Goal: Contribute content: Contribute content

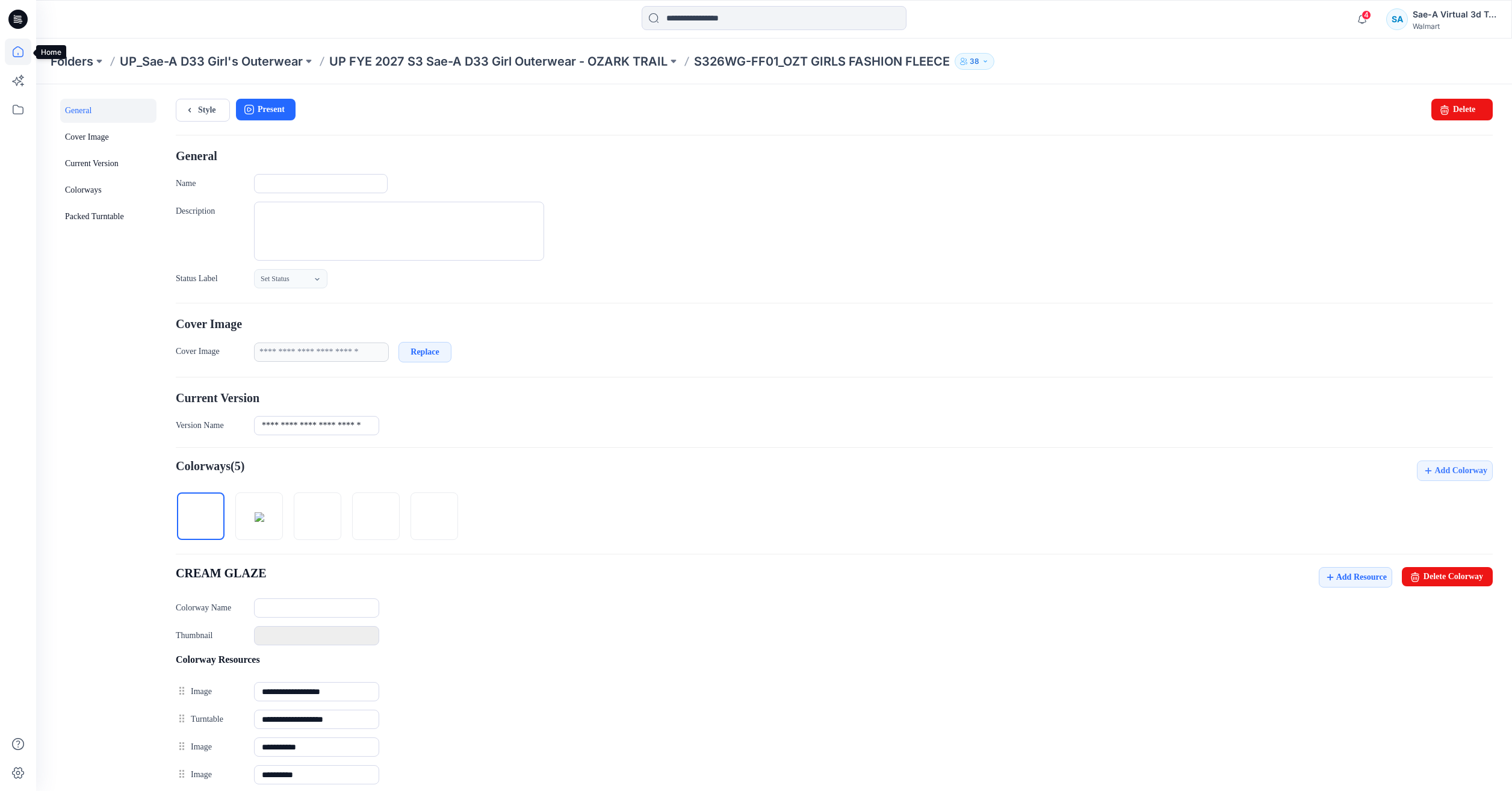
drag, startPoint x: 0, startPoint y: 0, endPoint x: 12, endPoint y: 54, distance: 55.3
click at [12, 54] on icon at bounding box center [18, 52] width 27 height 27
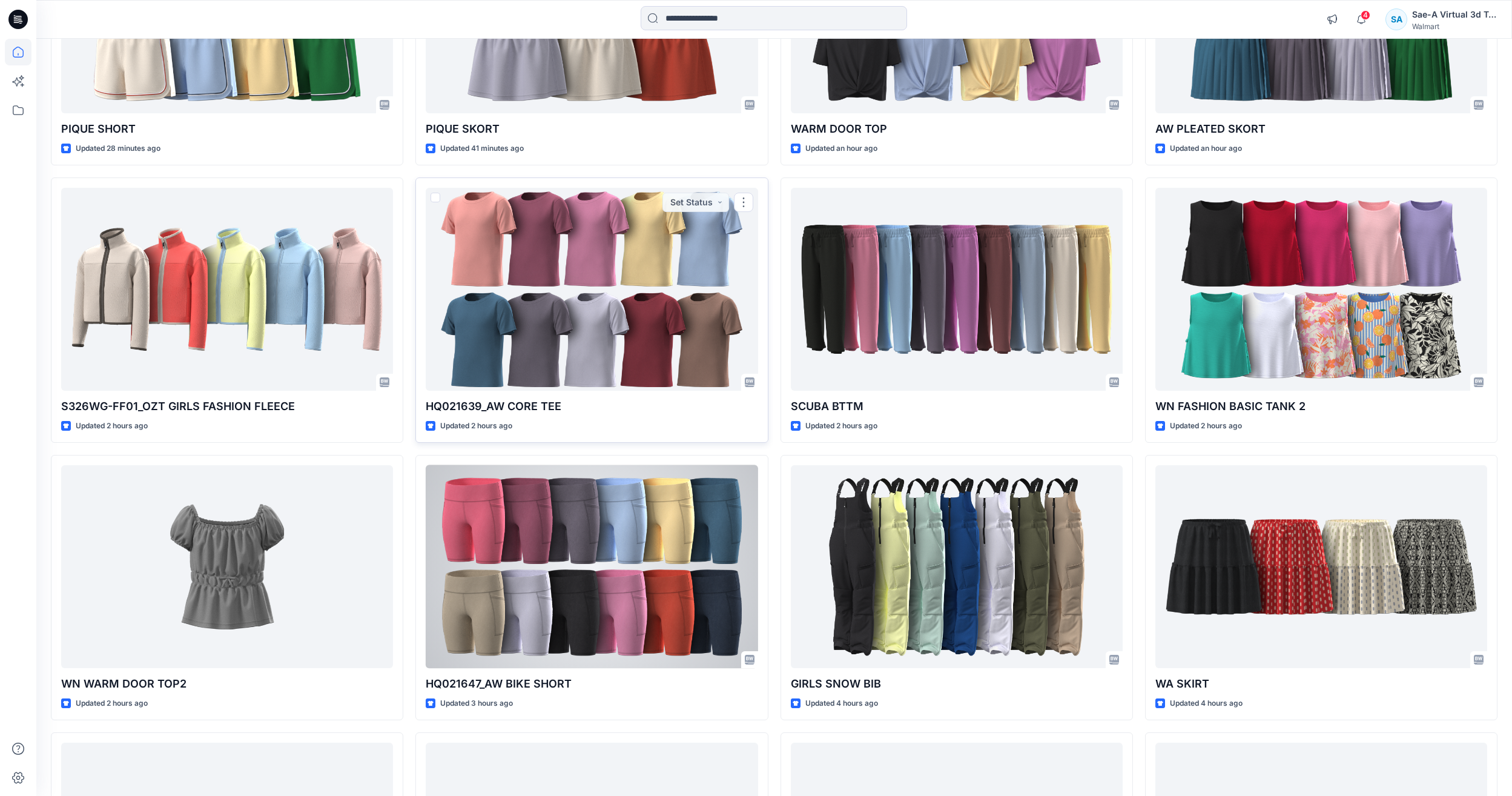
scroll to position [424, 0]
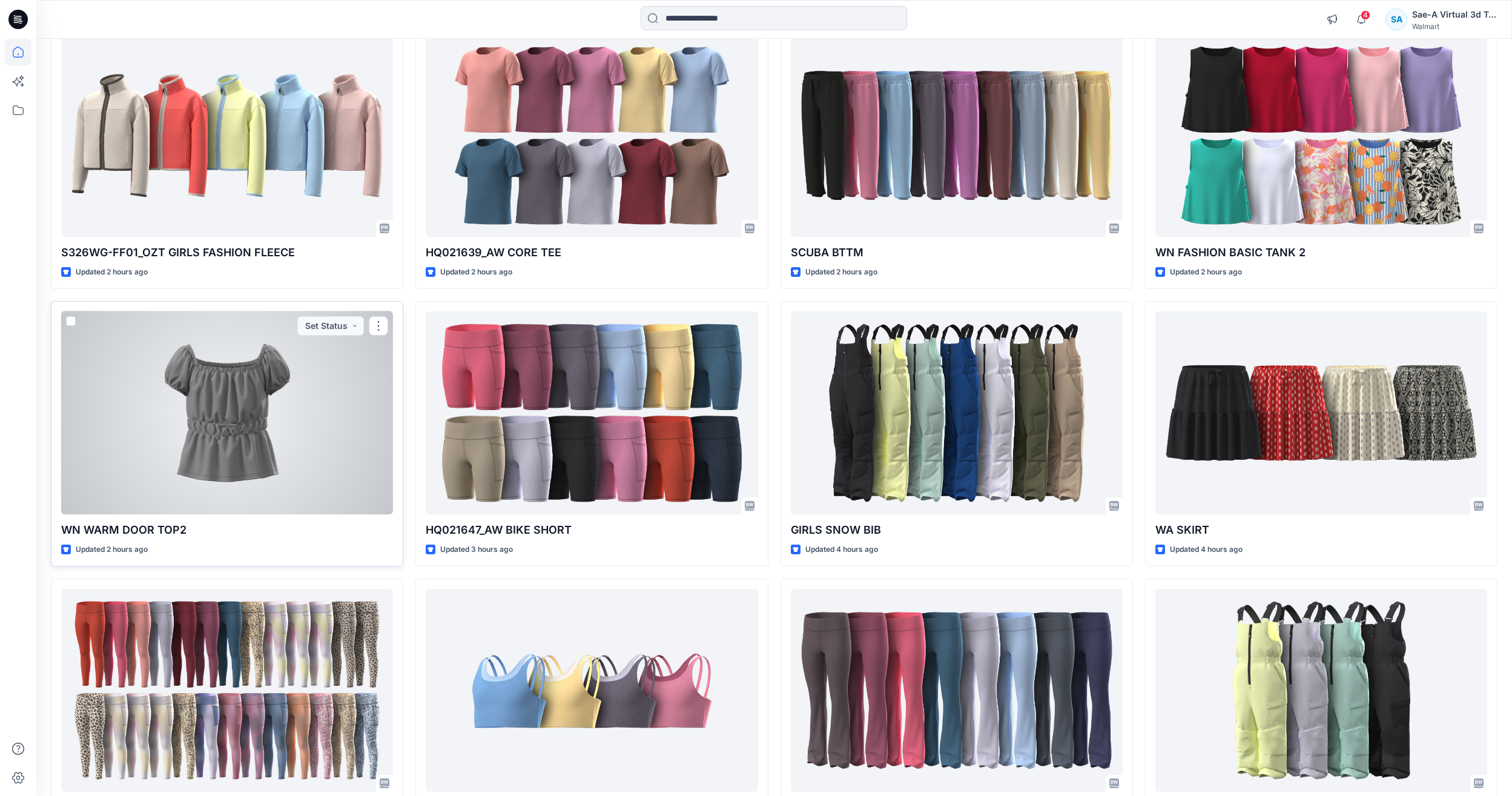
click at [162, 439] on div at bounding box center [227, 412] width 332 height 203
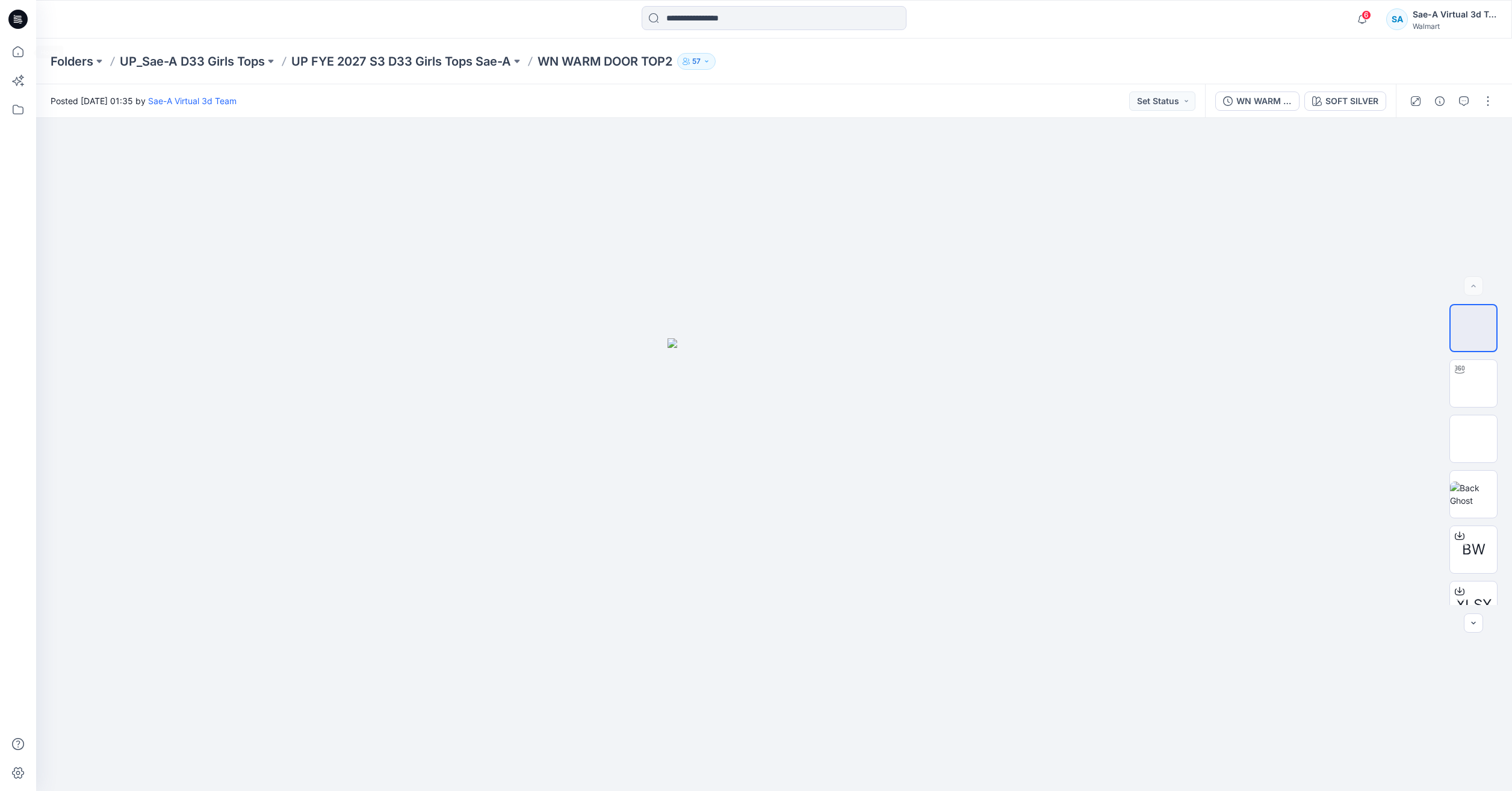
click at [24, 54] on icon at bounding box center [18, 52] width 27 height 27
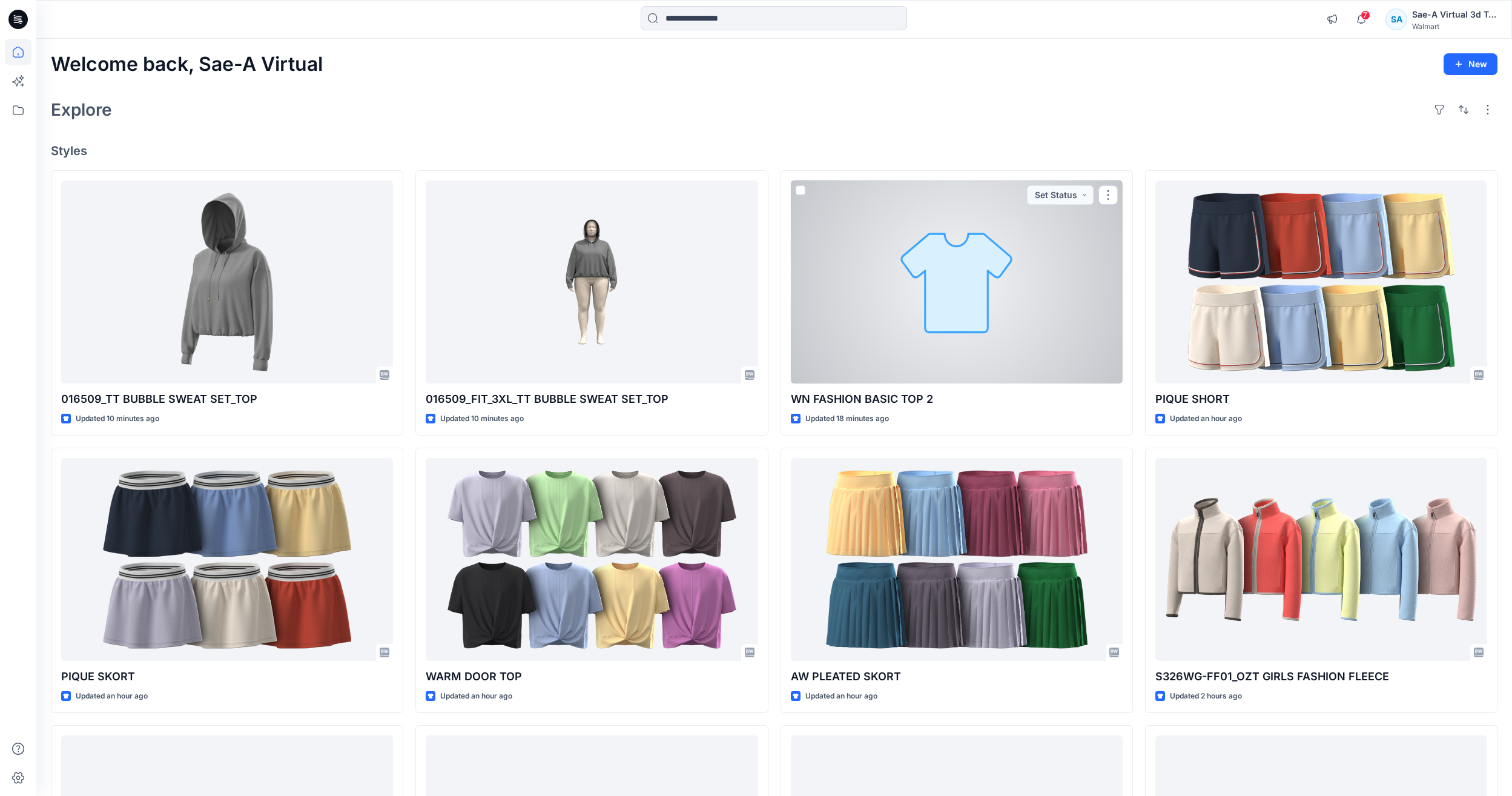
drag, startPoint x: 925, startPoint y: 318, endPoint x: 1134, endPoint y: 94, distance: 306.4
click at [925, 318] on div at bounding box center [957, 282] width 332 height 203
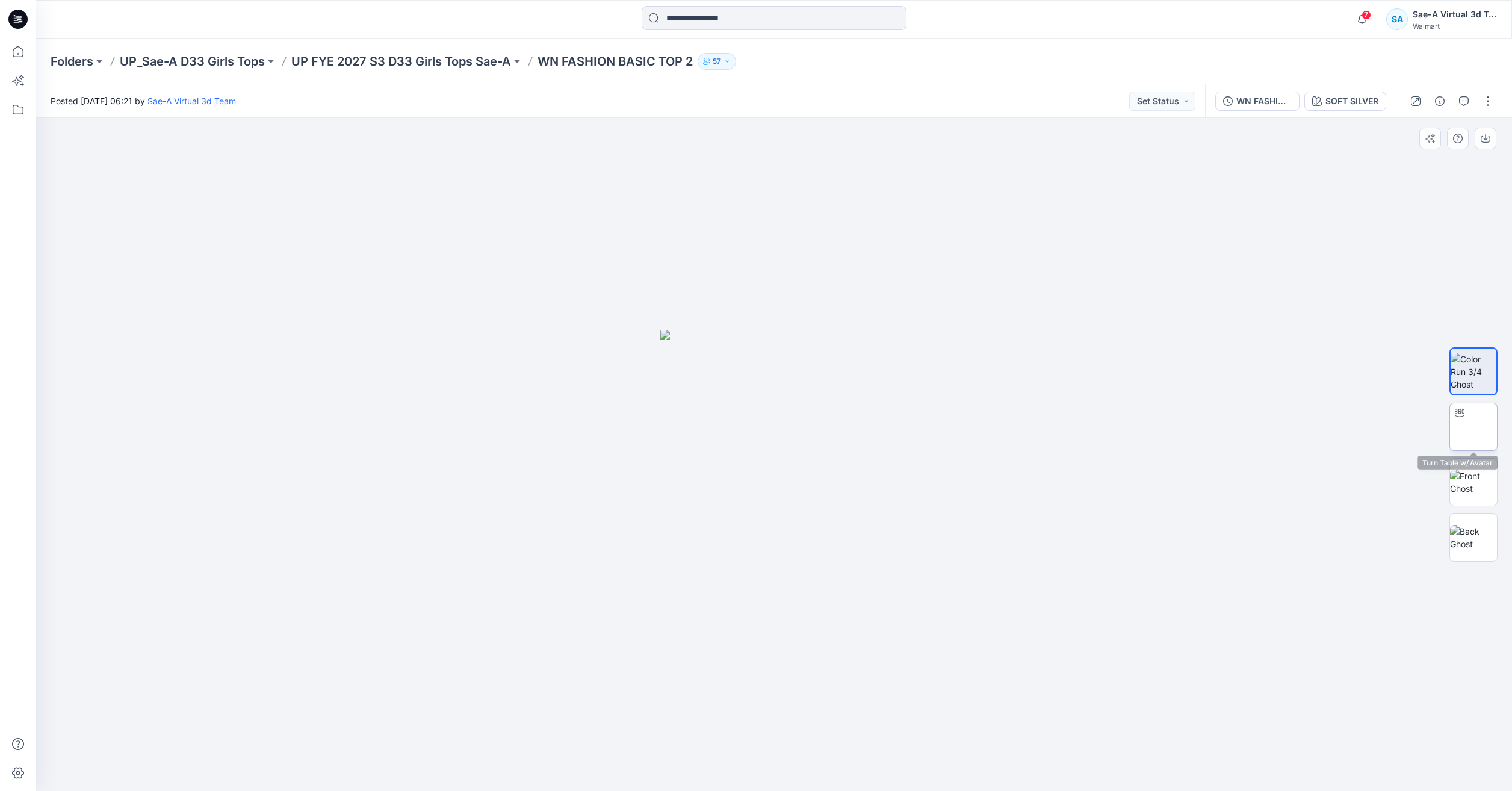
click at [1479, 429] on img at bounding box center [1473, 427] width 47 height 38
click at [1478, 537] on img at bounding box center [1473, 537] width 47 height 25
click at [1488, 106] on button "button" at bounding box center [1487, 101] width 19 height 19
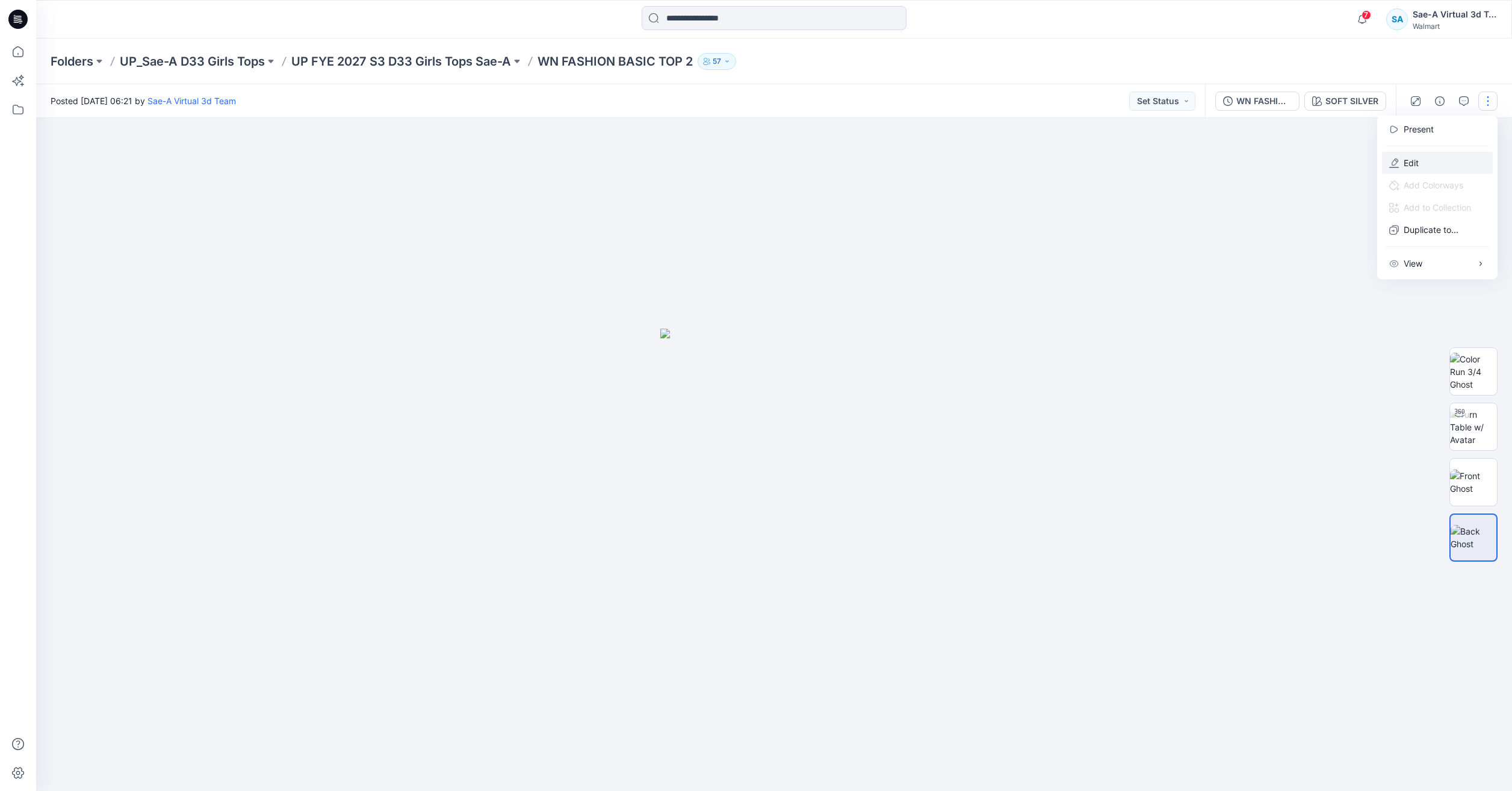
click at [1428, 167] on button "Edit" at bounding box center [1437, 163] width 110 height 22
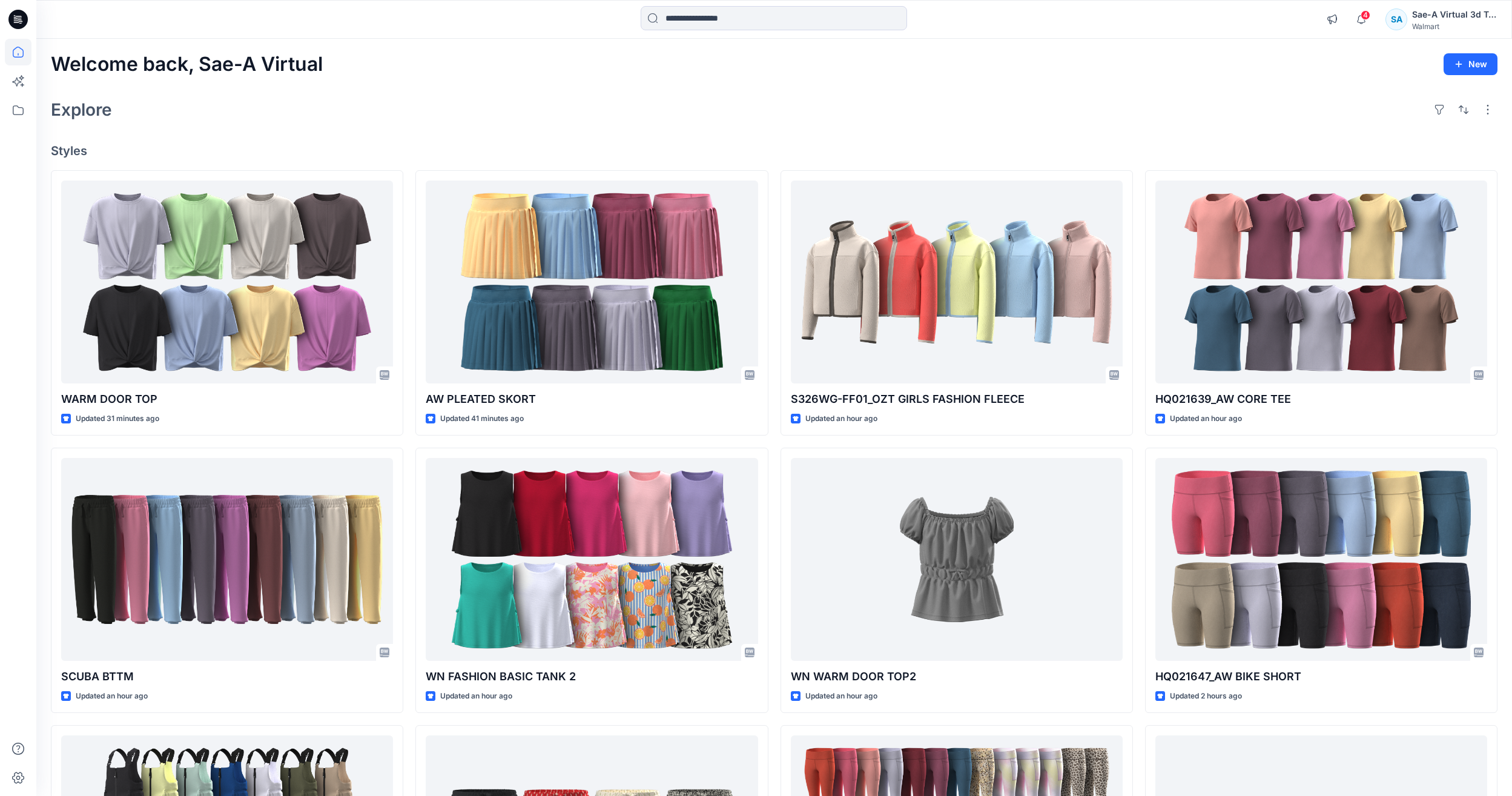
click at [702, 22] on input at bounding box center [773, 18] width 266 height 24
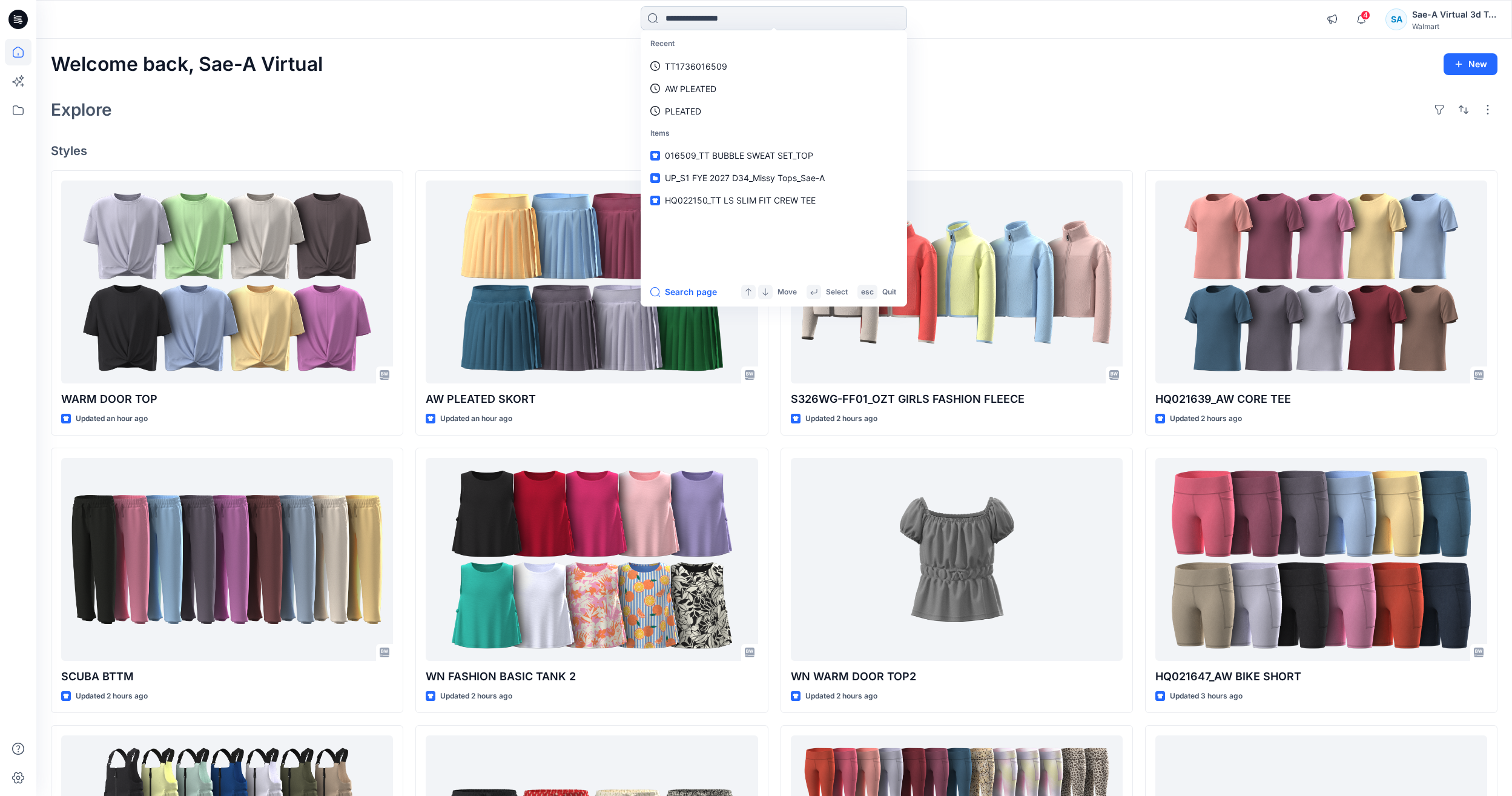
click at [775, 18] on input at bounding box center [773, 18] width 266 height 24
paste input "********"
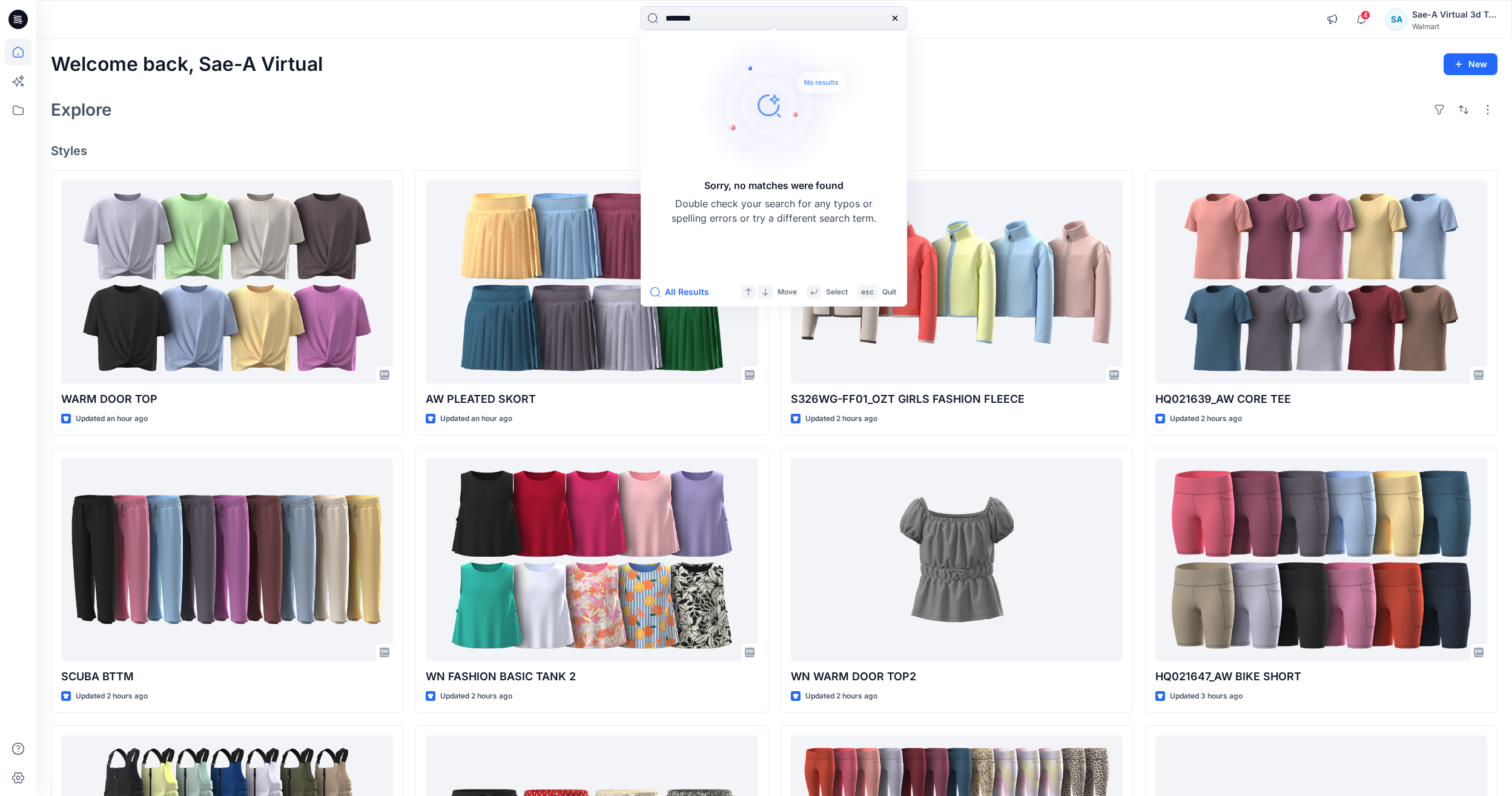
drag, startPoint x: 671, startPoint y: 16, endPoint x: 631, endPoint y: 30, distance: 42.4
click at [631, 30] on div "******** Sorry, no matches were found Double check your search for any typos or…" at bounding box center [774, 19] width 738 height 27
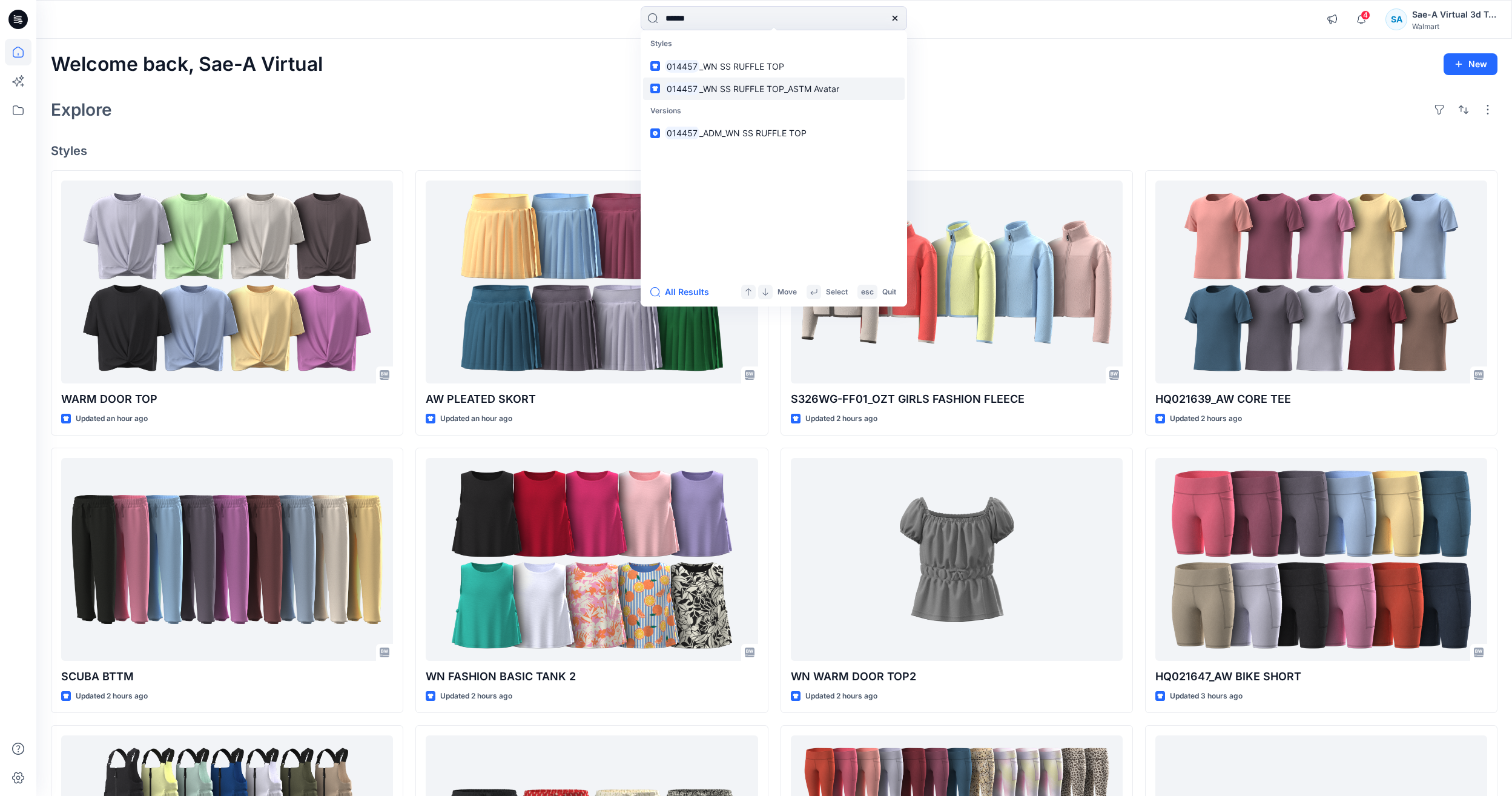
type input "******"
click at [735, 87] on span "_WN SS RUFFLE TOP_ASTM Avatar" at bounding box center [769, 89] width 140 height 11
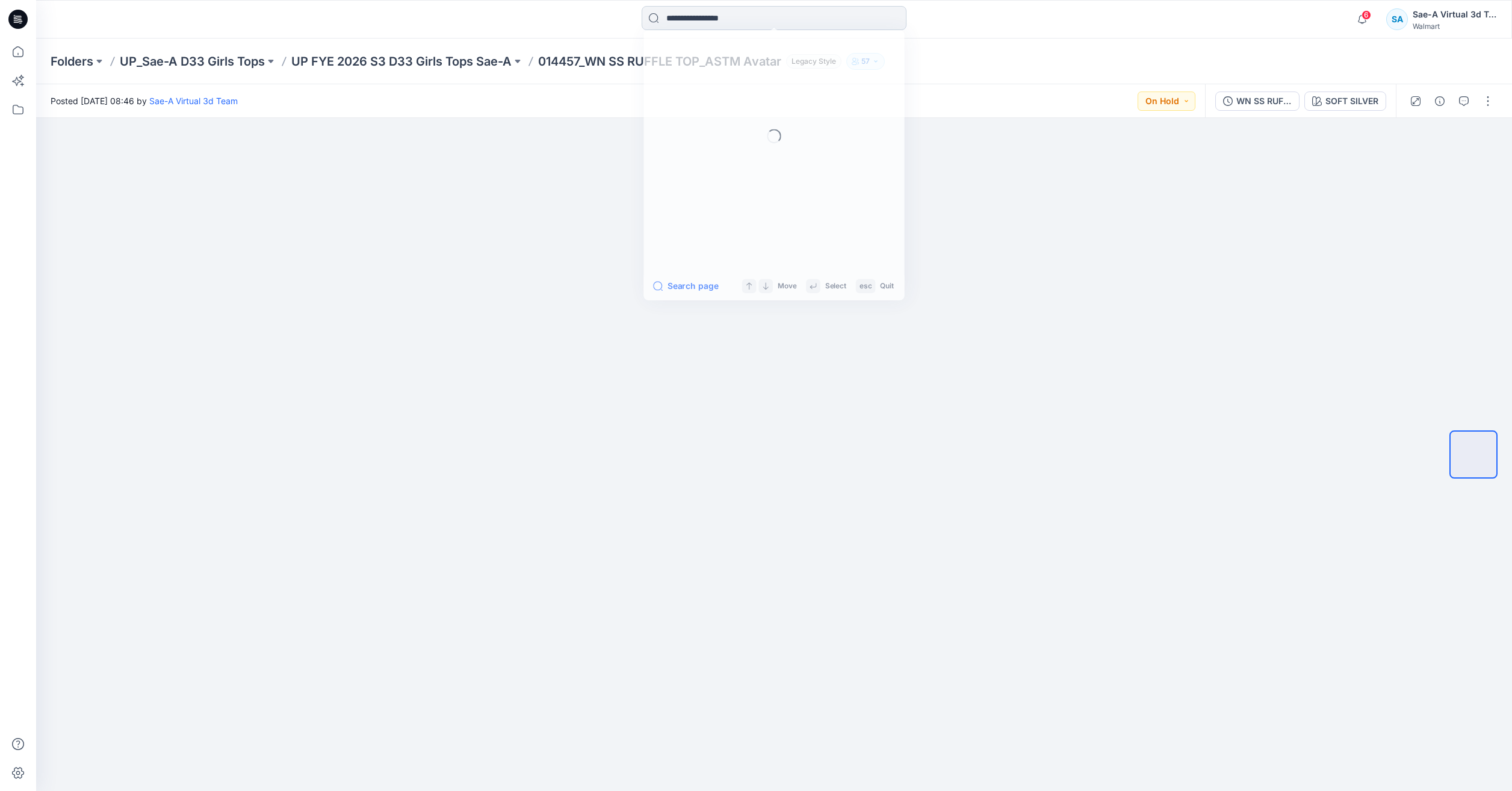
click at [674, 18] on input at bounding box center [774, 18] width 265 height 24
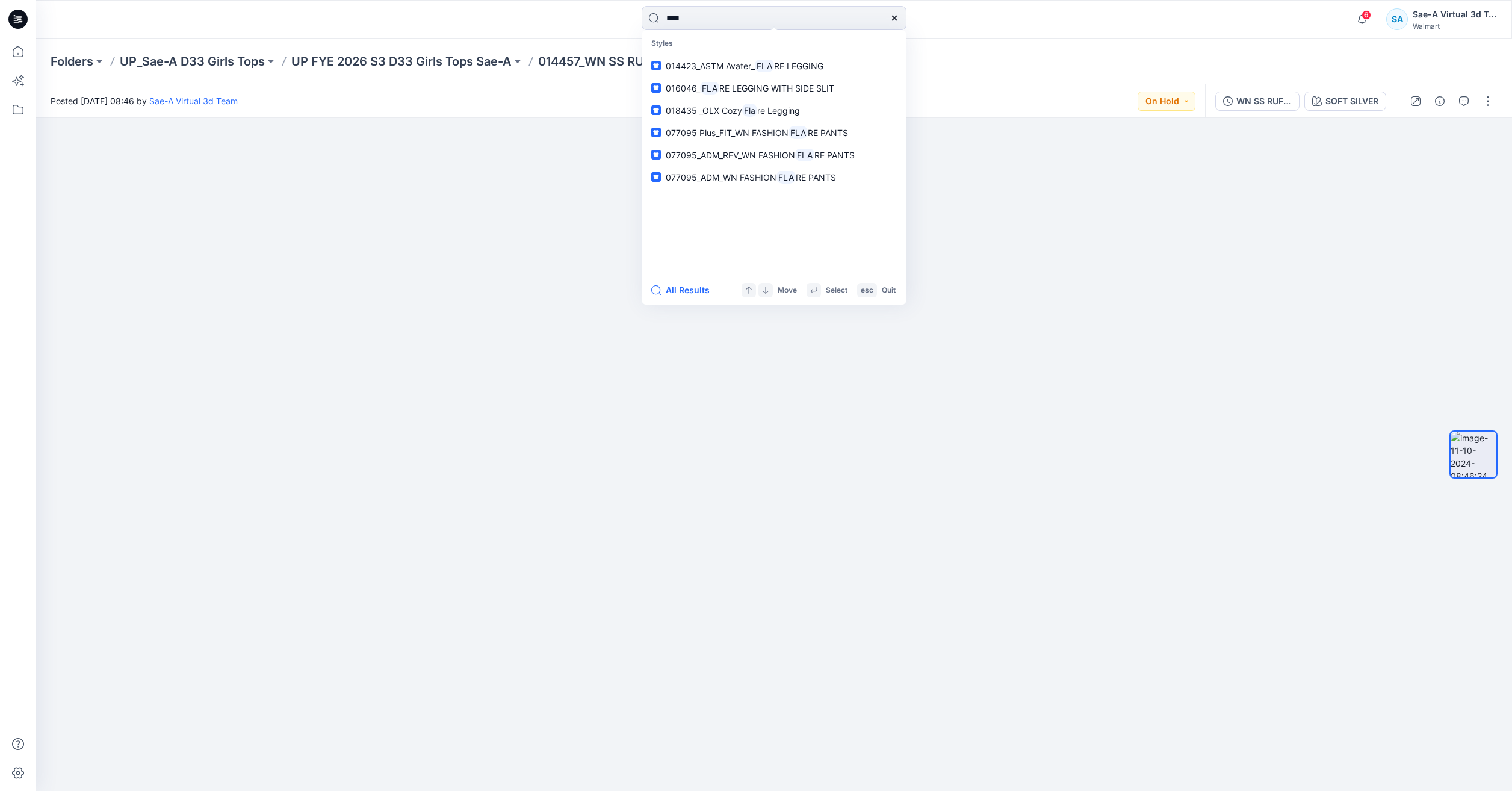
type input "*****"
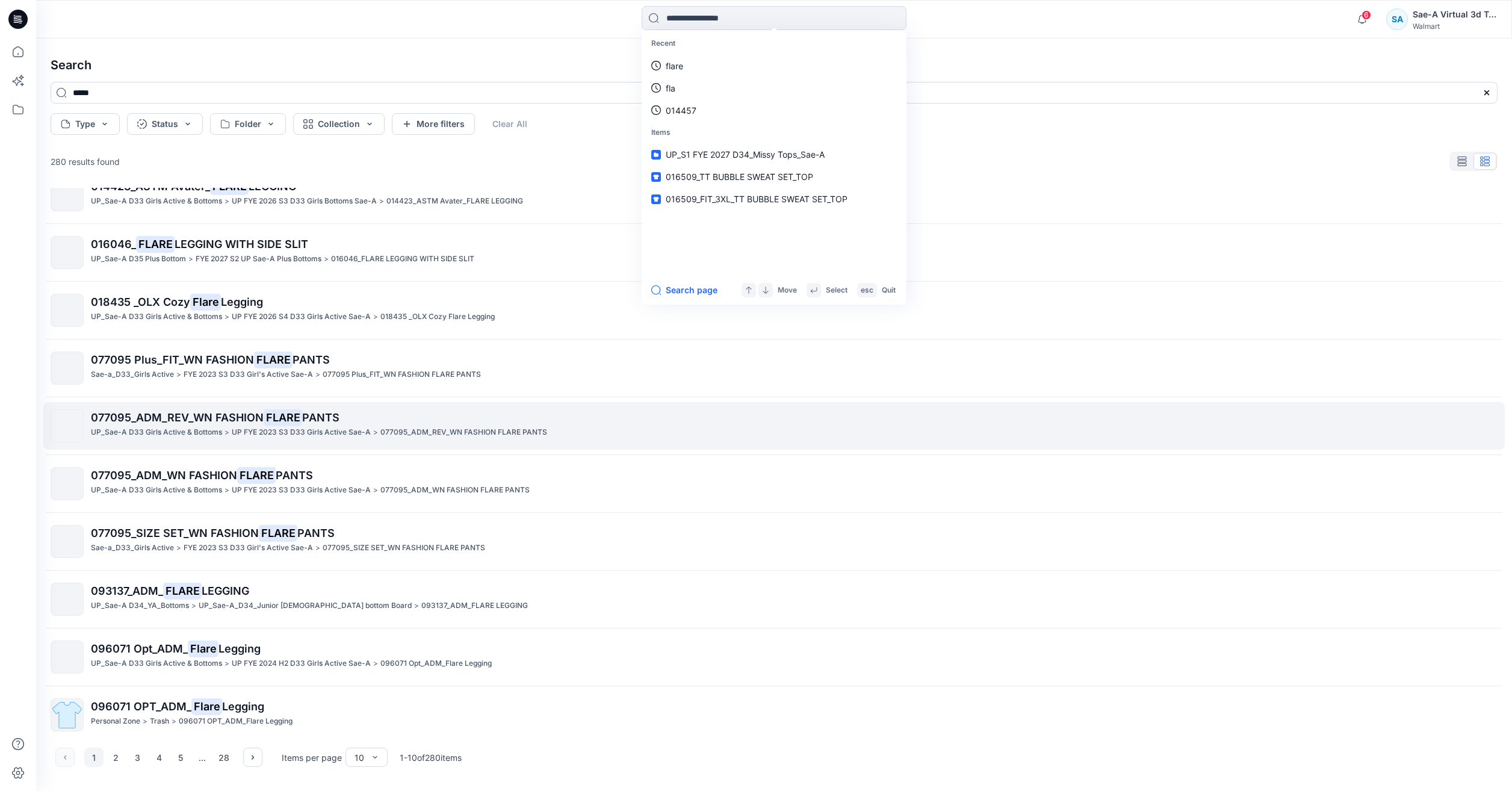
scroll to position [33, 0]
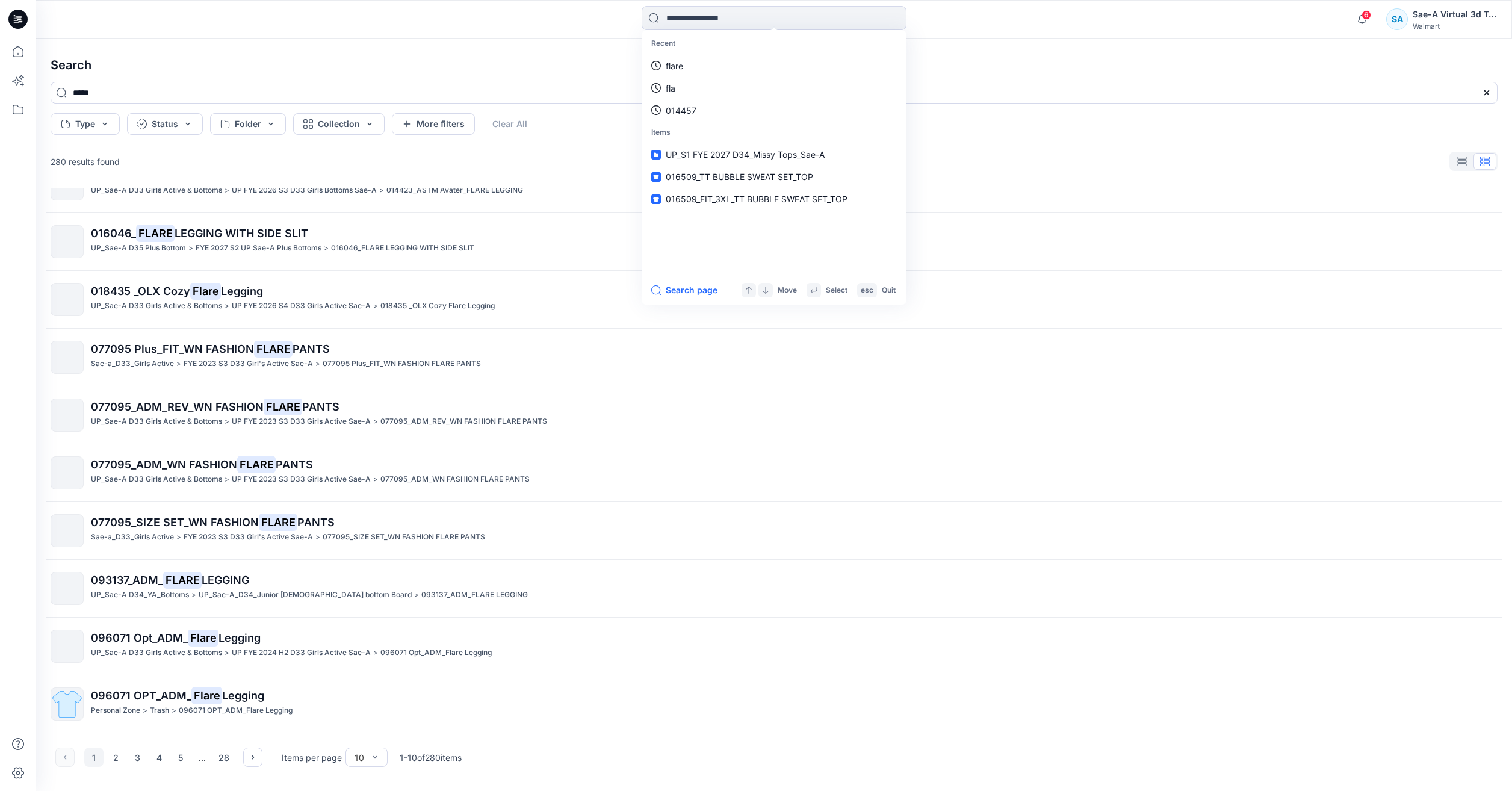
click at [243, 753] on div "1 2 3 4 5 ... 28" at bounding box center [159, 757] width 207 height 19
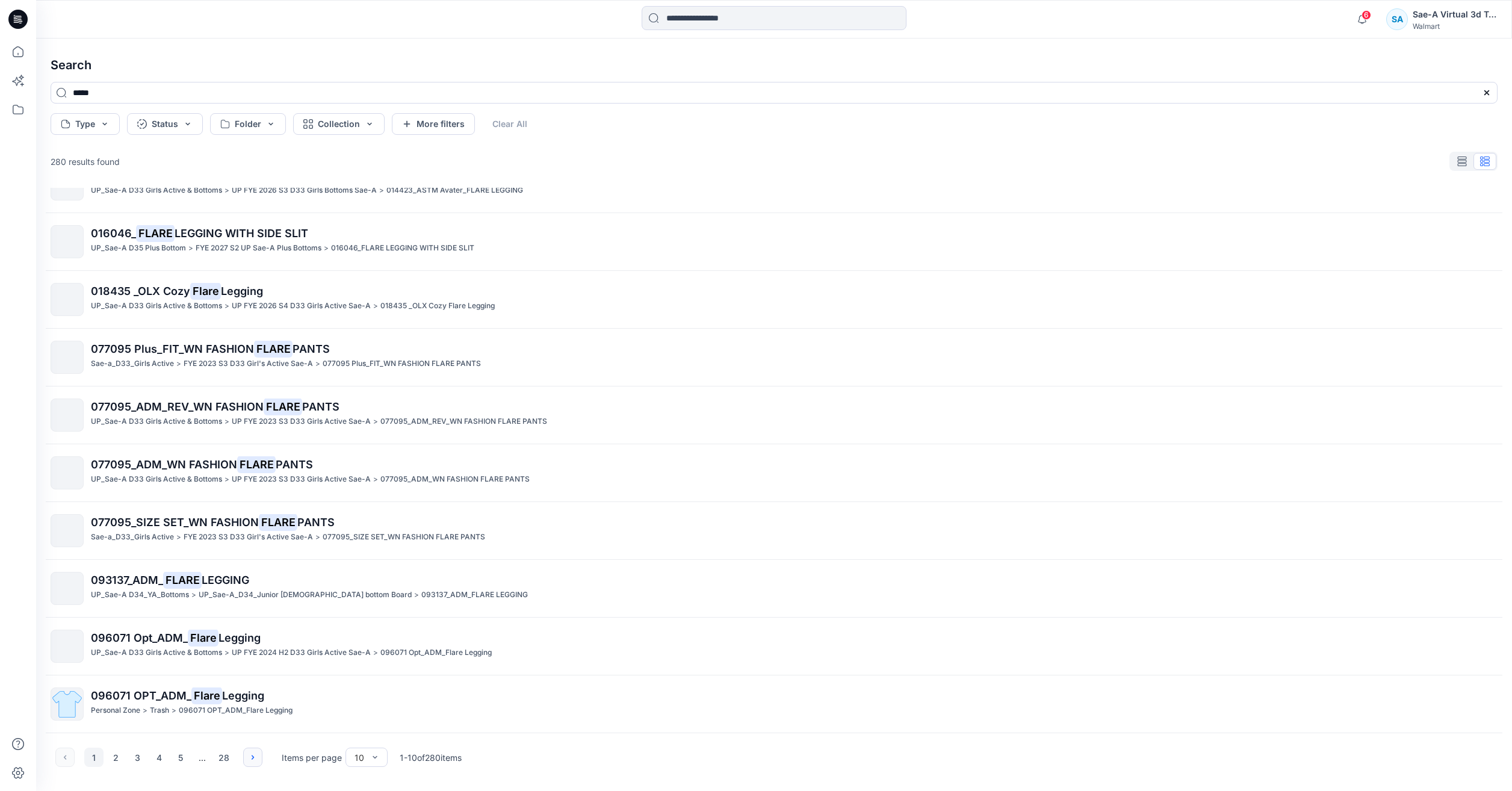
click at [246, 754] on button "button" at bounding box center [252, 757] width 19 height 19
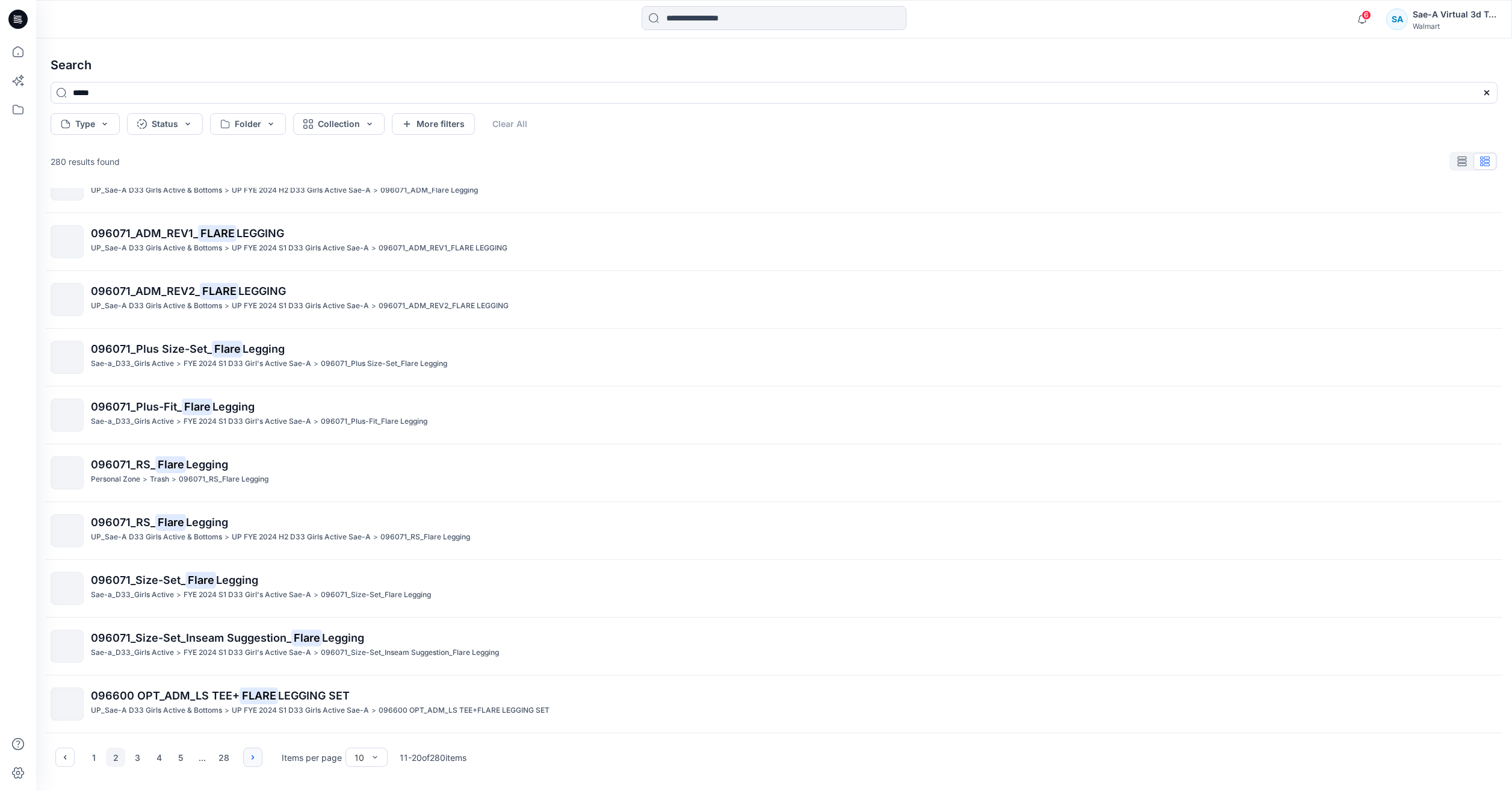
click at [246, 755] on button "button" at bounding box center [252, 757] width 19 height 19
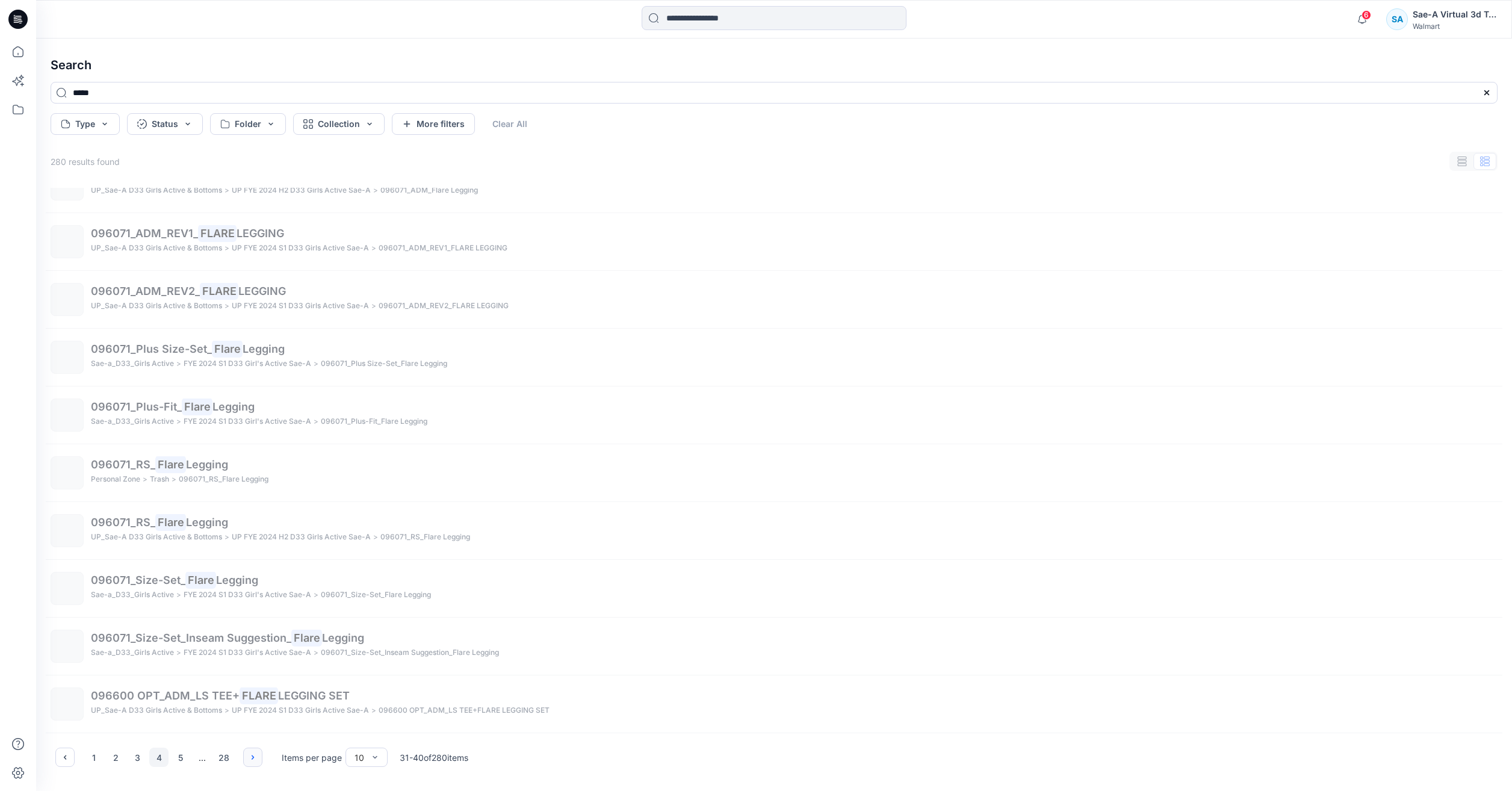
click at [246, 755] on button "button" at bounding box center [252, 757] width 19 height 19
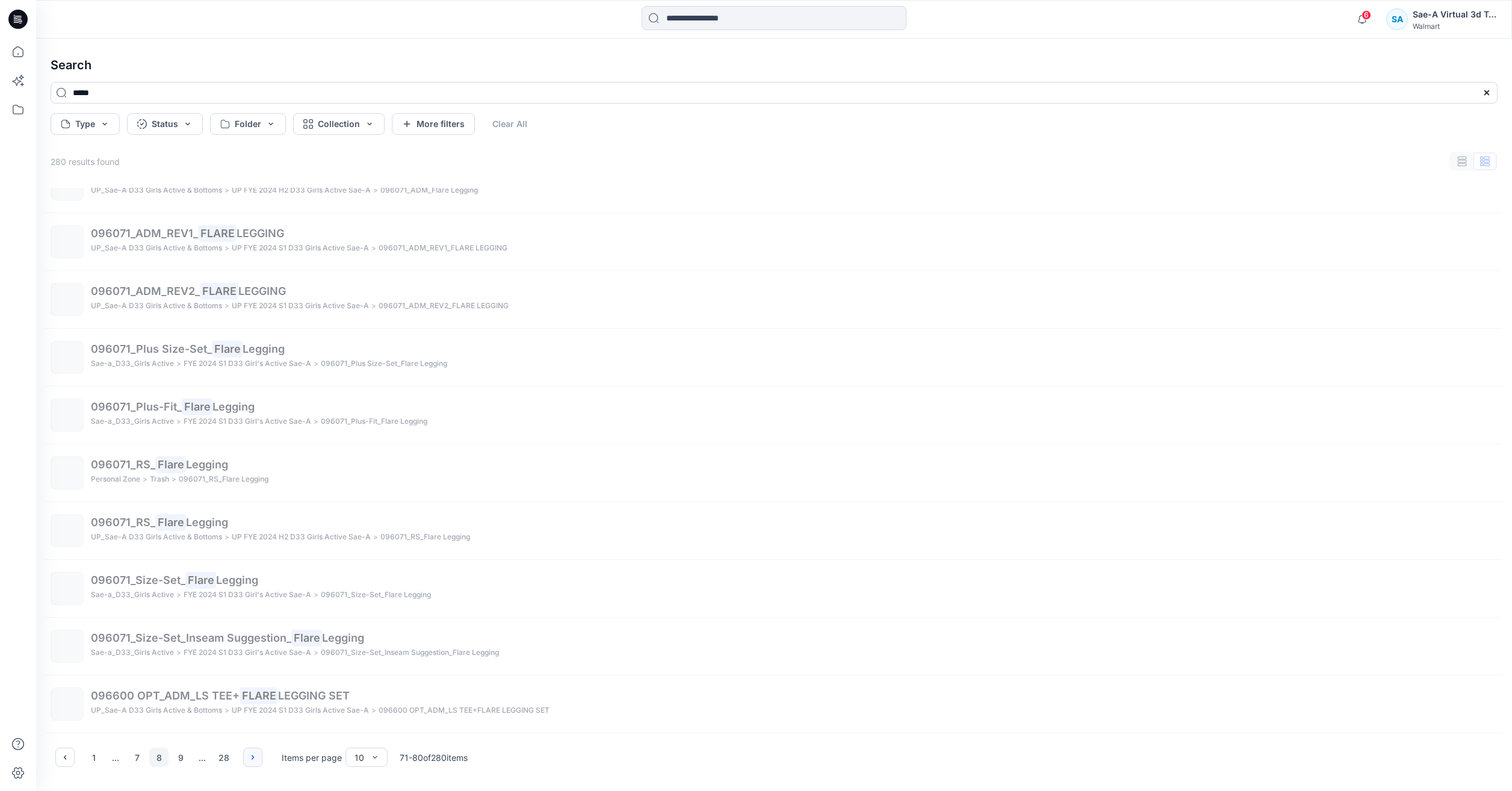
click at [246, 755] on button "button" at bounding box center [252, 757] width 19 height 19
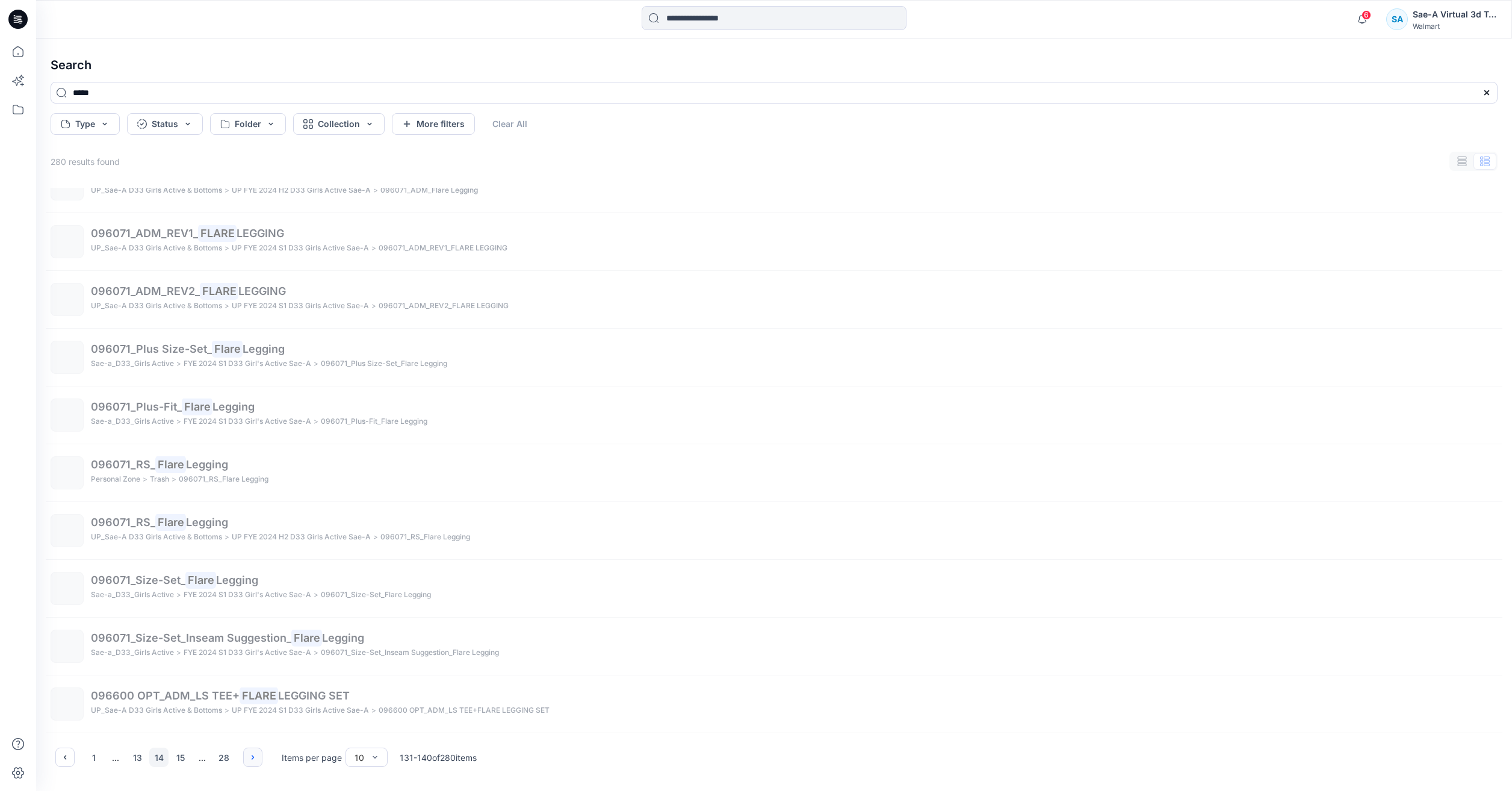
click at [246, 755] on button "button" at bounding box center [252, 757] width 19 height 19
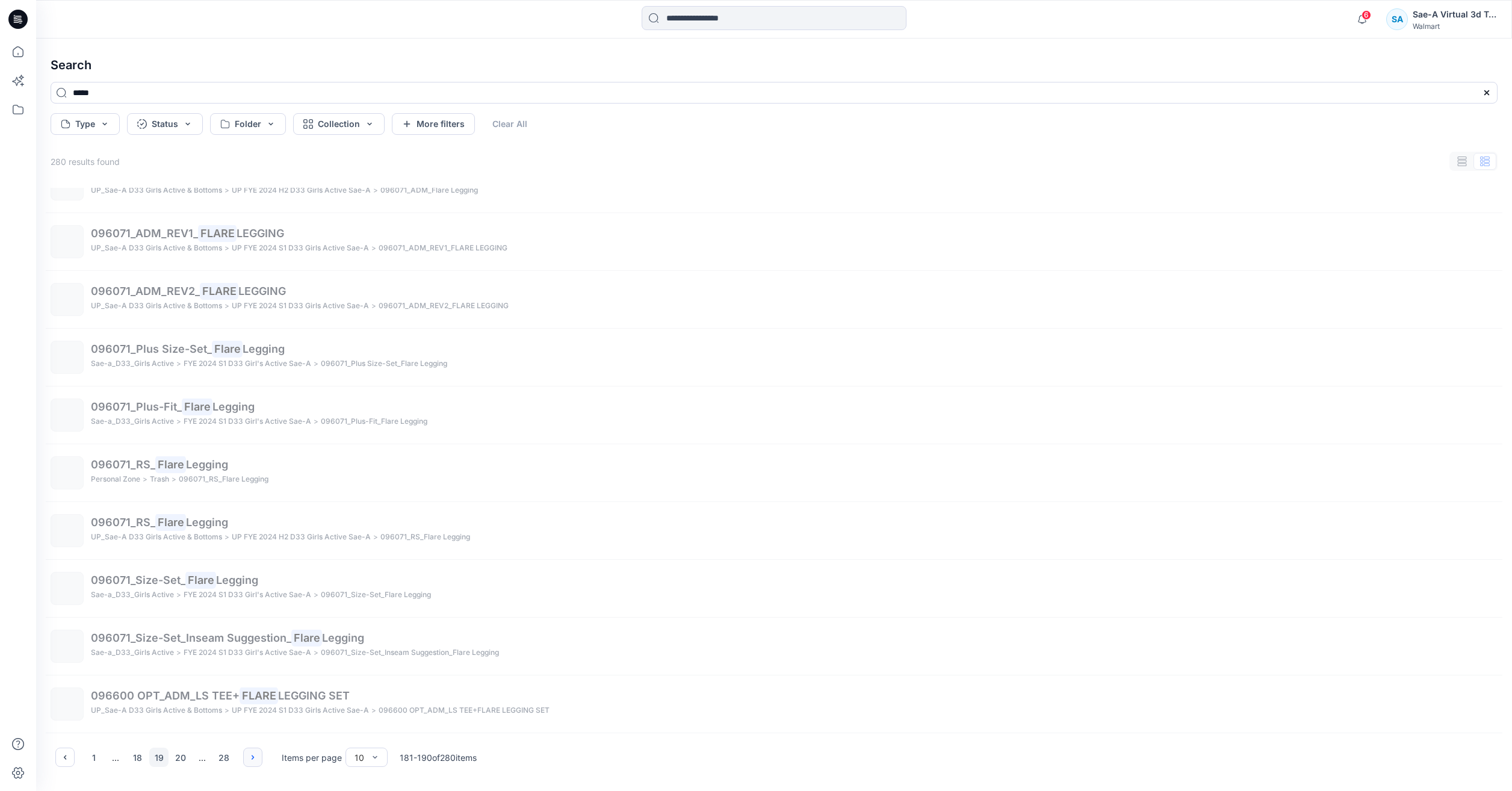
click at [246, 755] on button "button" at bounding box center [252, 757] width 19 height 19
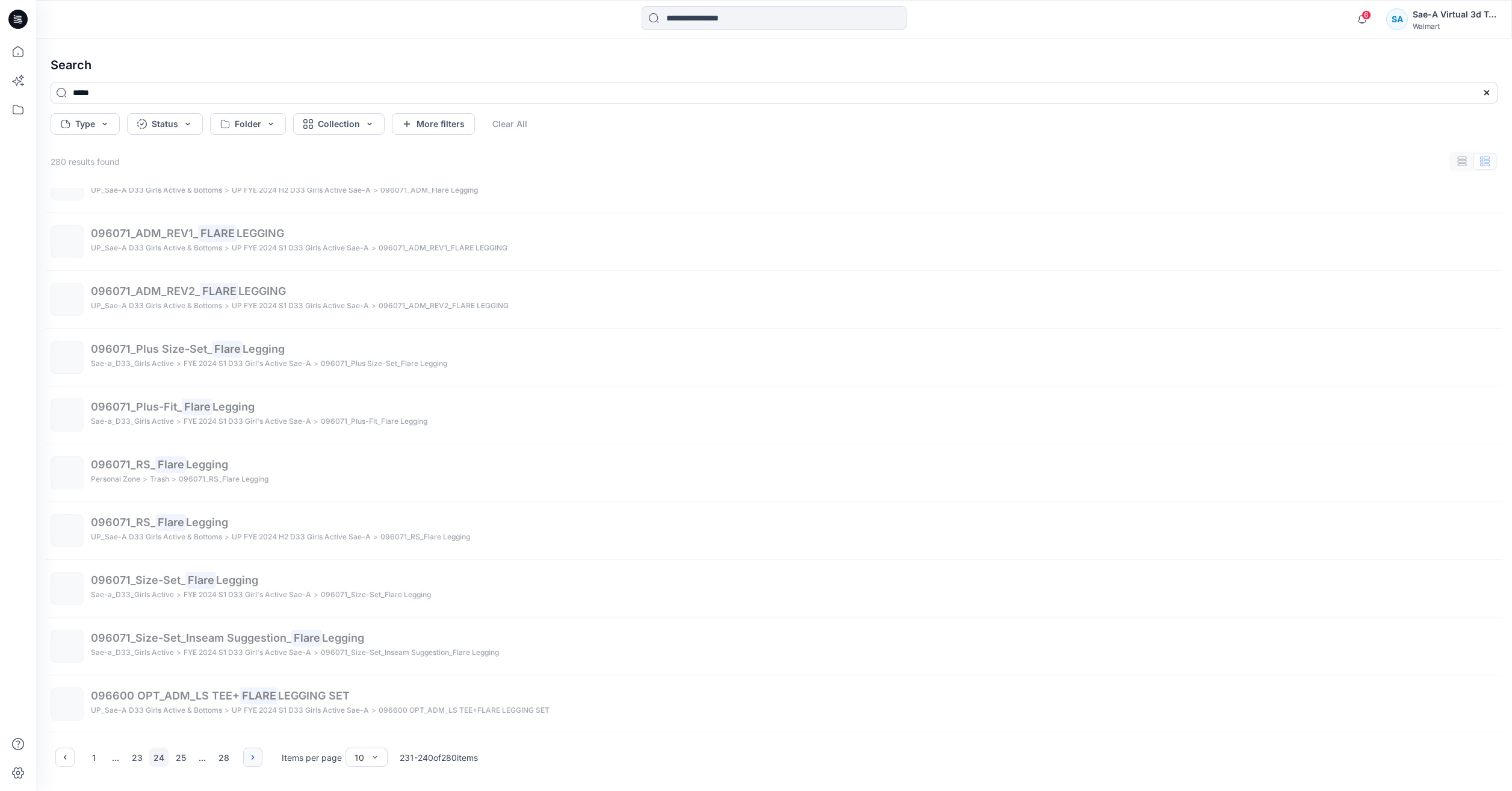
click at [246, 755] on button "button" at bounding box center [252, 757] width 19 height 19
click at [246, 755] on div "1 ... 24 25 26 27 28" at bounding box center [159, 757] width 207 height 19
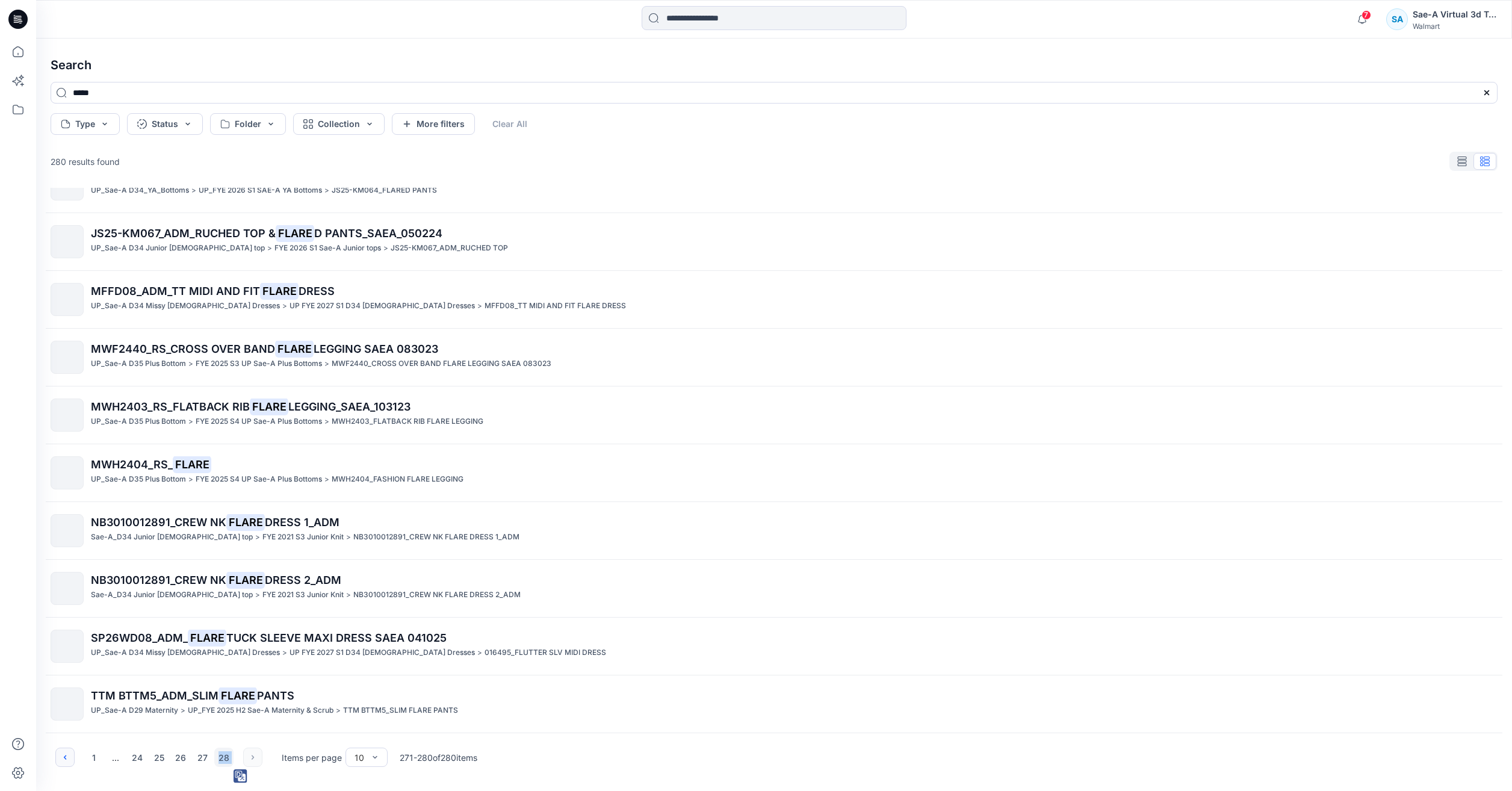
click at [67, 755] on icon "button" at bounding box center [65, 757] width 10 height 10
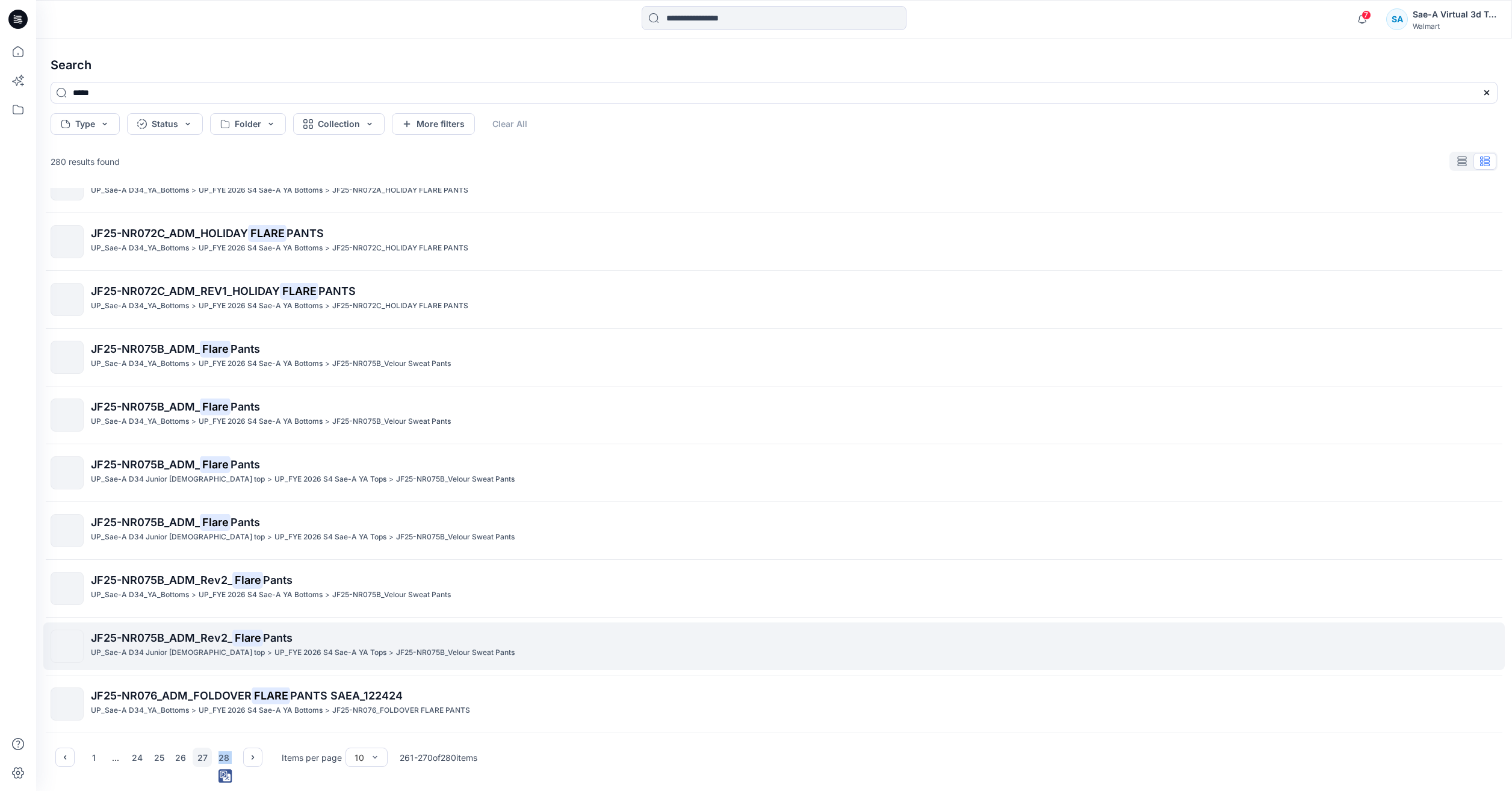
click at [135, 622] on link "JF25-NR075B_ADM_Rev2_ Flare Pants UP_Sae-A D34 Junior [DEMOGRAPHIC_DATA] top > …" at bounding box center [774, 646] width 1462 height 48
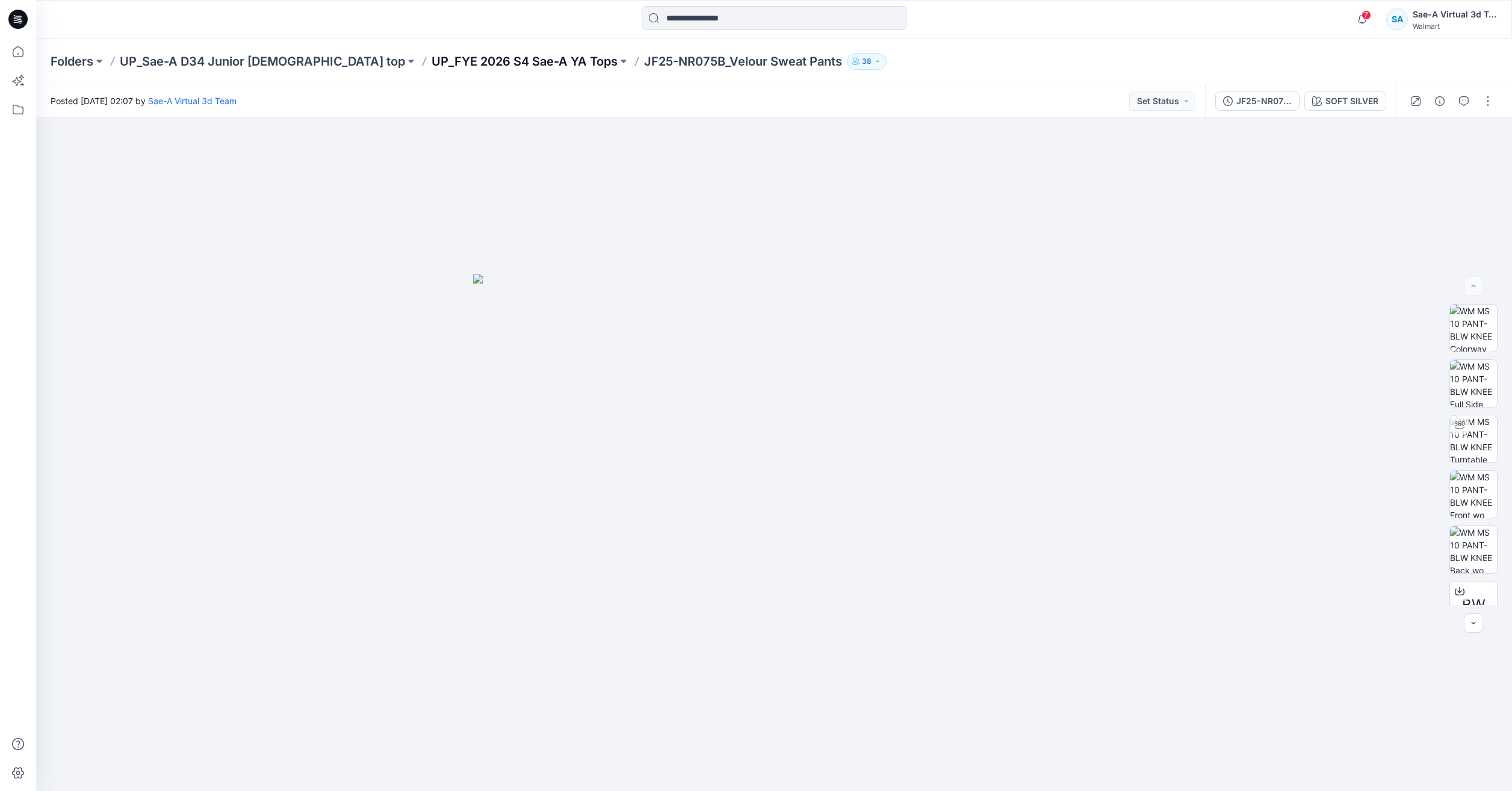
click at [487, 63] on p "UP_FYE 2026 S4 Sae-A YA Tops" at bounding box center [524, 61] width 186 height 17
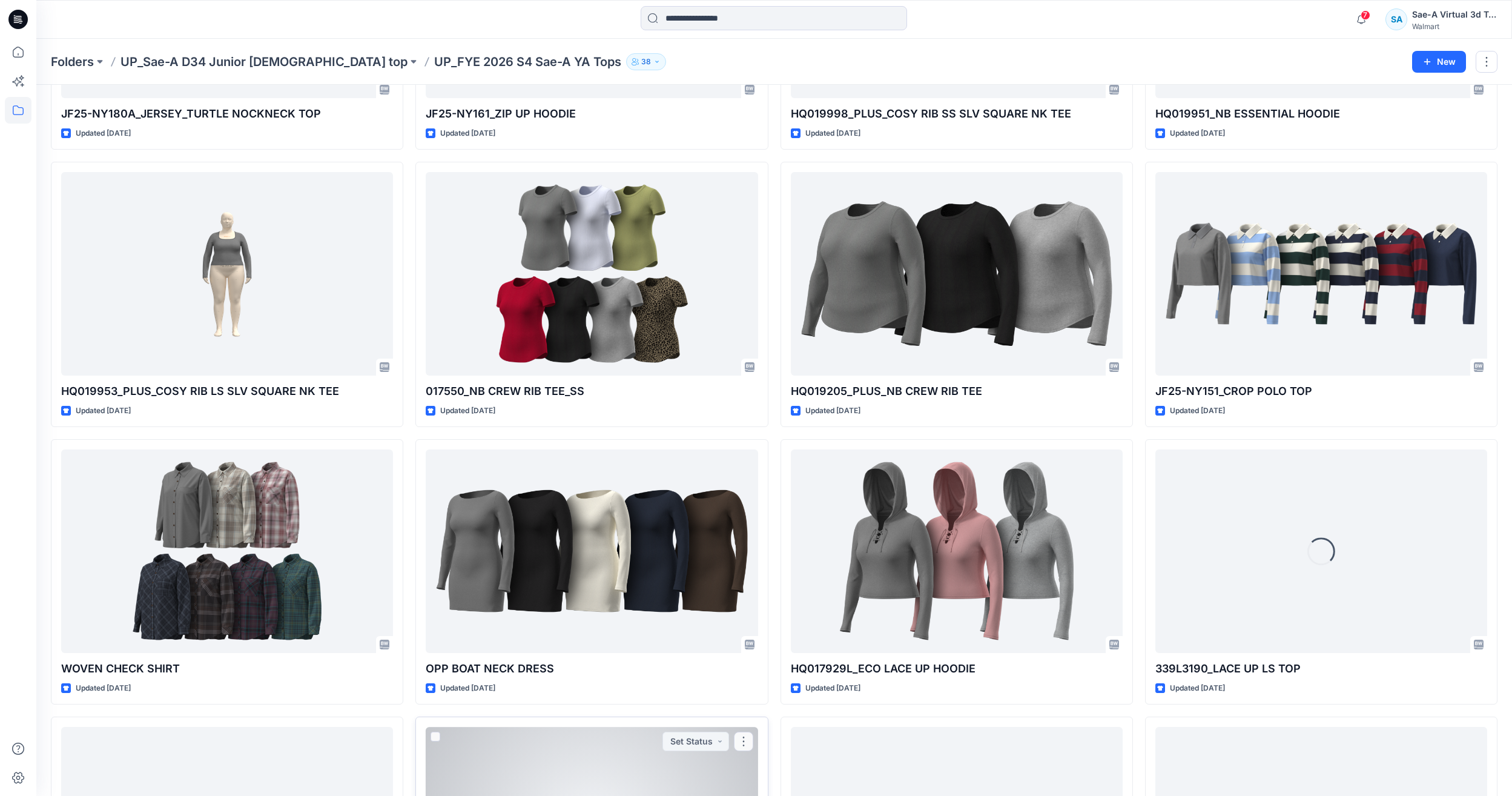
scroll to position [1156, 0]
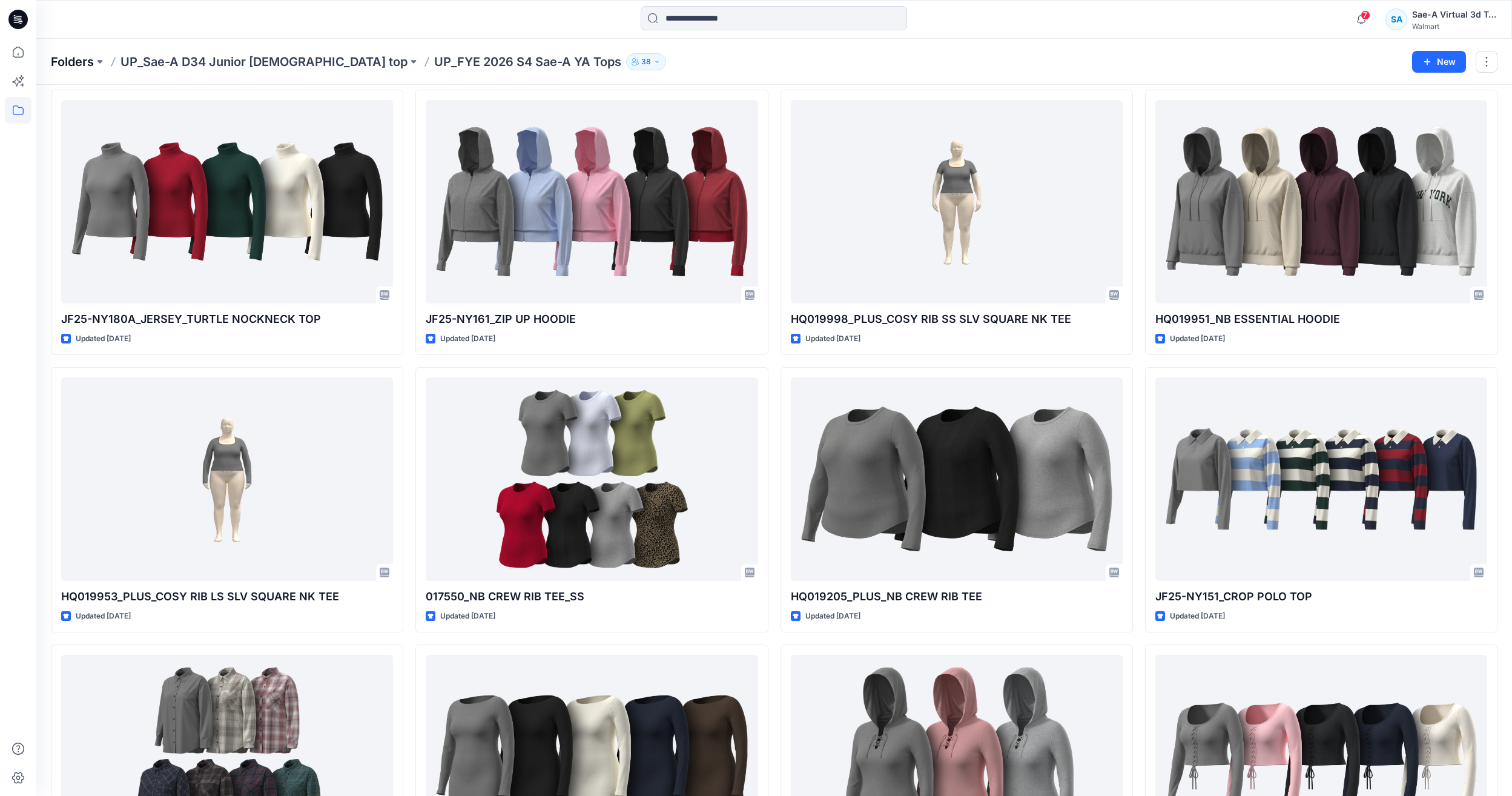
click at [66, 65] on p "Folders" at bounding box center [72, 62] width 43 height 17
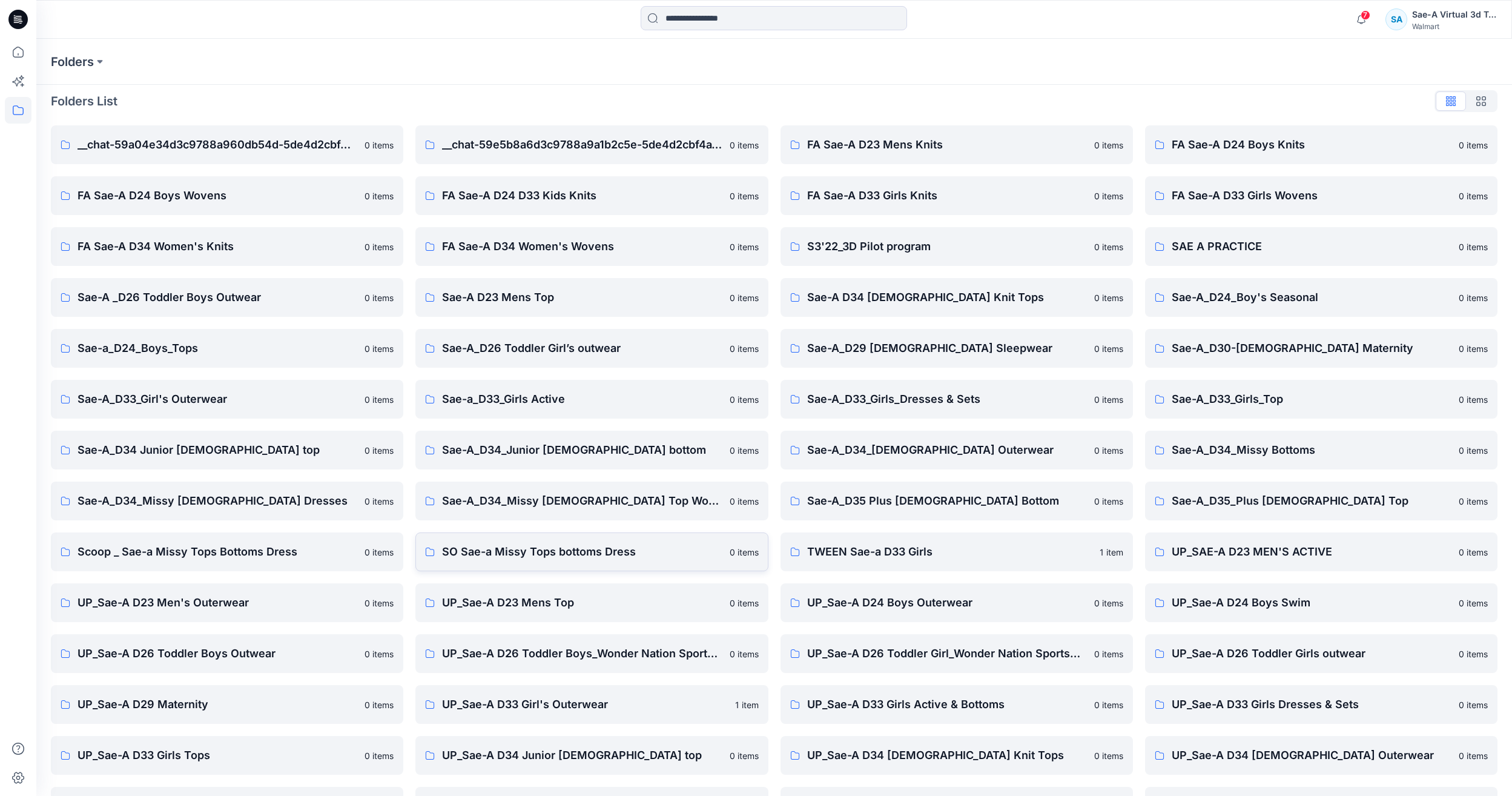
scroll to position [103, 0]
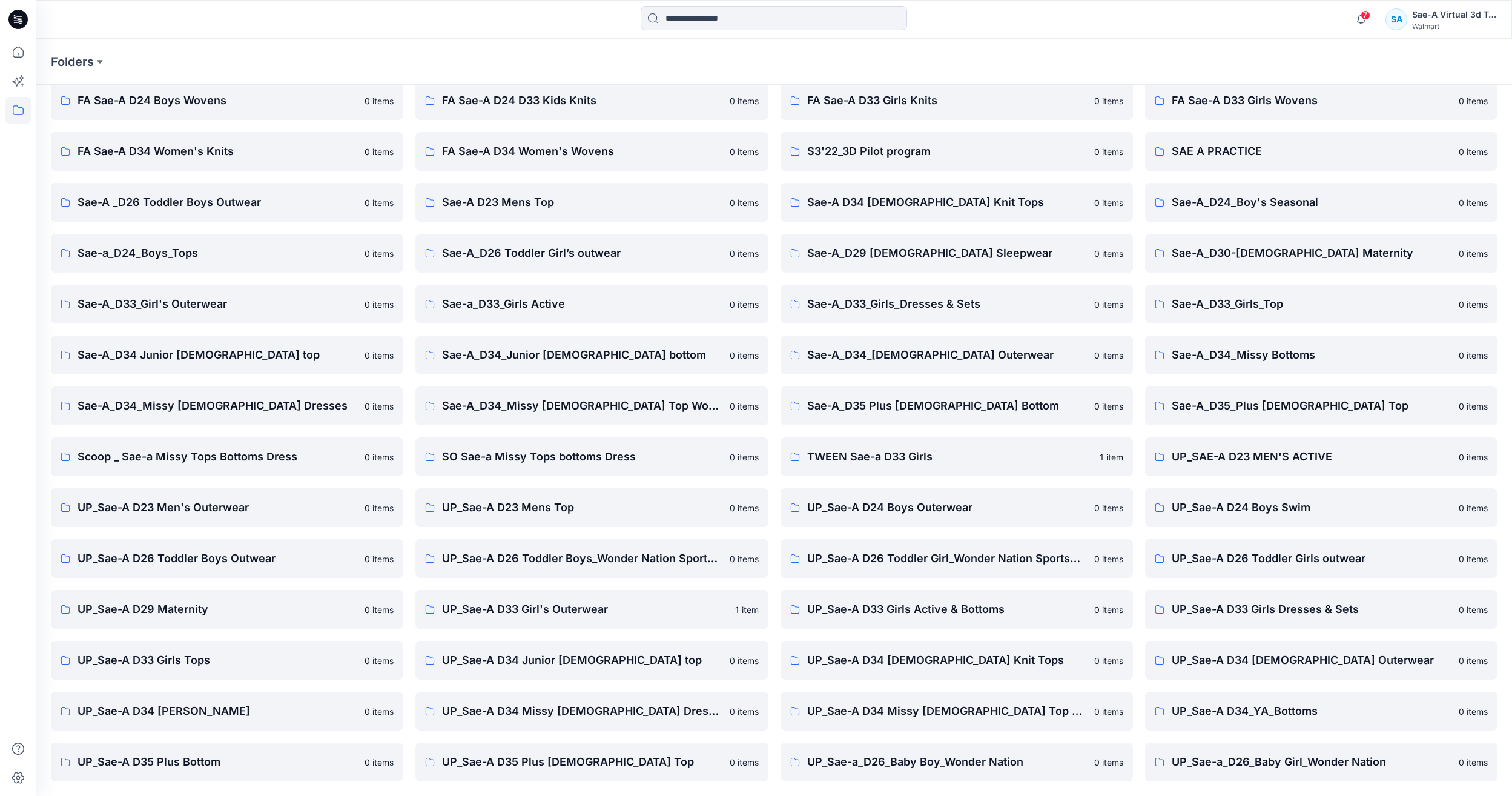
click at [527, 36] on div "7 Notifications Your style WARM DOOR TOP has been updated with WARM DOOR TOP_FU…" at bounding box center [774, 19] width 1476 height 39
click at [637, 366] on link "Sae-A_D34_Junior [DEMOGRAPHIC_DATA] bottom 0 items" at bounding box center [592, 355] width 353 height 39
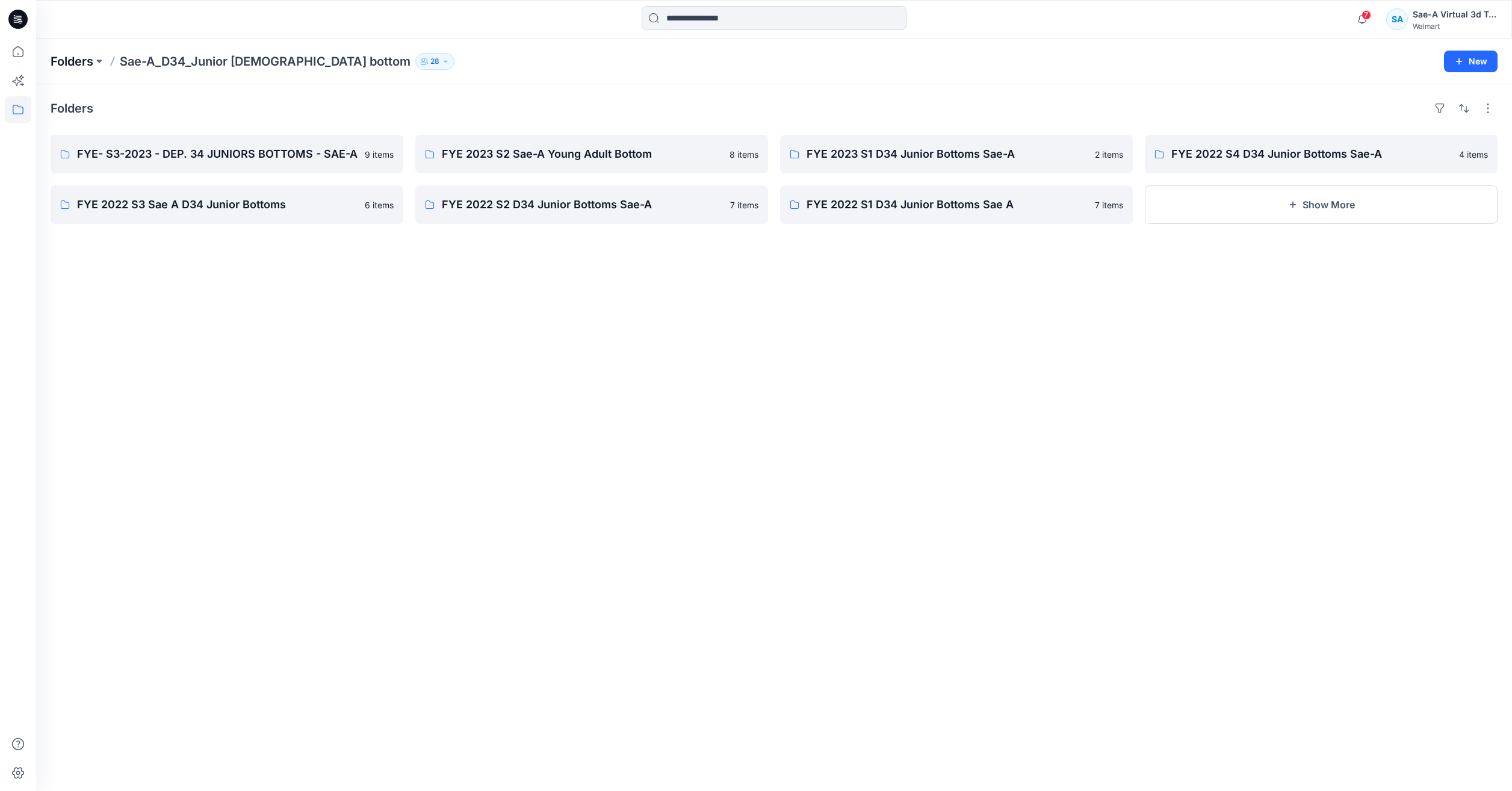
click at [84, 60] on p "Folders" at bounding box center [71, 61] width 42 height 17
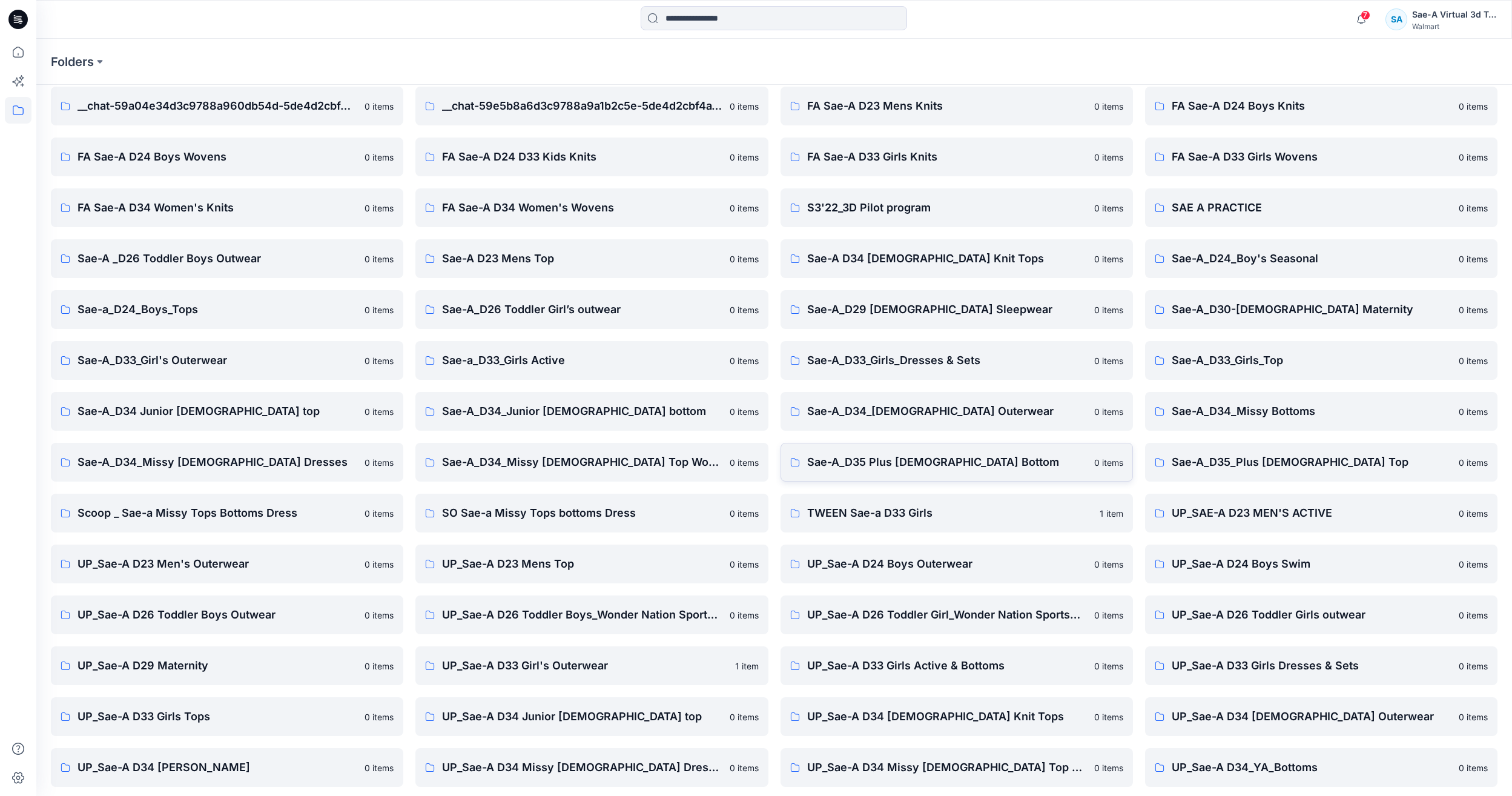
scroll to position [103, 0]
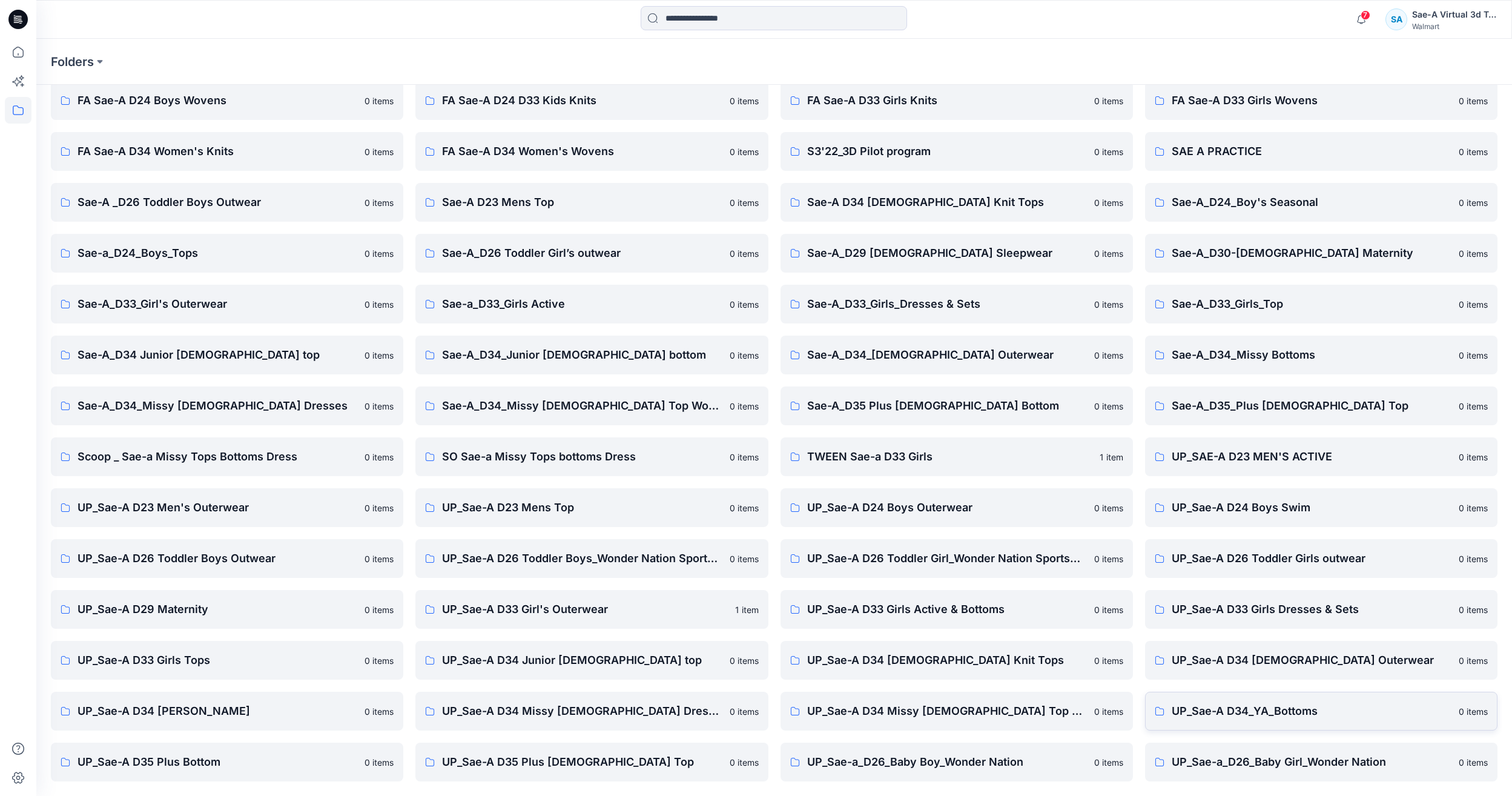
click at [1236, 722] on link "UP_Sae-A D34_YA_Bottoms 0 items" at bounding box center [1321, 711] width 353 height 39
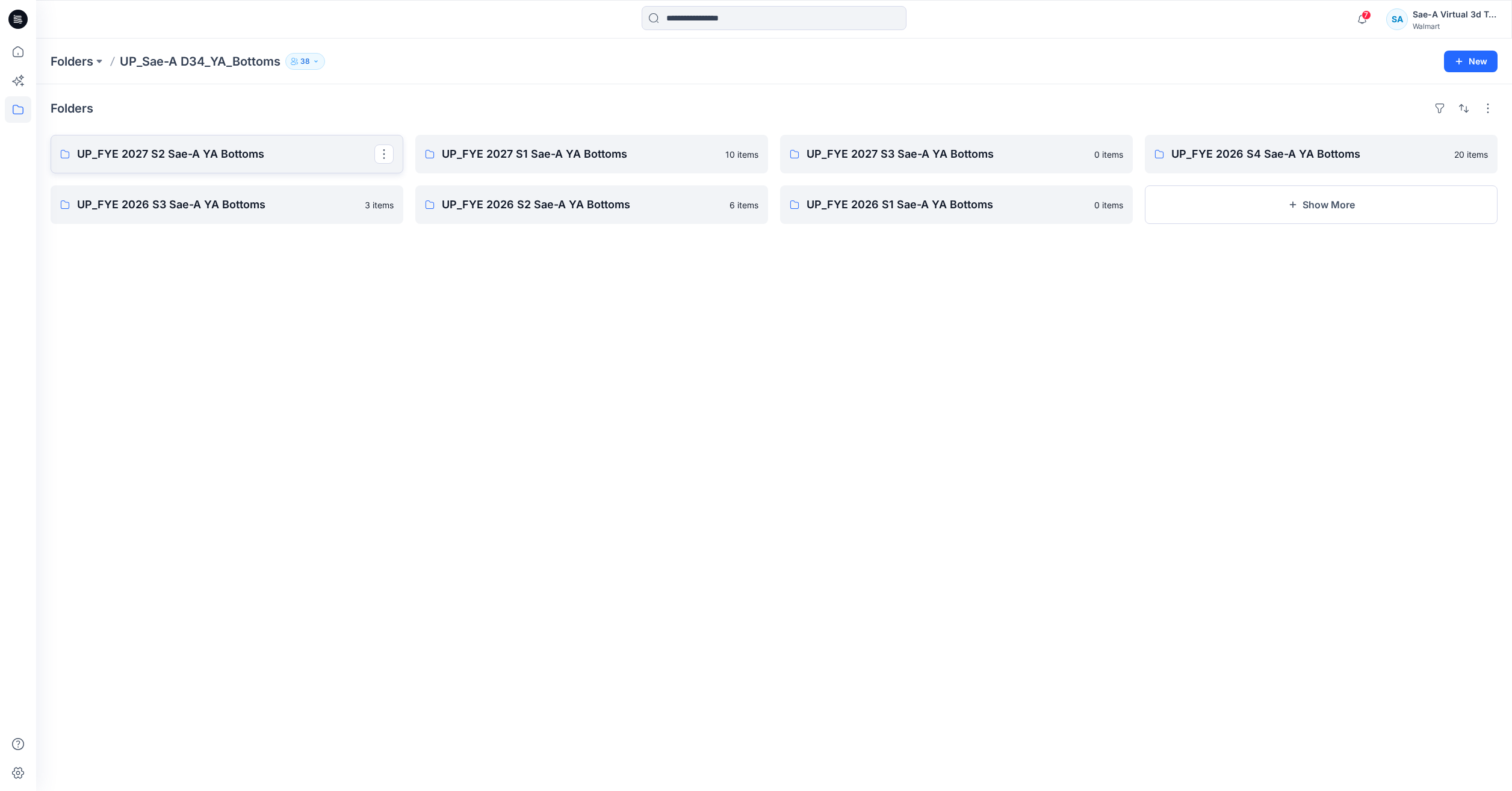
click at [237, 148] on p "UP_FYE 2027 S2 Sae-A YA Bottoms" at bounding box center [226, 154] width 297 height 17
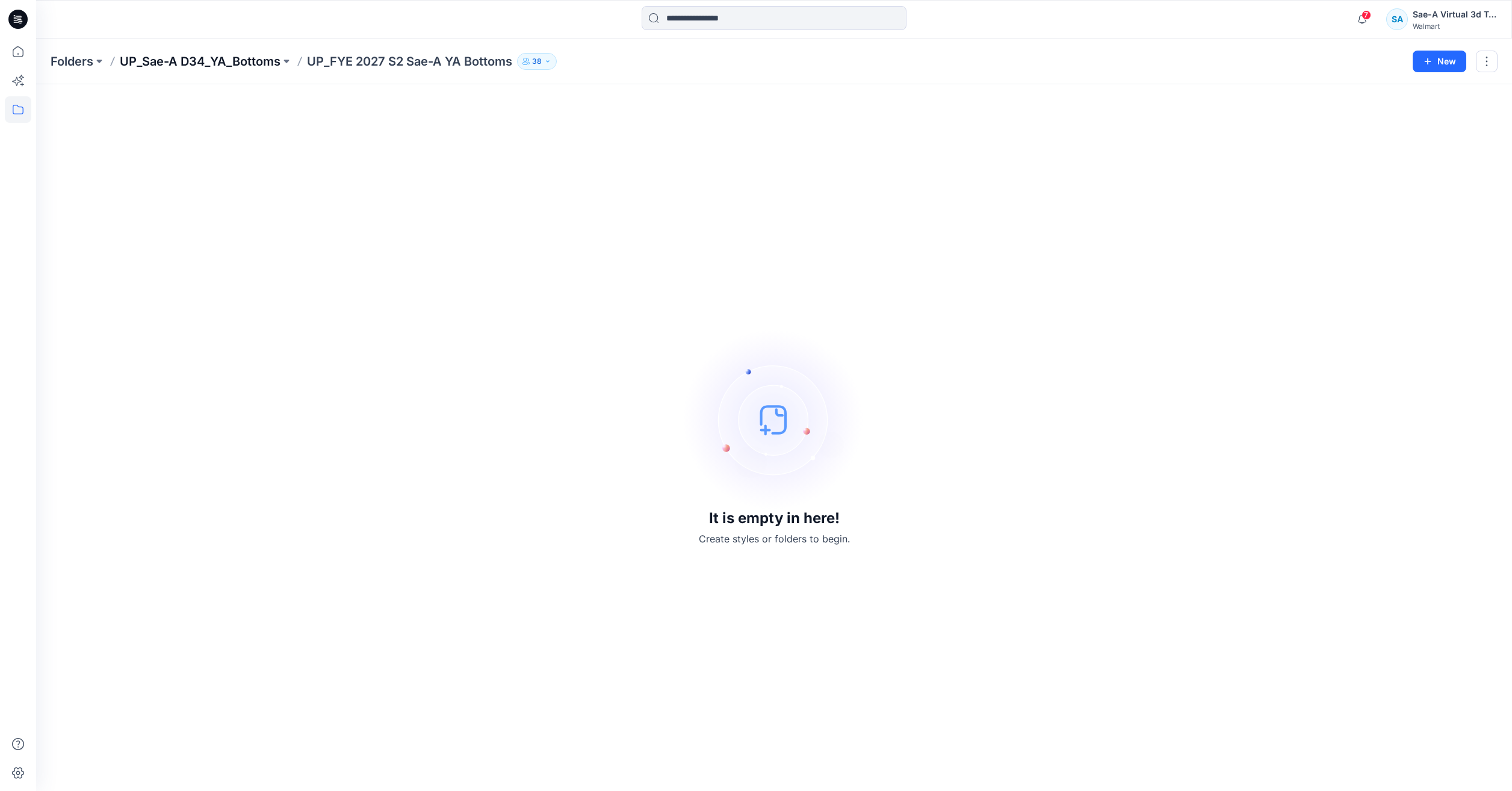
click at [179, 56] on p "UP_Sae-A D34_YA_Bottoms" at bounding box center [200, 61] width 161 height 17
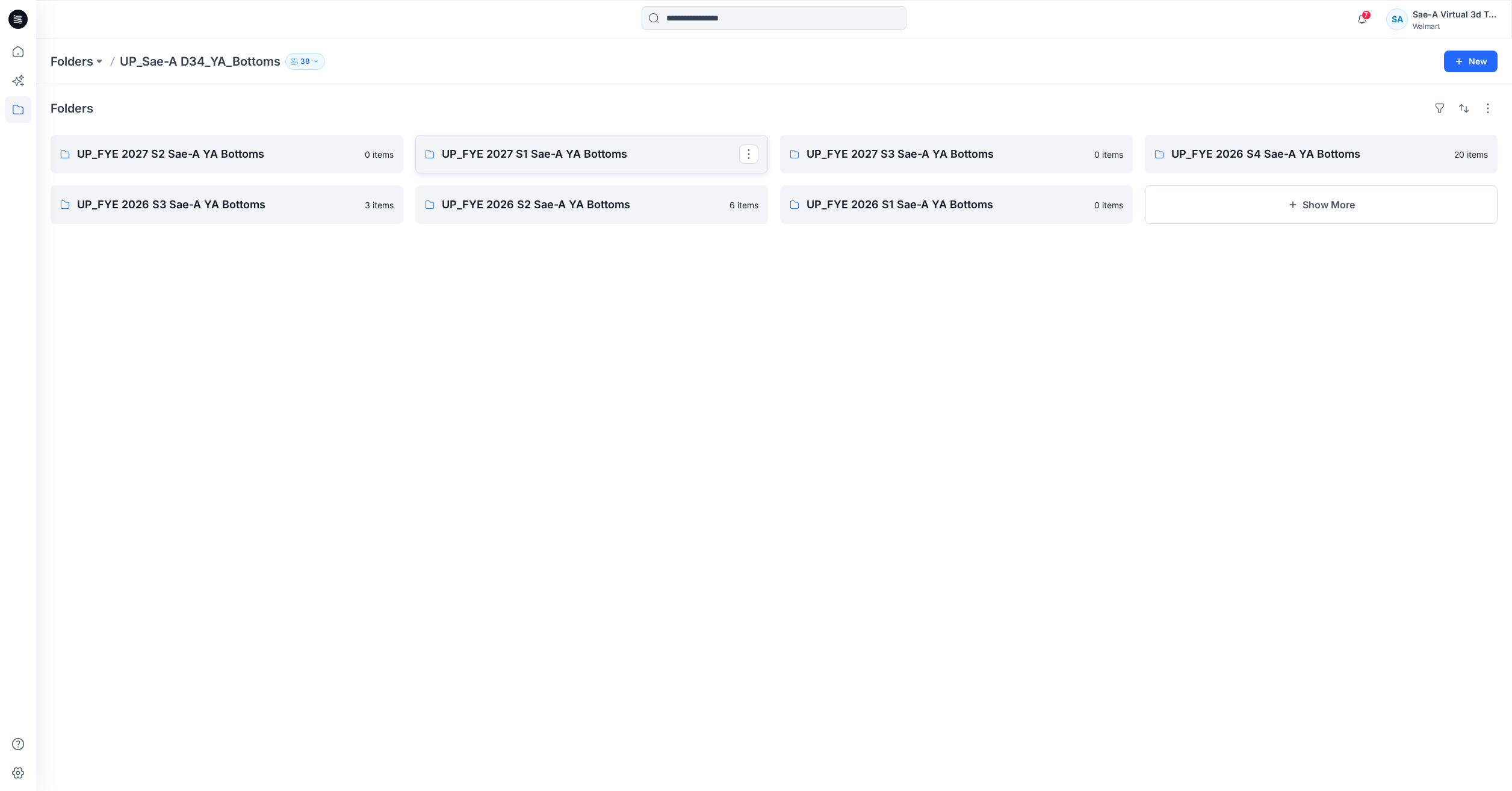
click at [512, 165] on link "UP_FYE 2027 S1 Sae-A YA Bottoms" at bounding box center [592, 154] width 353 height 39
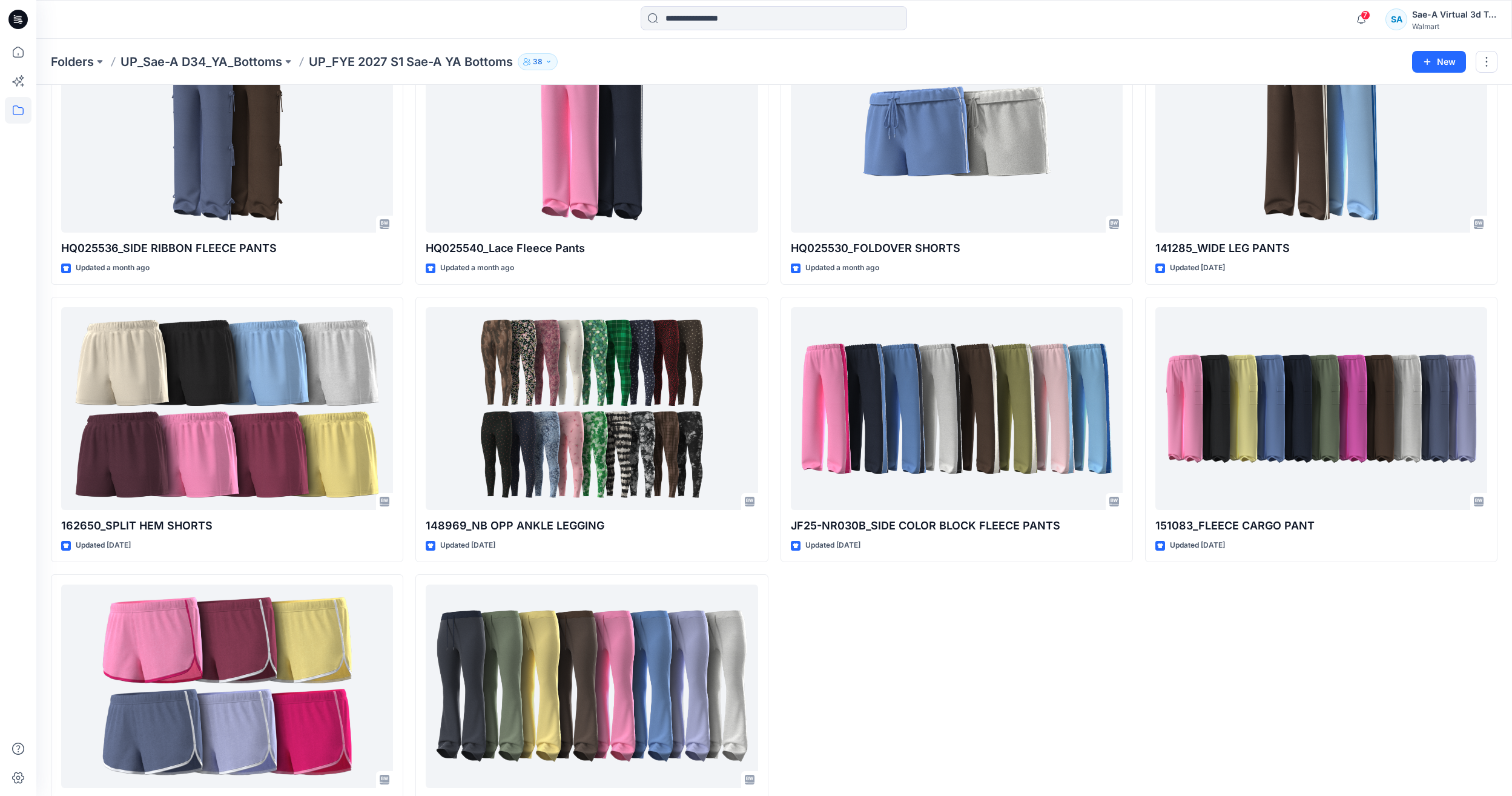
scroll to position [174, 0]
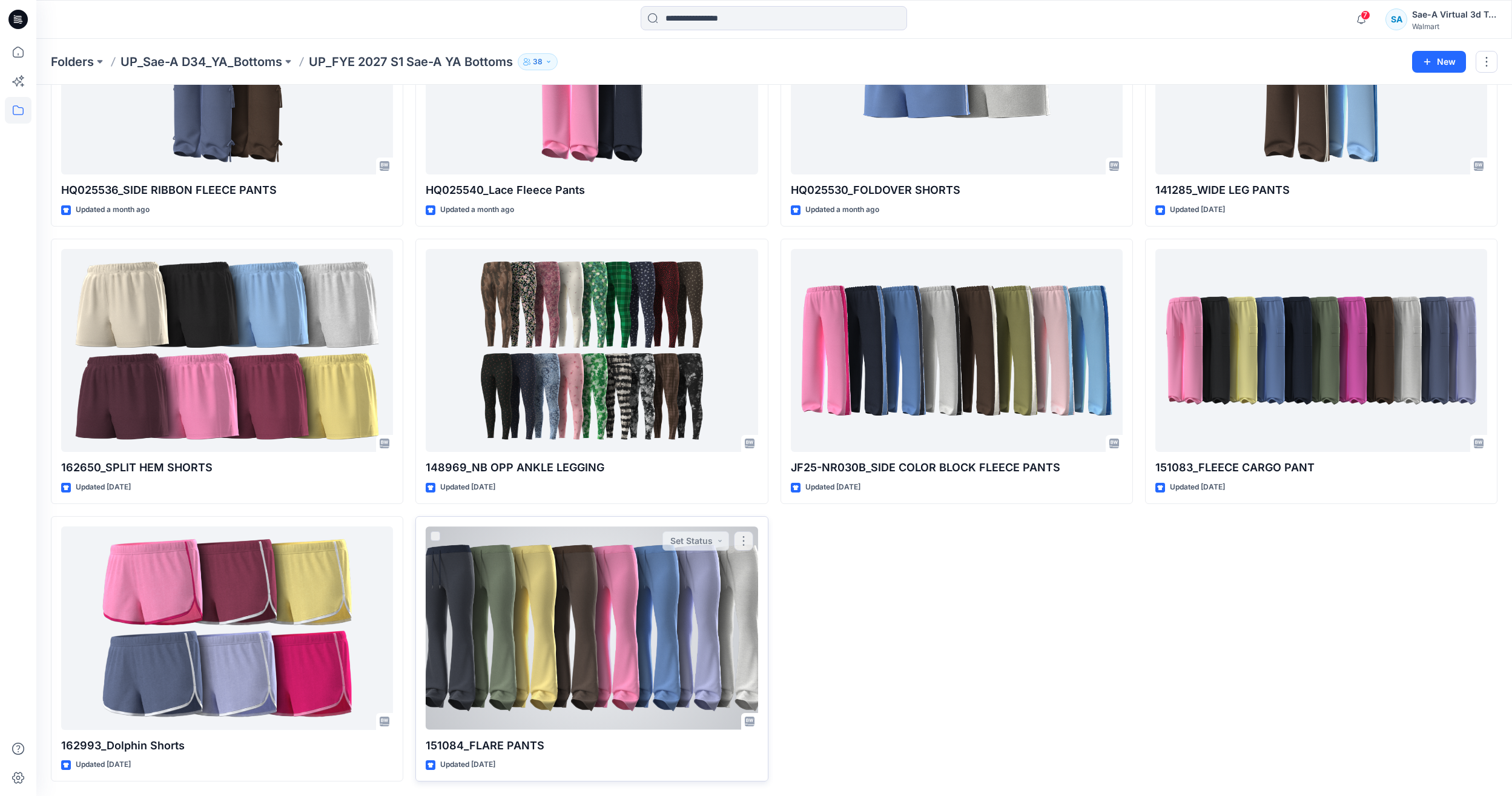
click at [620, 632] on div at bounding box center [591, 628] width 332 height 203
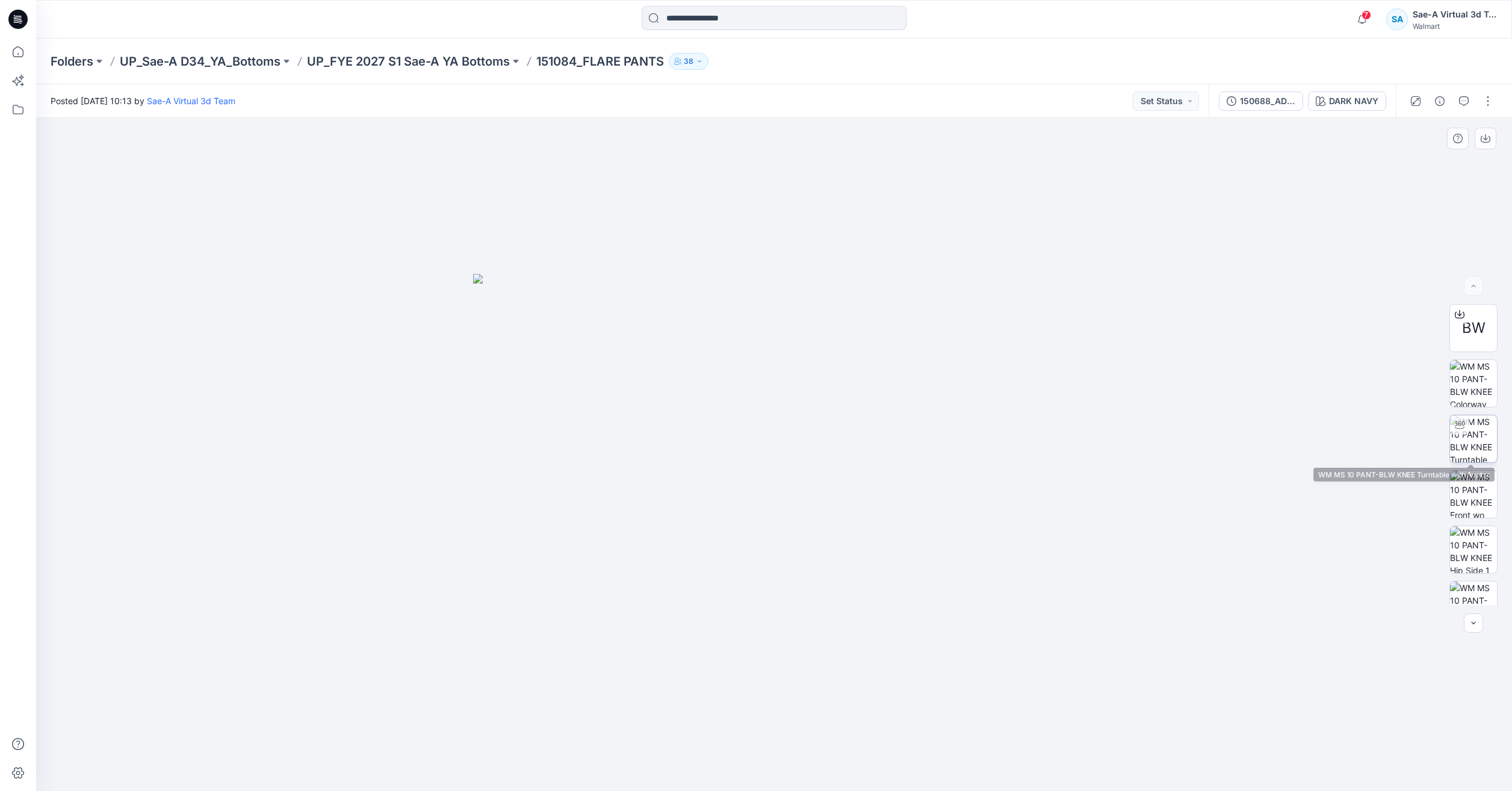
click at [1463, 432] on div at bounding box center [1459, 424] width 19 height 19
drag, startPoint x: 890, startPoint y: 565, endPoint x: 923, endPoint y: 471, distance: 99.6
drag, startPoint x: 863, startPoint y: 772, endPoint x: 803, endPoint y: 757, distance: 61.8
click at [803, 757] on icon at bounding box center [775, 755] width 364 height 45
drag, startPoint x: 894, startPoint y: 770, endPoint x: 842, endPoint y: 736, distance: 62.1
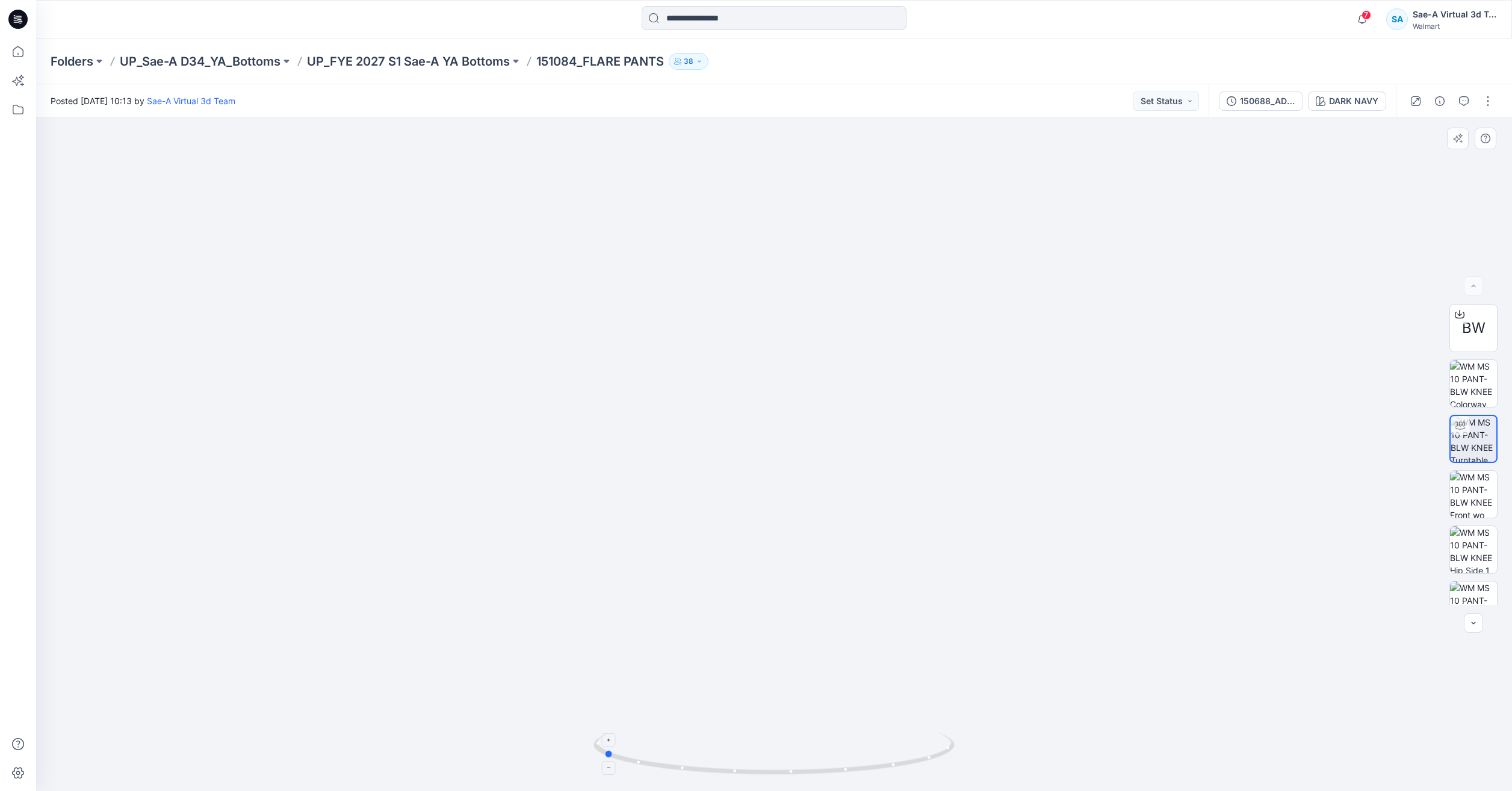
click at [822, 755] on icon at bounding box center [775, 755] width 364 height 45
click at [1471, 105] on button "button" at bounding box center [1464, 101] width 19 height 19
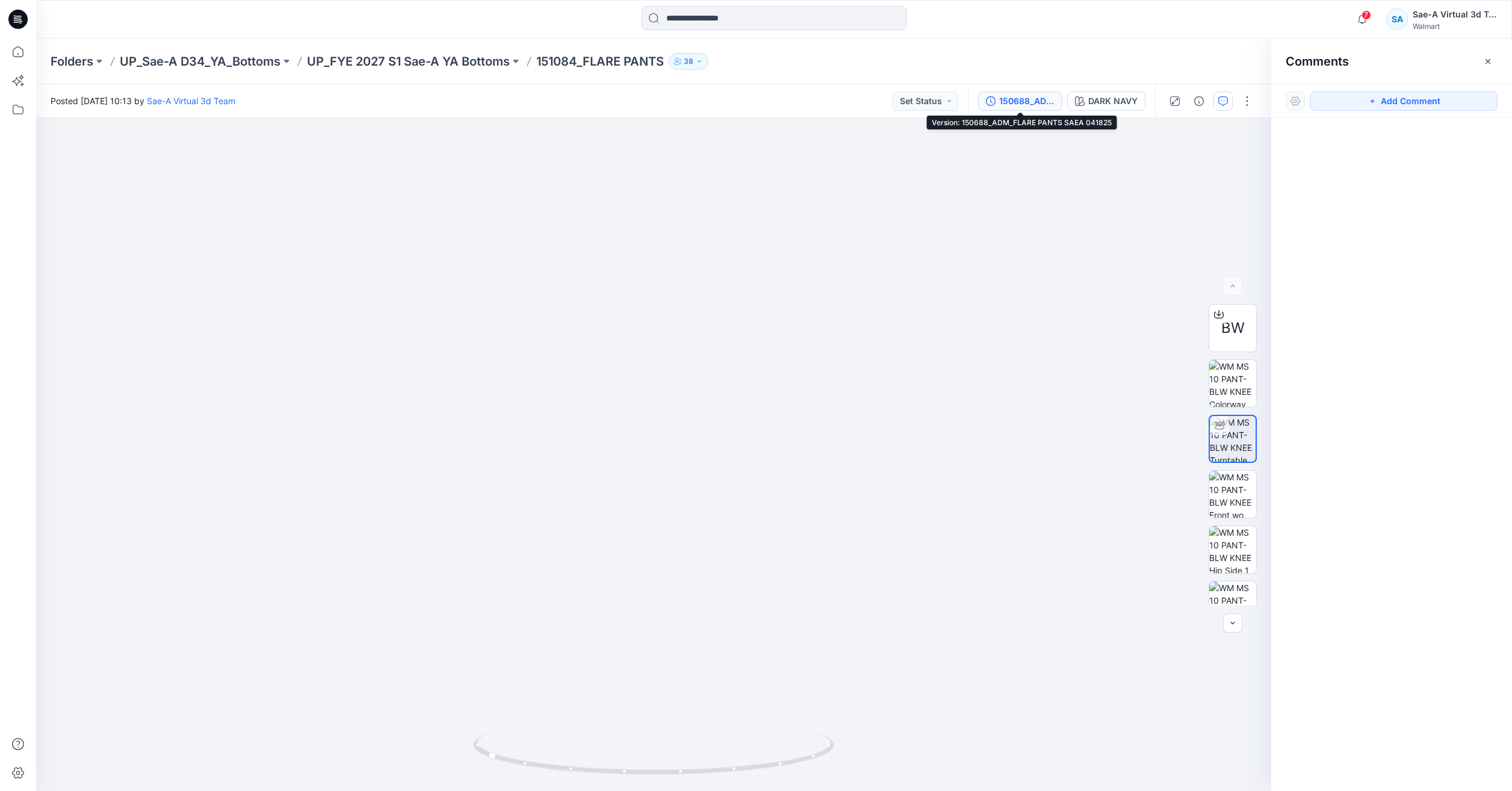
click at [1011, 104] on div "150688_ADM_FLARE PANTS SAEA 041825" at bounding box center [1027, 101] width 56 height 13
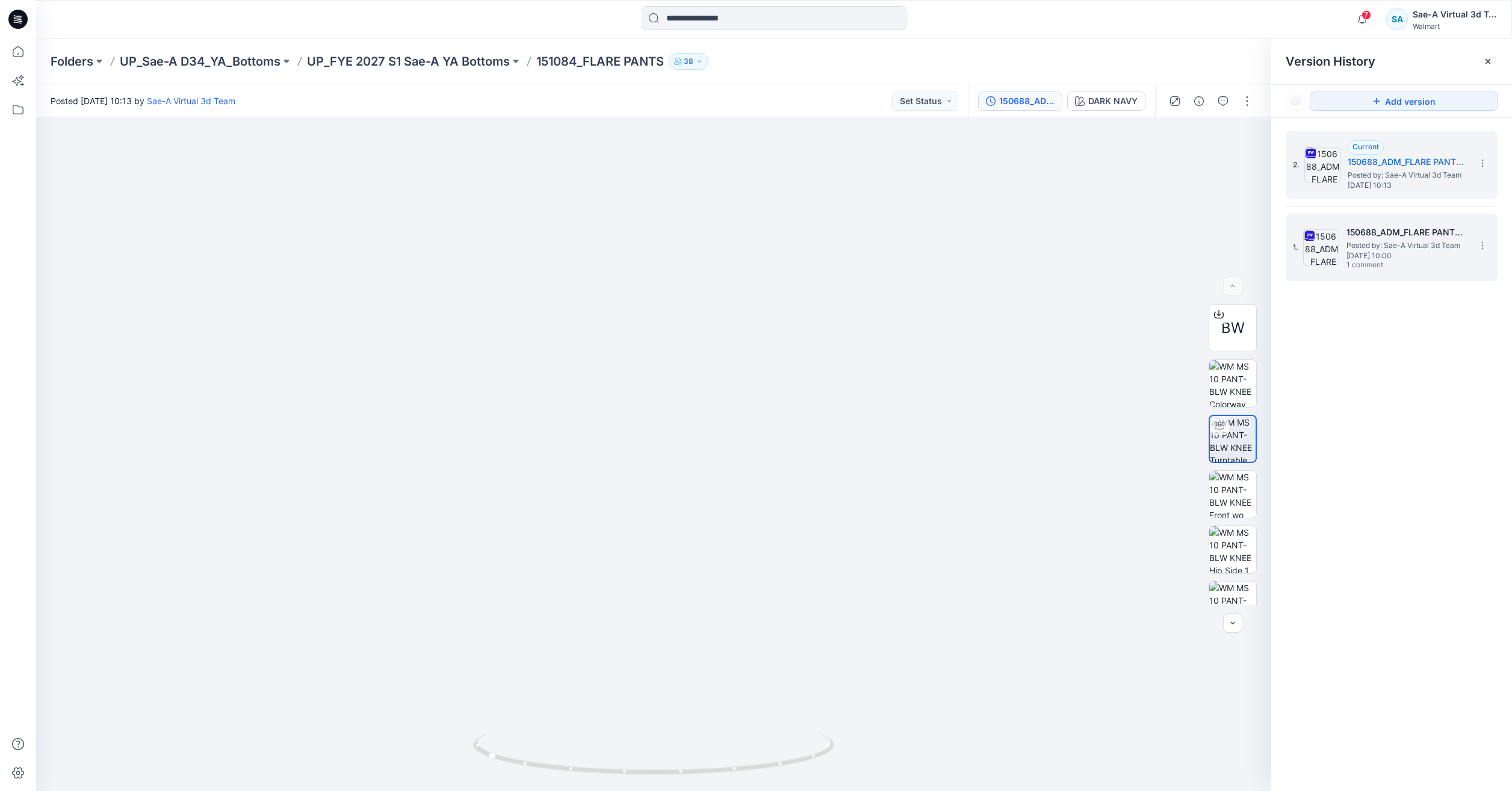
click at [1388, 241] on span "Posted by: Sae-A Virtual 3d Team" at bounding box center [1407, 245] width 120 height 12
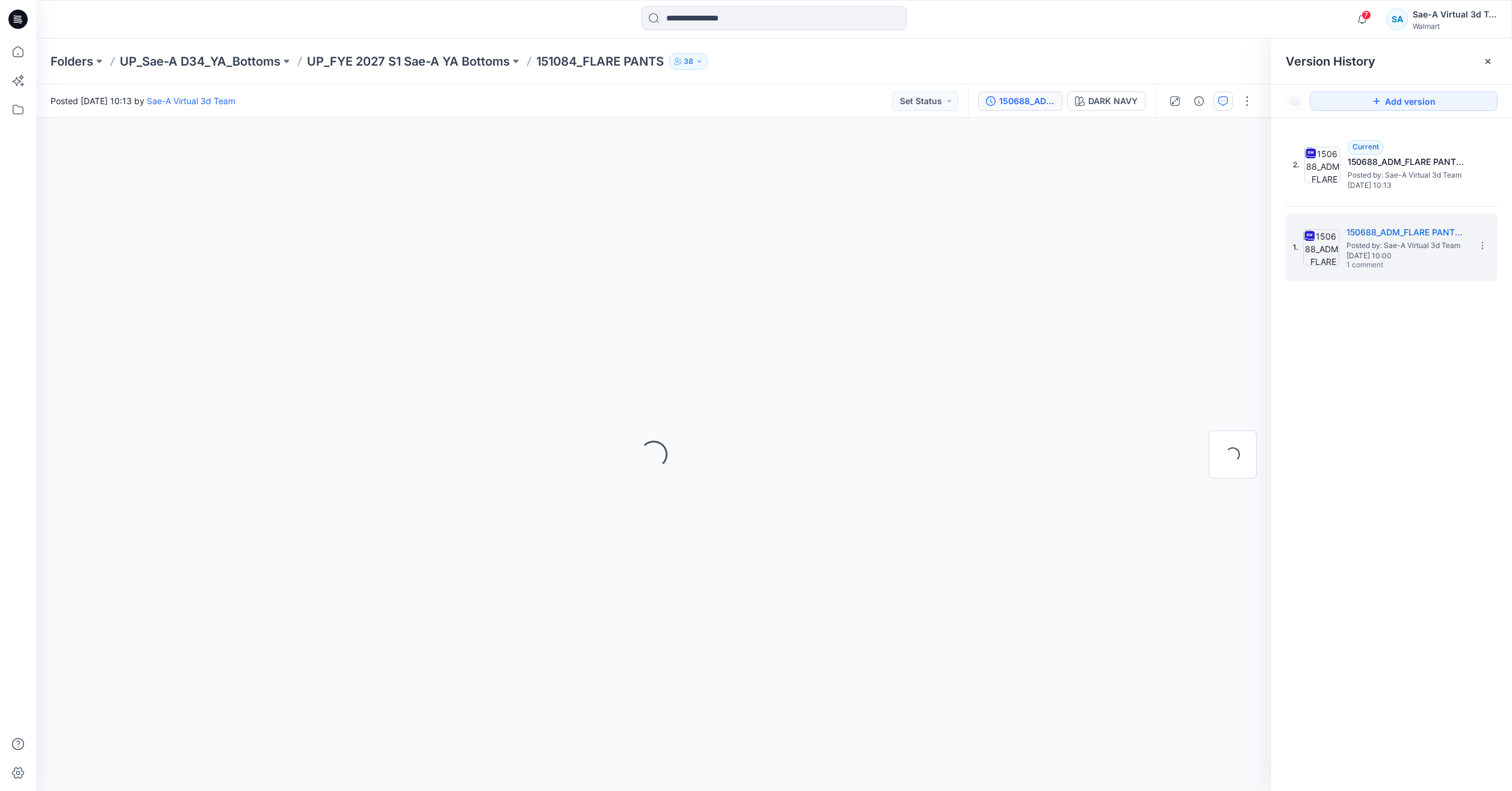
click at [1220, 97] on icon "button" at bounding box center [1223, 101] width 10 height 10
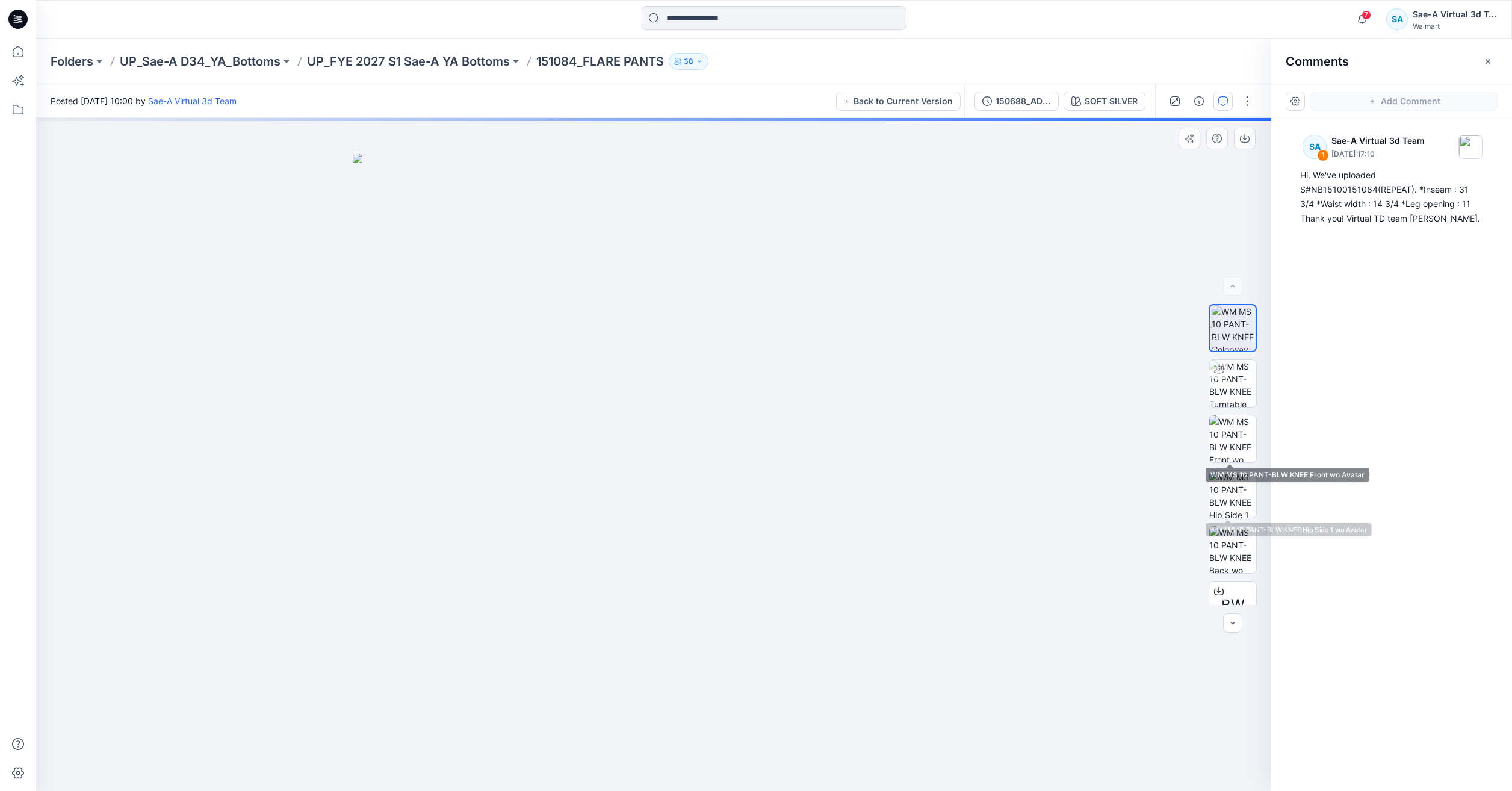
click at [1234, 411] on div "BW" at bounding box center [1233, 454] width 48 height 301
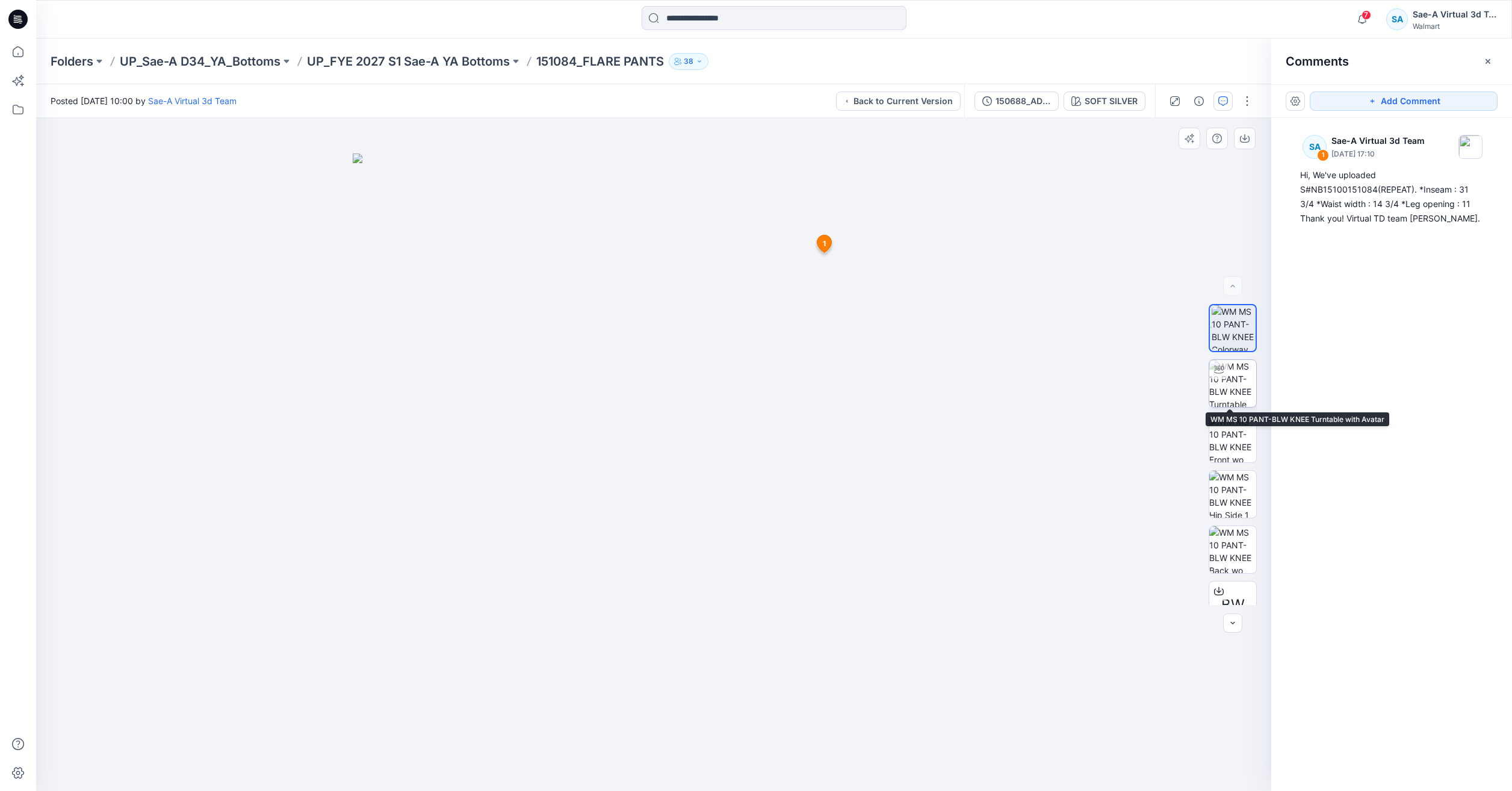
click at [1230, 387] on img at bounding box center [1233, 384] width 47 height 47
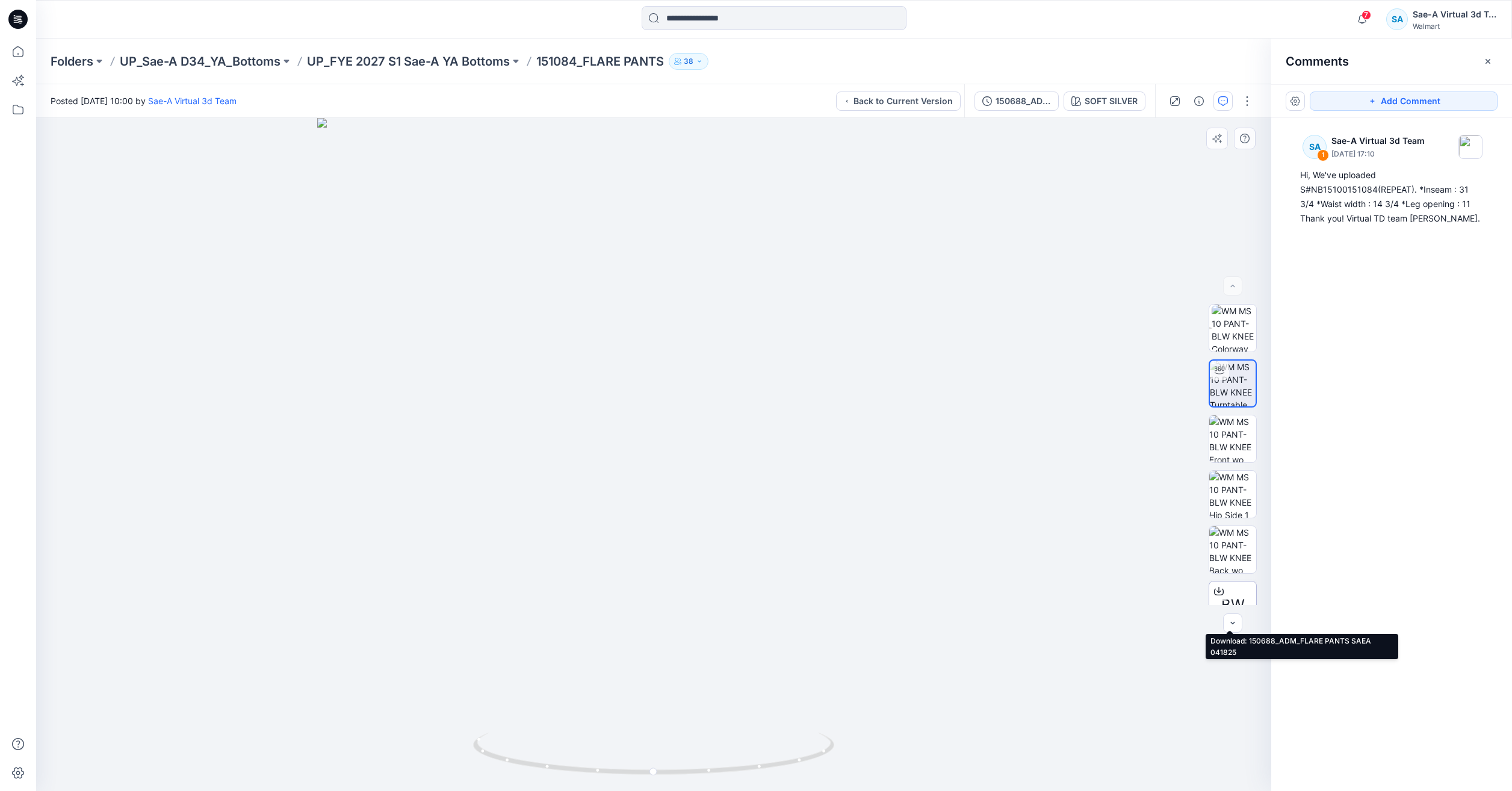
click at [1234, 594] on span "BW" at bounding box center [1233, 605] width 24 height 22
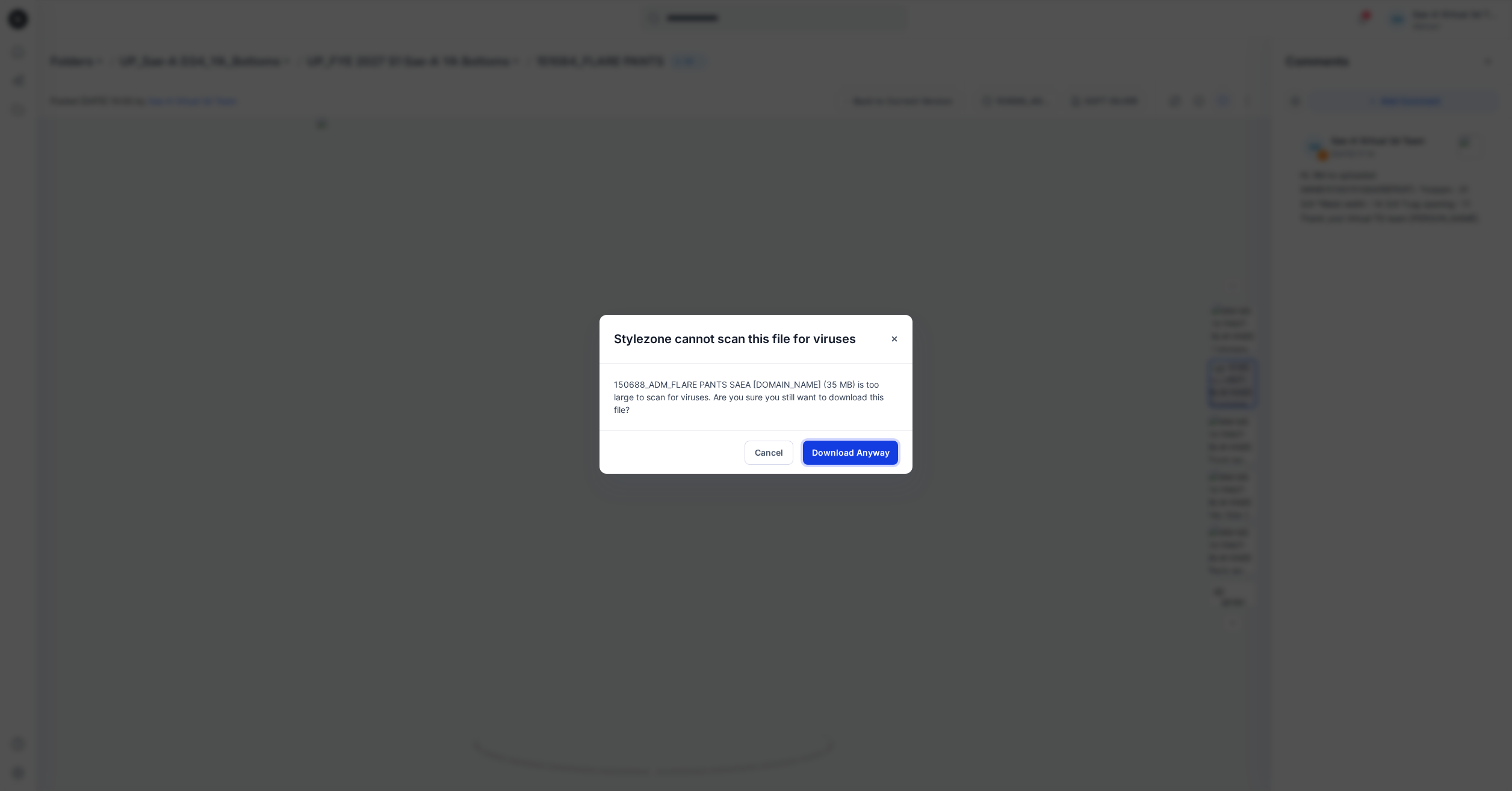
click at [841, 441] on button "Download Anyway" at bounding box center [850, 452] width 95 height 24
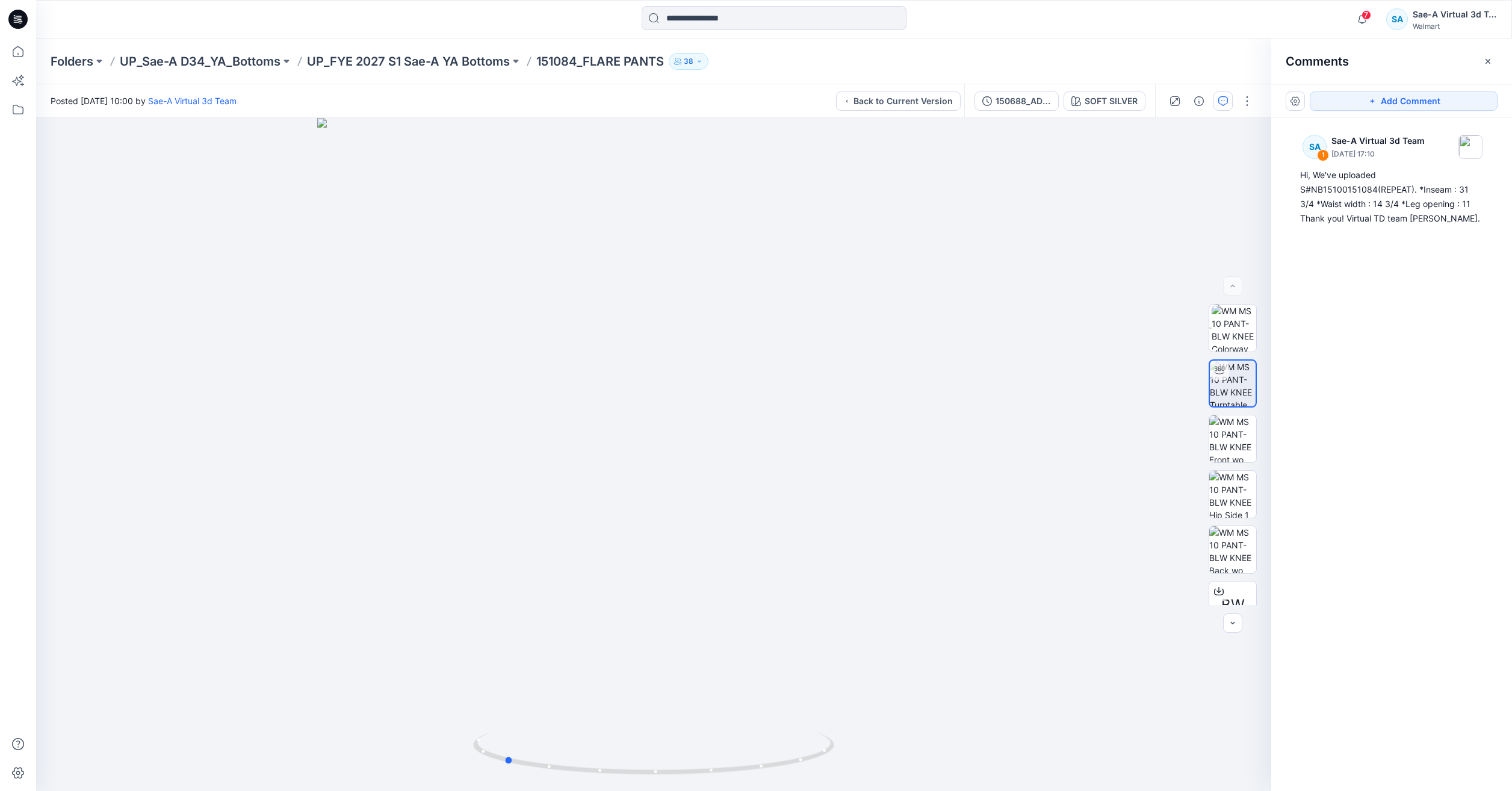
drag, startPoint x: 739, startPoint y: 766, endPoint x: 589, endPoint y: 792, distance: 152.2
click at [589, 790] on html "7 Notifications Your style WARM DOOR TOP has been updated with WARM DOOR TOP_FU…" at bounding box center [756, 396] width 1512 height 791
drag, startPoint x: 726, startPoint y: 770, endPoint x: 887, endPoint y: 755, distance: 161.7
click at [887, 755] on div at bounding box center [653, 454] width 1235 height 673
drag, startPoint x: 754, startPoint y: 760, endPoint x: 586, endPoint y: 756, distance: 168.0
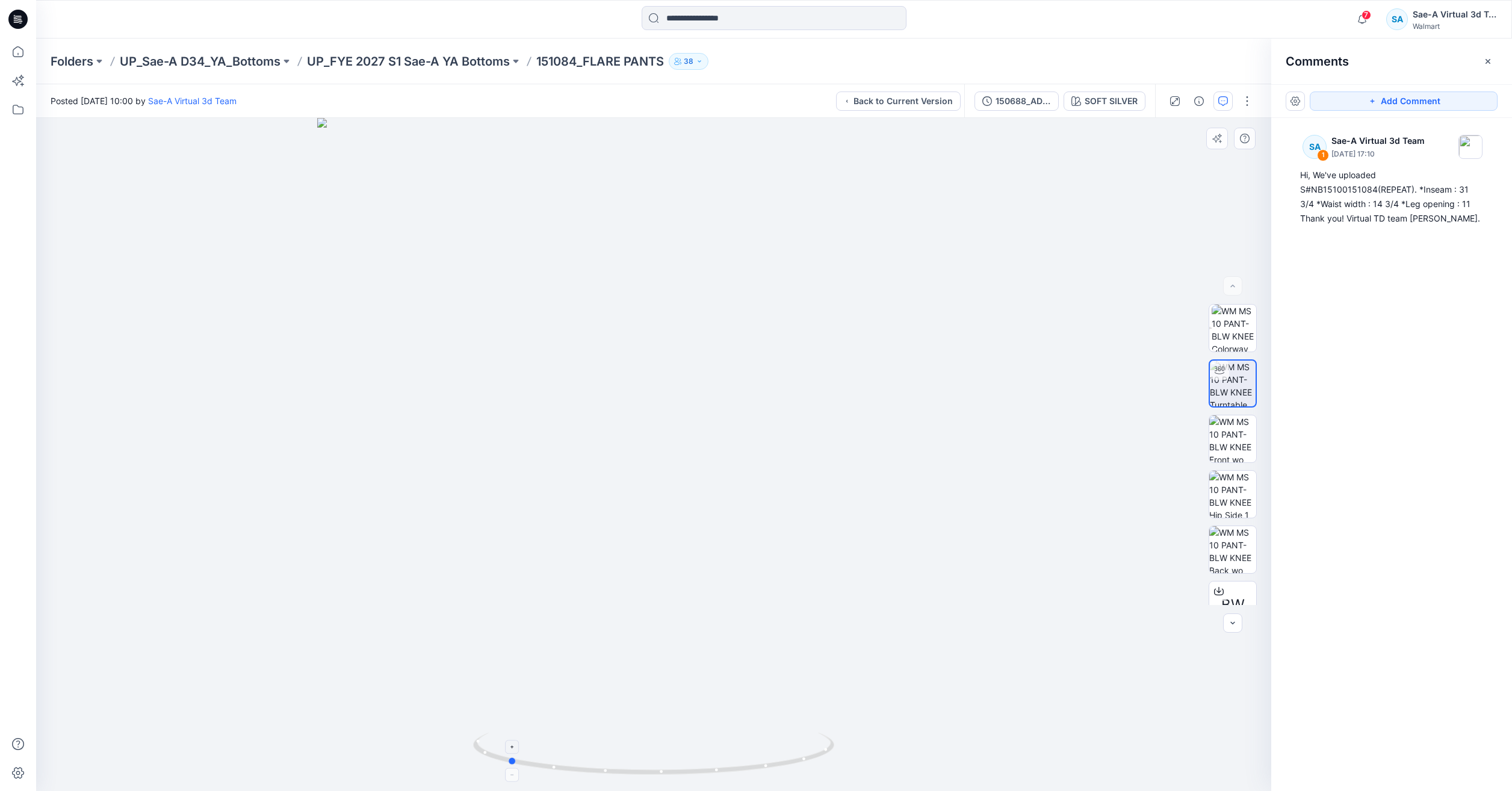
click at [586, 756] on icon at bounding box center [655, 755] width 364 height 45
drag, startPoint x: 790, startPoint y: 757, endPoint x: 854, endPoint y: 734, distance: 68.0
click at [854, 734] on div at bounding box center [653, 454] width 1235 height 673
drag, startPoint x: 792, startPoint y: 771, endPoint x: 731, endPoint y: 776, distance: 61.2
click at [731, 776] on icon at bounding box center [655, 755] width 364 height 45
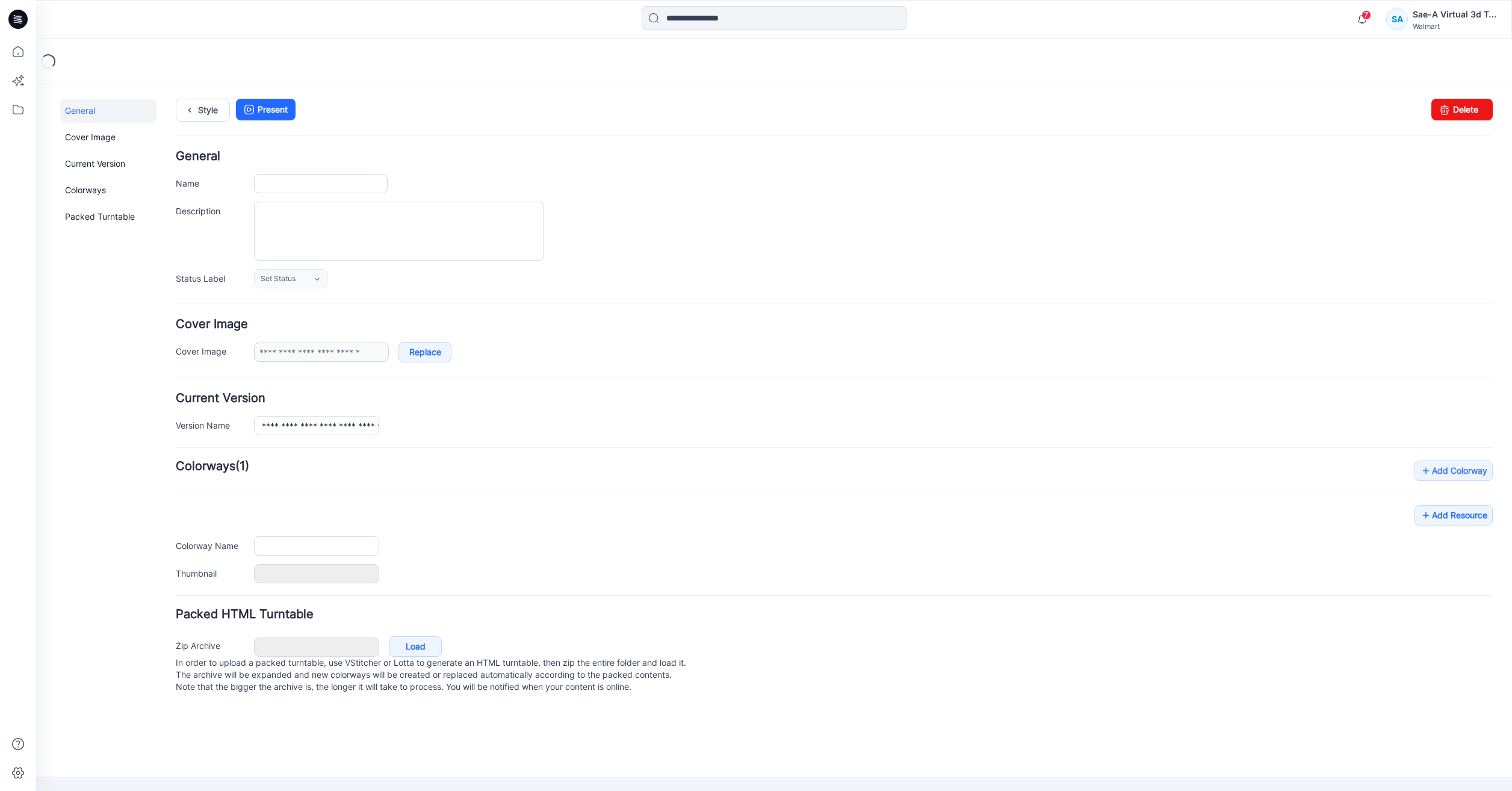
type input "**********"
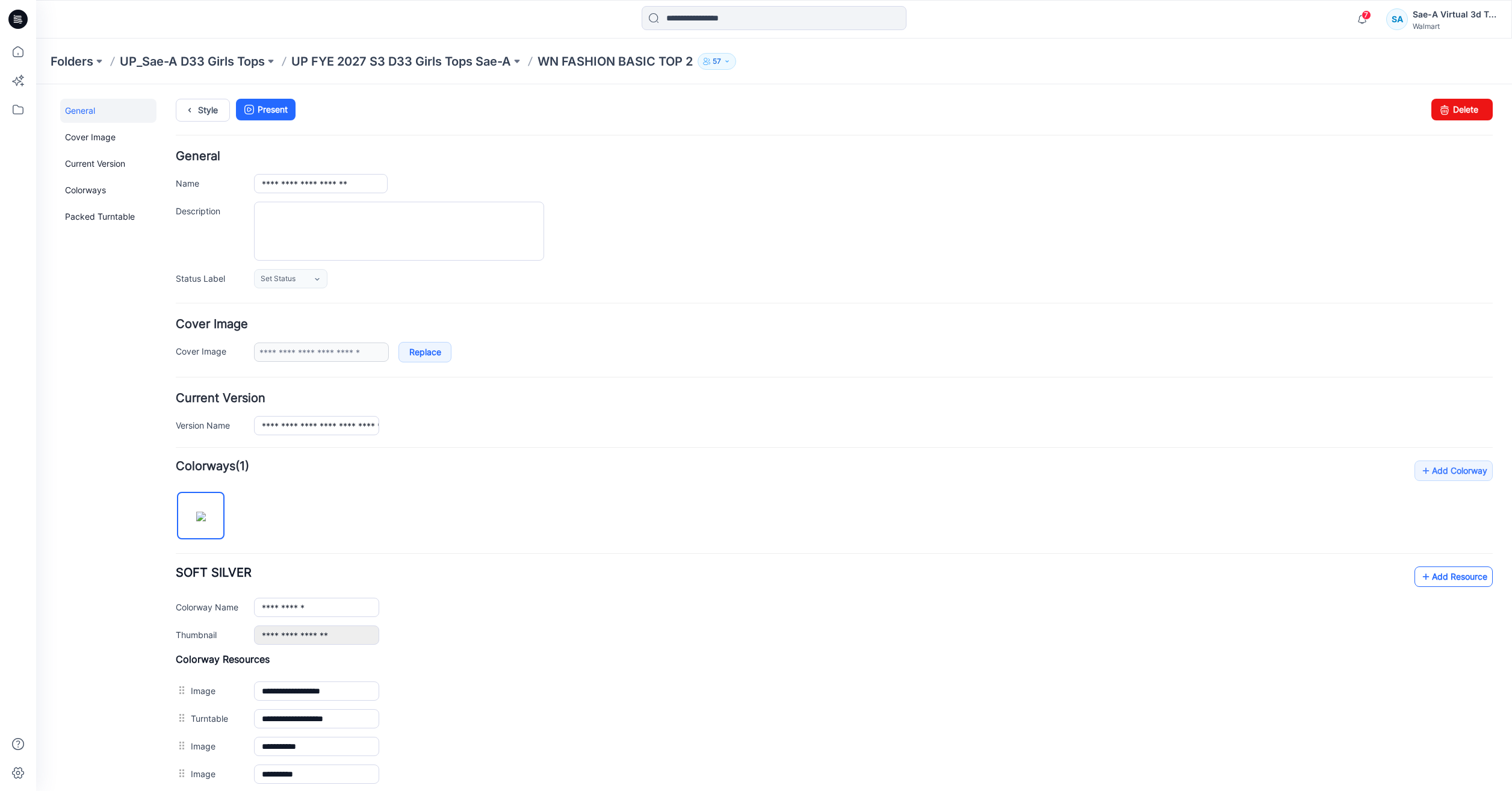
click at [1448, 578] on link "Add Resource" at bounding box center [1454, 576] width 78 height 20
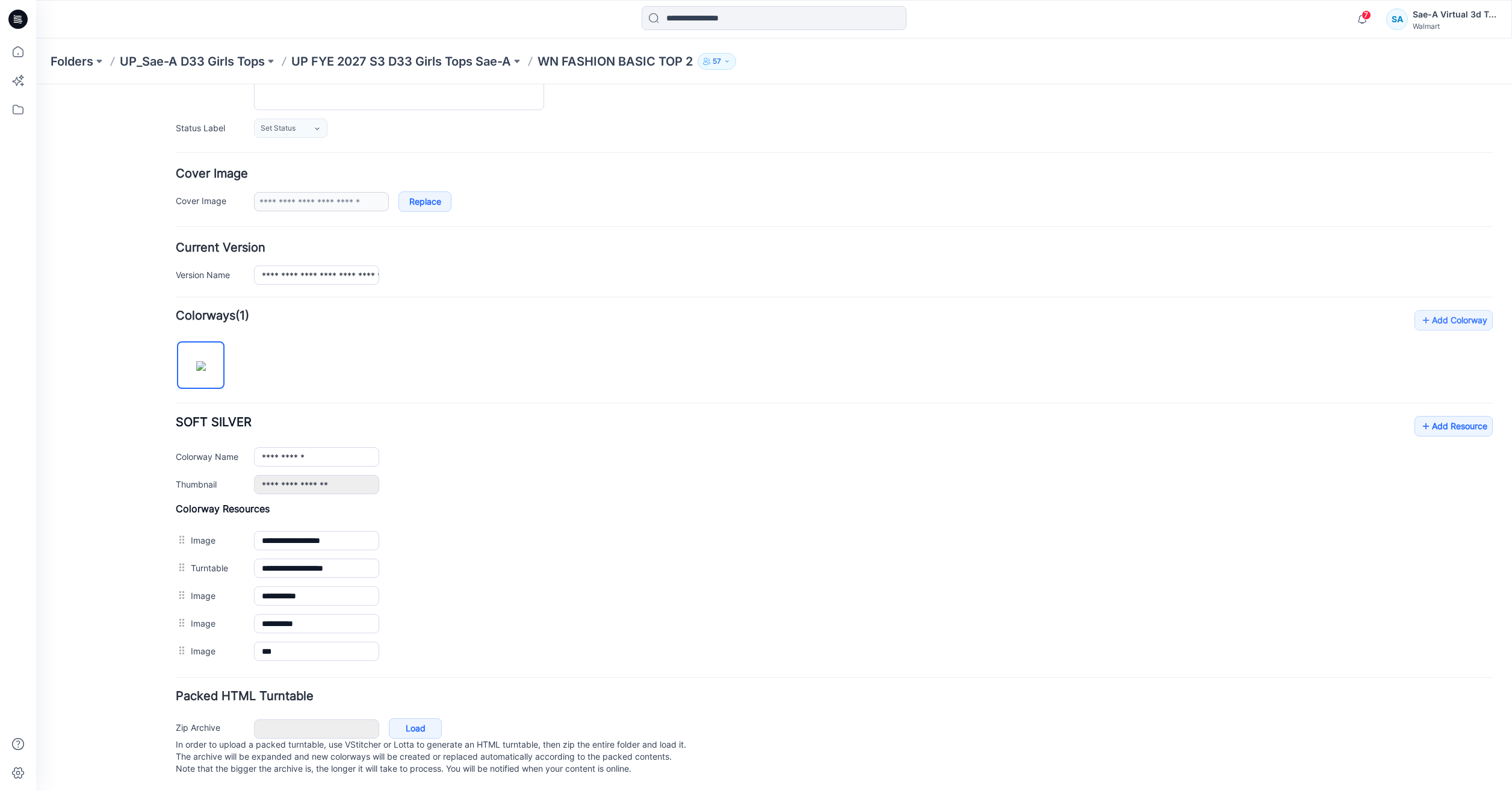
scroll to position [163, 0]
click at [1487, 414] on div "**********" at bounding box center [767, 362] width 1462 height 857
click at [1481, 416] on link "Add Resource" at bounding box center [1454, 426] width 78 height 20
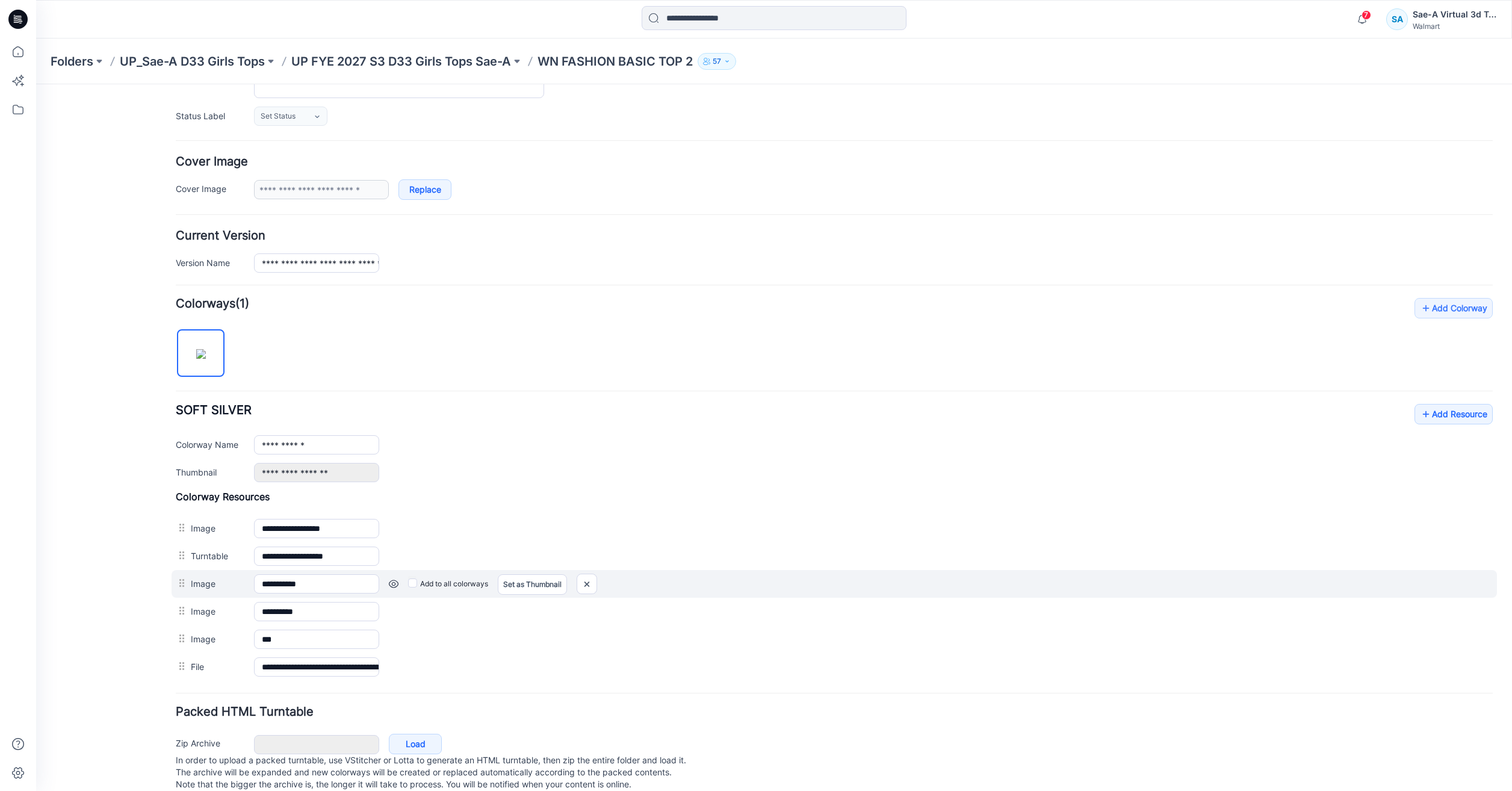
drag, startPoint x: 1245, startPoint y: 658, endPoint x: 1329, endPoint y: 575, distance: 118.1
click at [36, 84] on div "Add to all colorways" at bounding box center [36, 84] width 0 height 0
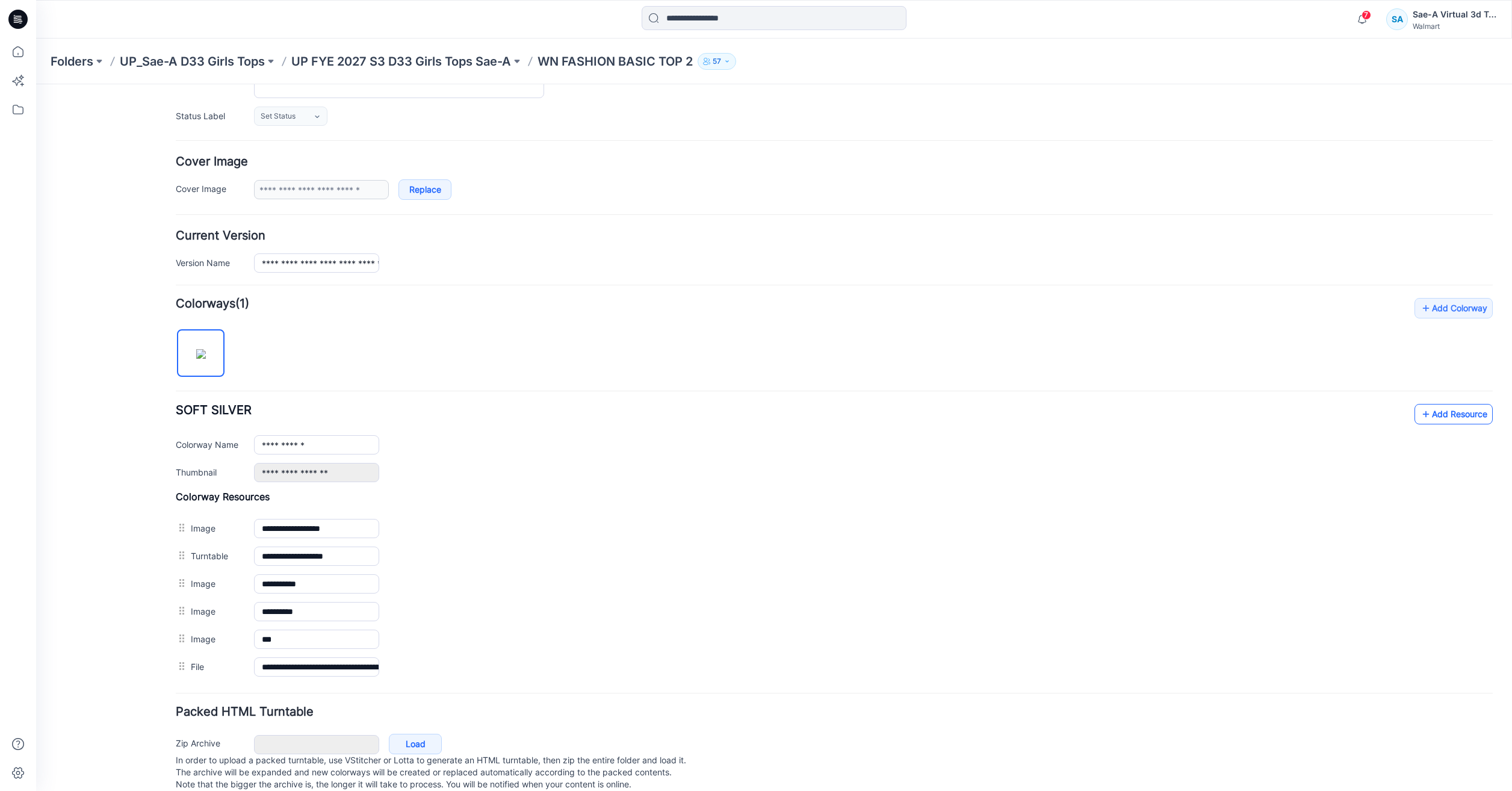
click at [1439, 418] on link "Add Resource" at bounding box center [1454, 414] width 78 height 20
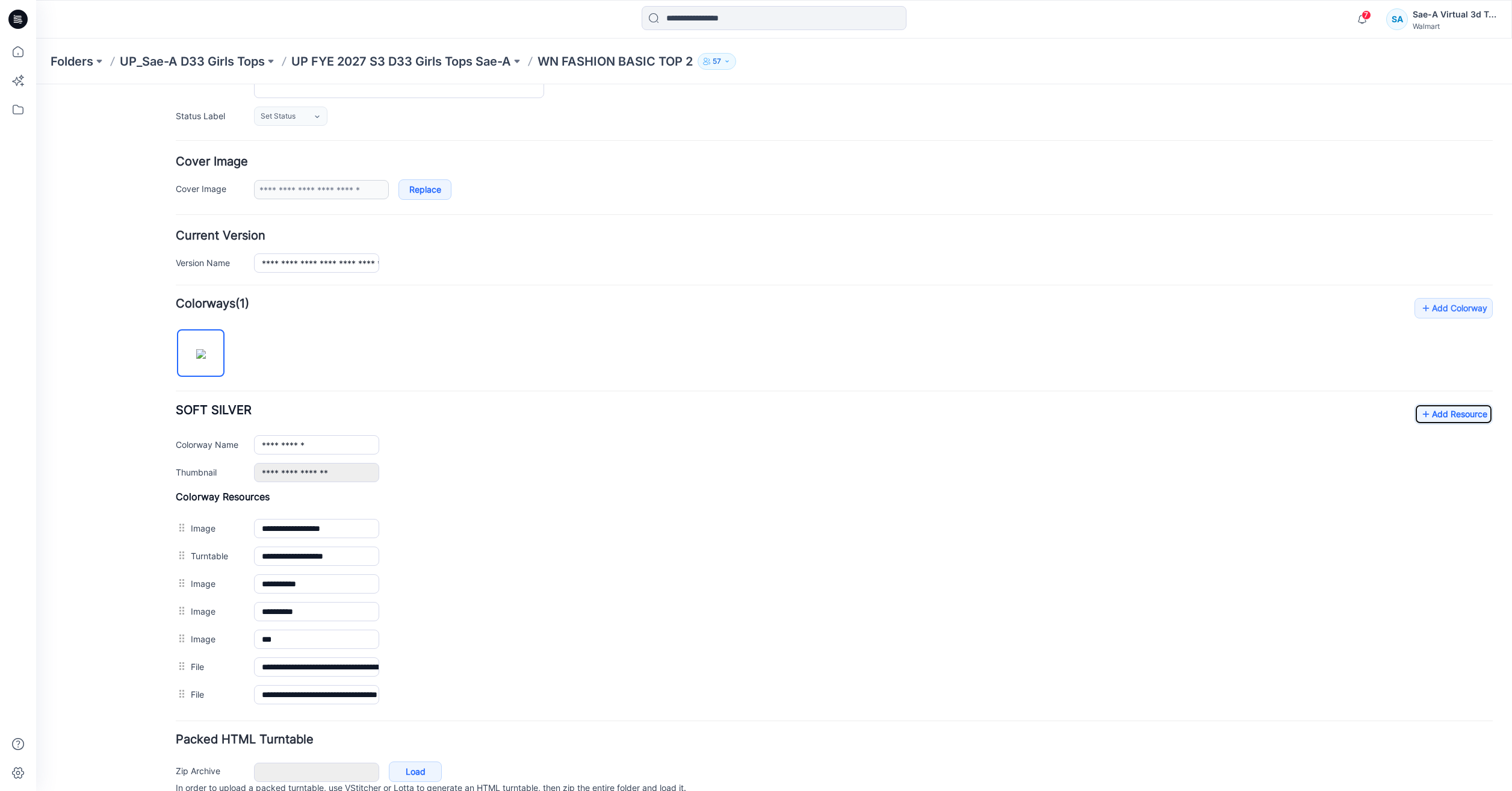
scroll to position [0, 0]
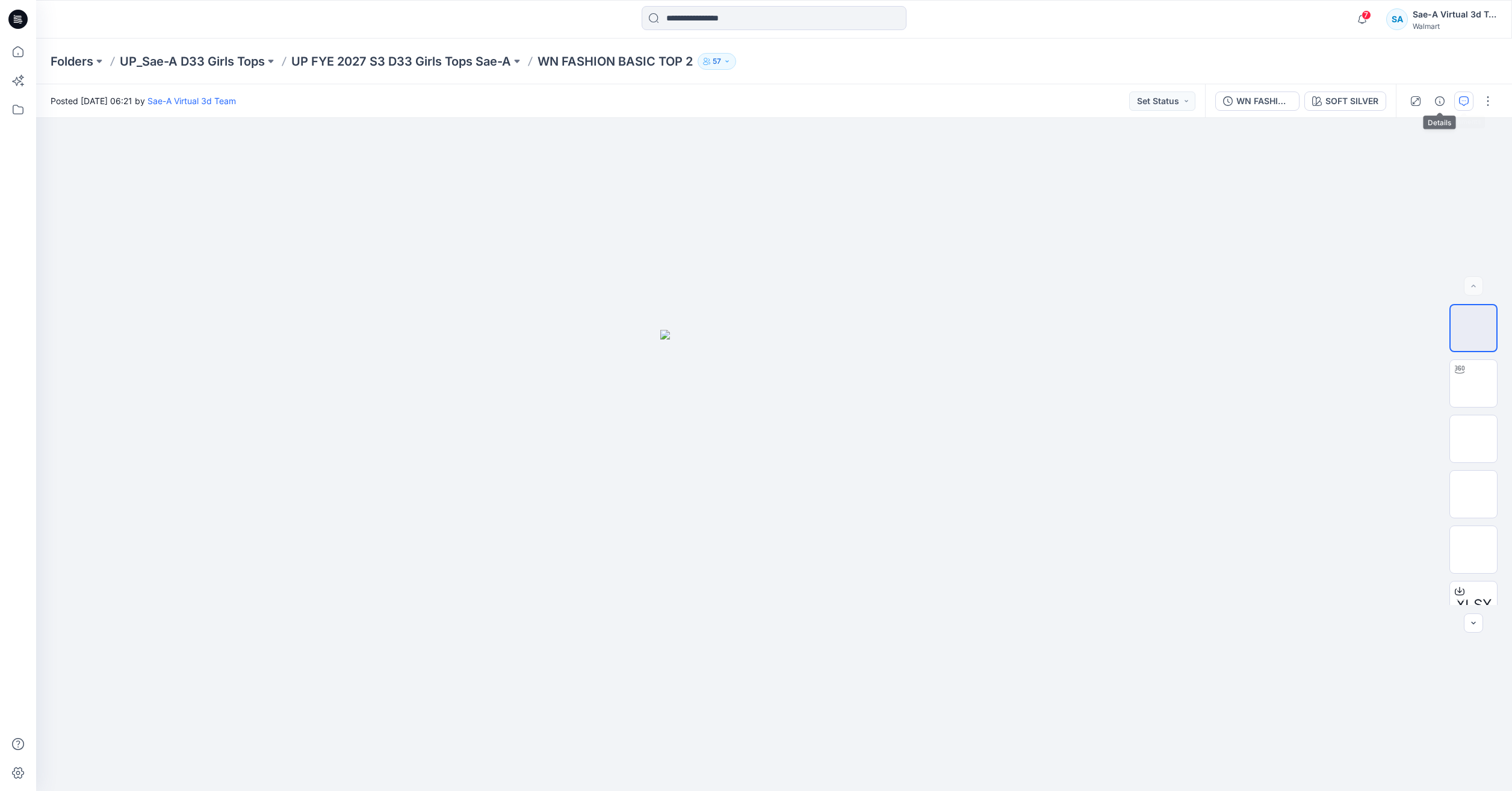
click at [1468, 97] on icon "button" at bounding box center [1464, 101] width 10 height 10
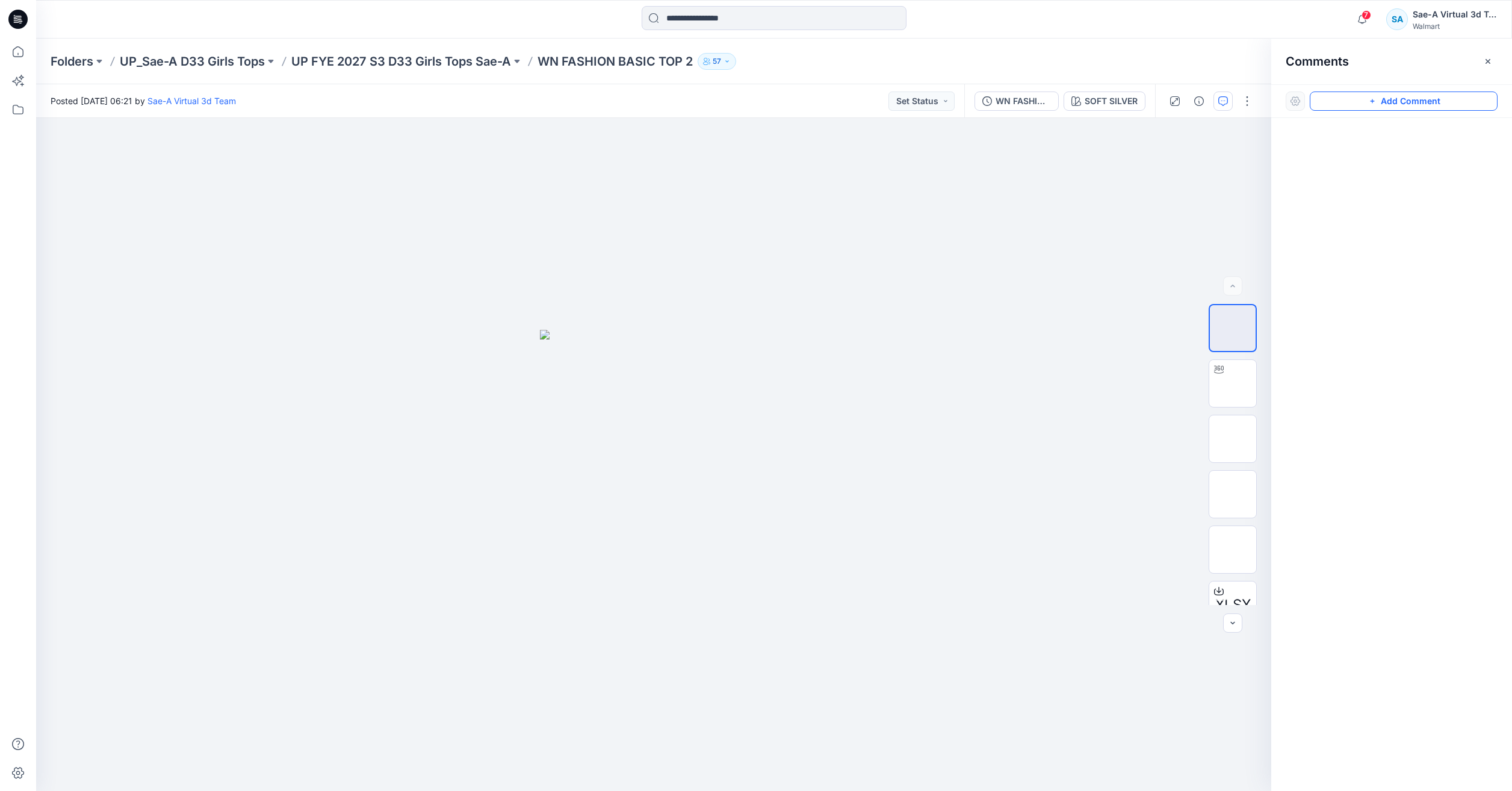
click at [1412, 104] on button "Add Comment" at bounding box center [1403, 101] width 188 height 19
click at [689, 256] on div "1" at bounding box center [653, 454] width 1235 height 673
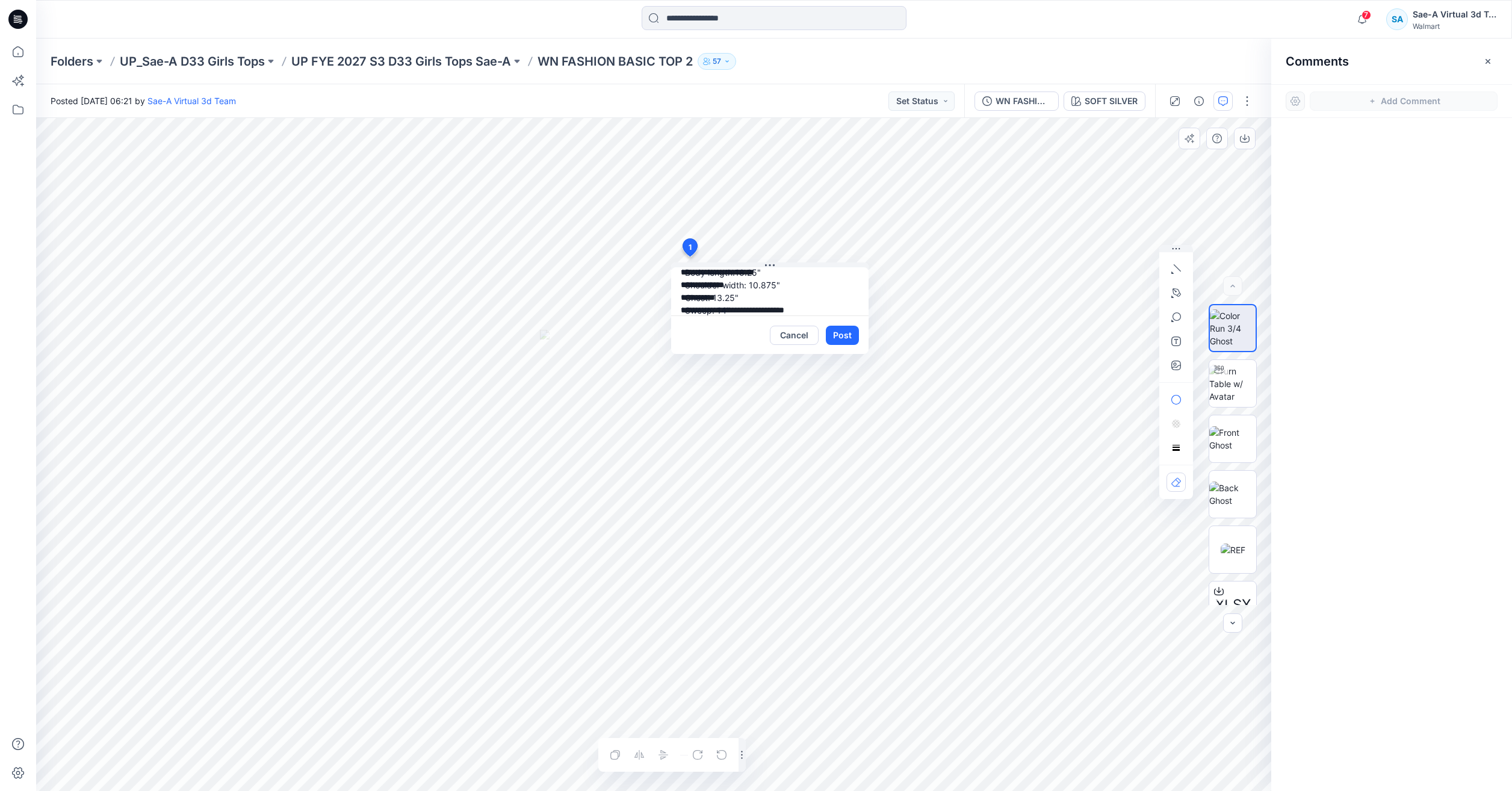
scroll to position [36, 0]
type textarea "**********"
click at [832, 329] on button "Post" at bounding box center [842, 335] width 33 height 19
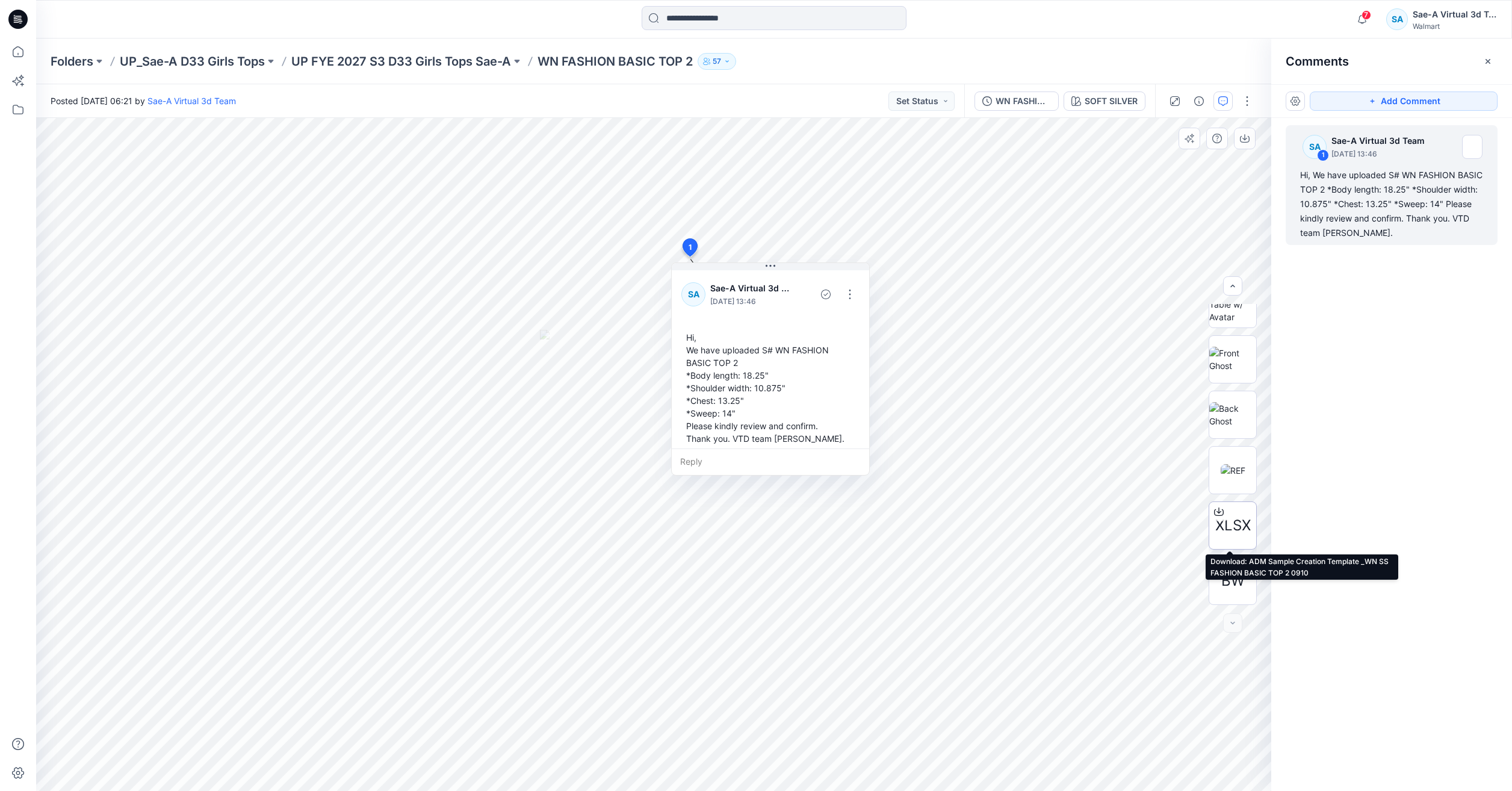
scroll to position [0, 0]
